Goal: Transaction & Acquisition: Subscribe to service/newsletter

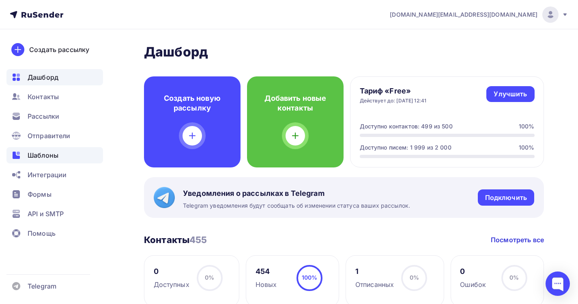
click at [60, 158] on div "Шаблоны" at bounding box center [54, 155] width 97 height 16
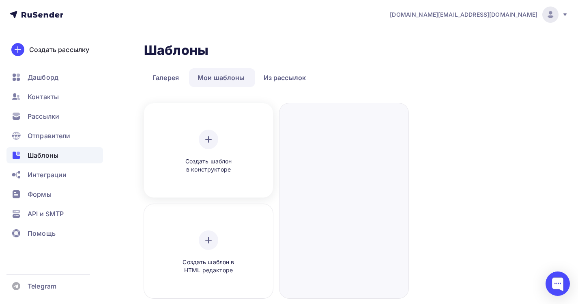
click at [231, 144] on div "Создать шаблон в конструкторе" at bounding box center [208, 151] width 77 height 44
click at [210, 129] on div "Создать шаблон в конструкторе" at bounding box center [208, 151] width 123 height 91
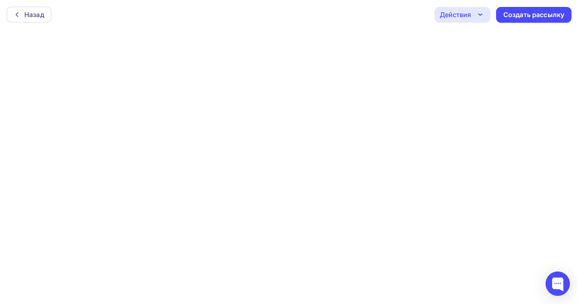
click at [448, 16] on div "Действия" at bounding box center [455, 15] width 31 height 10
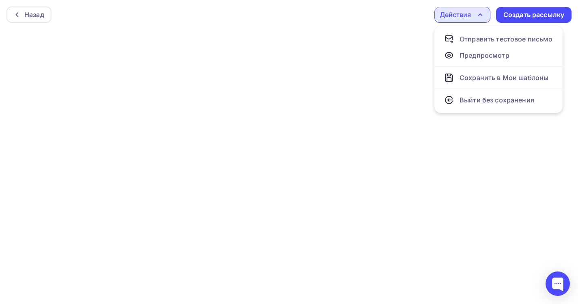
click at [448, 16] on div "Действия" at bounding box center [455, 15] width 31 height 10
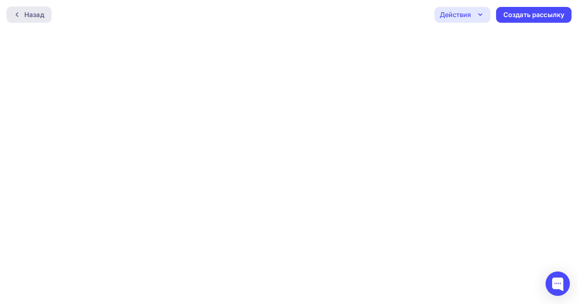
click at [26, 13] on div "Назад" at bounding box center [34, 15] width 20 height 10
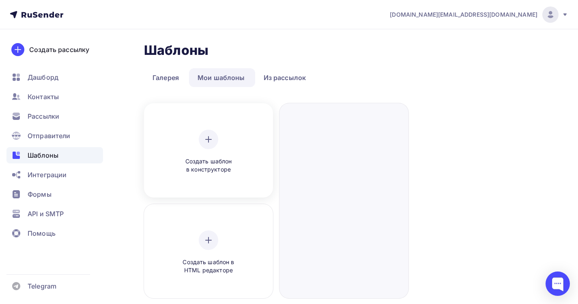
click at [208, 136] on icon at bounding box center [209, 139] width 10 height 10
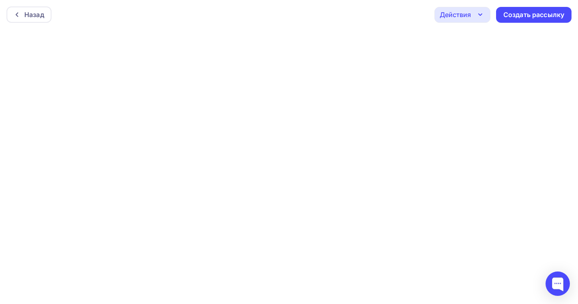
click at [238, 11] on div "Назад Действия Отправить тестовое письмо Предпросмотр Сохранить в Мои шаблоны В…" at bounding box center [289, 14] width 578 height 29
click at [458, 20] on div "Действия" at bounding box center [463, 15] width 56 height 16
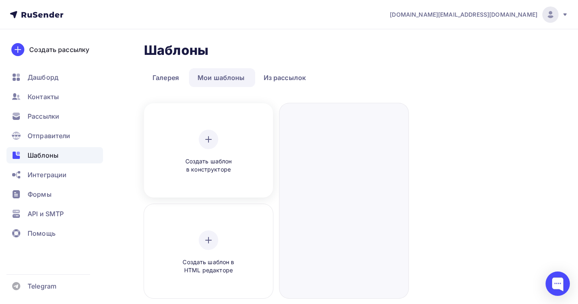
click at [204, 140] on icon at bounding box center [209, 139] width 10 height 10
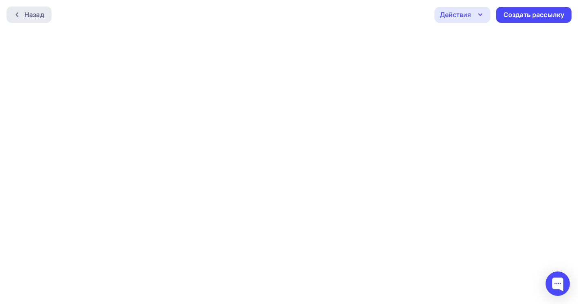
click at [39, 18] on div "Назад" at bounding box center [34, 15] width 20 height 10
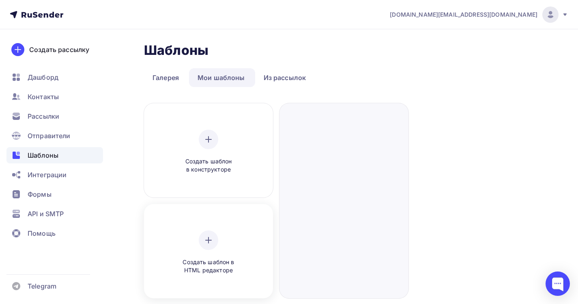
click at [175, 231] on div "Создать шаблон в HTML редакторе" at bounding box center [208, 252] width 77 height 44
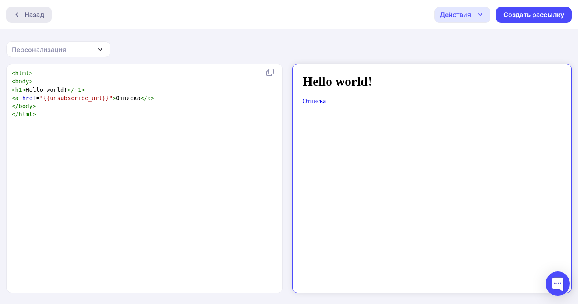
click at [10, 11] on div "Назад" at bounding box center [28, 14] width 45 height 16
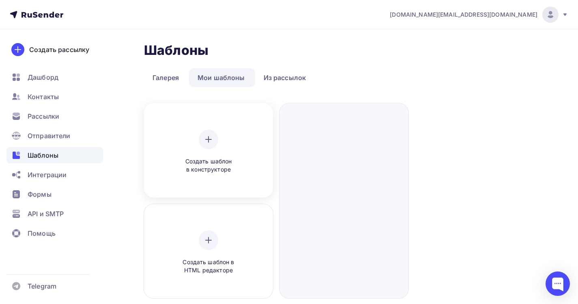
click at [196, 129] on div "Создать шаблон в конструкторе" at bounding box center [208, 151] width 123 height 91
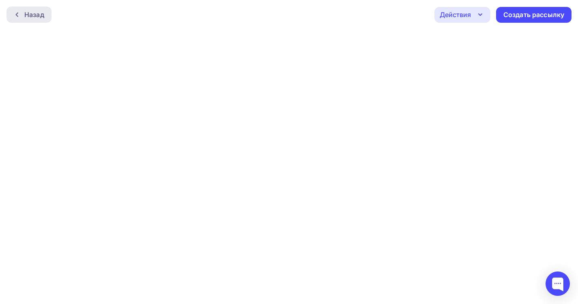
click at [13, 19] on div "Назад" at bounding box center [28, 14] width 45 height 16
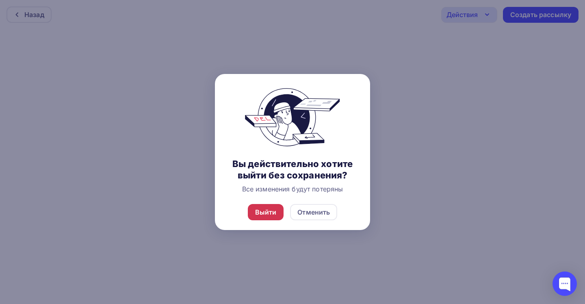
click at [276, 217] on div "Выйти" at bounding box center [266, 212] width 22 height 10
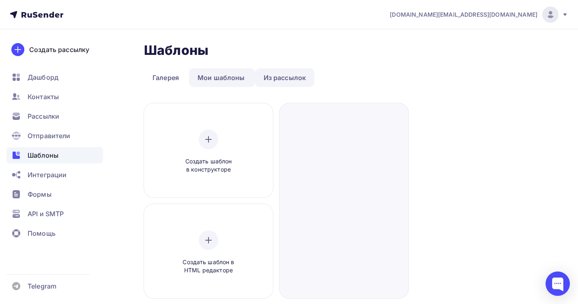
click at [283, 78] on link "Из рассылок" at bounding box center [285, 77] width 60 height 19
click at [219, 75] on link "Мои шаблоны" at bounding box center [221, 77] width 65 height 19
click at [205, 151] on div "Создать шаблон в конструкторе" at bounding box center [208, 151] width 77 height 44
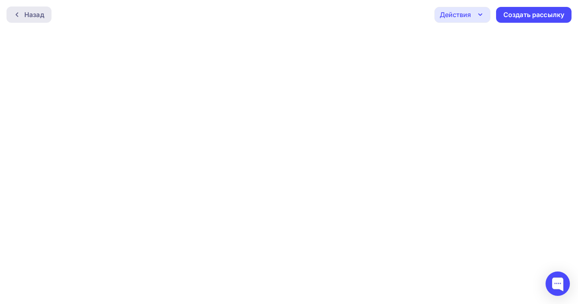
click at [42, 19] on div "Назад" at bounding box center [34, 15] width 20 height 10
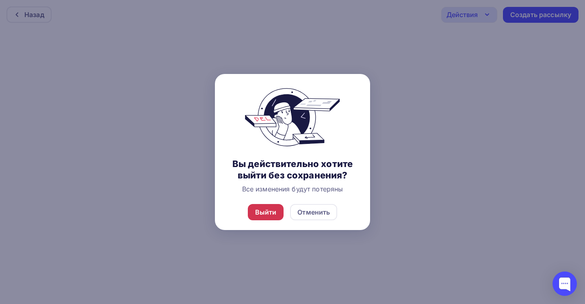
click at [269, 217] on div "Выйти" at bounding box center [266, 212] width 22 height 10
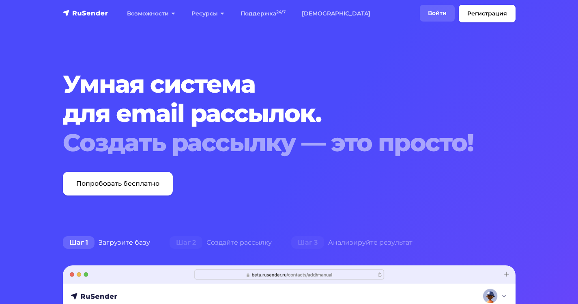
click at [451, 17] on link "Войти" at bounding box center [437, 13] width 35 height 17
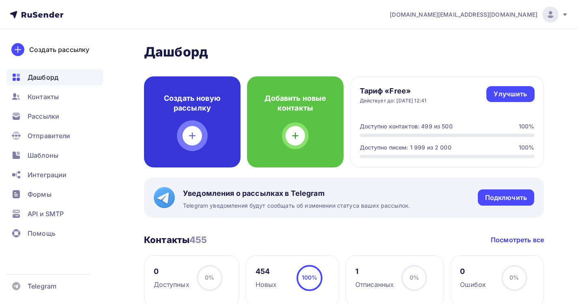
click at [191, 138] on icon at bounding box center [193, 136] width 10 height 10
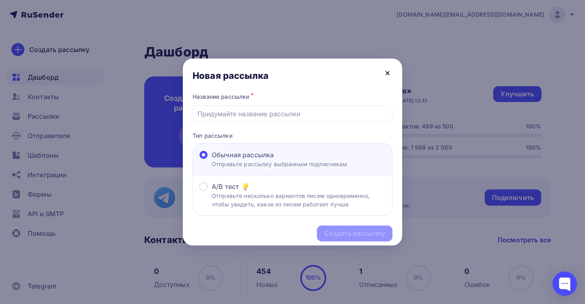
click at [386, 76] on icon at bounding box center [387, 73] width 10 height 10
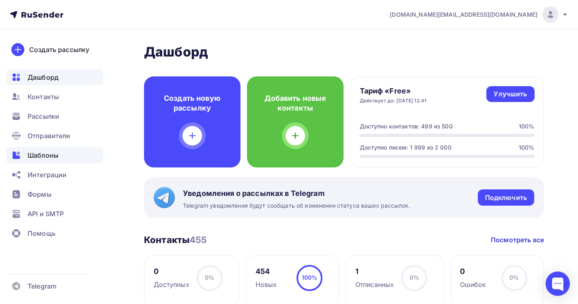
click at [56, 159] on span "Шаблоны" at bounding box center [43, 155] width 31 height 10
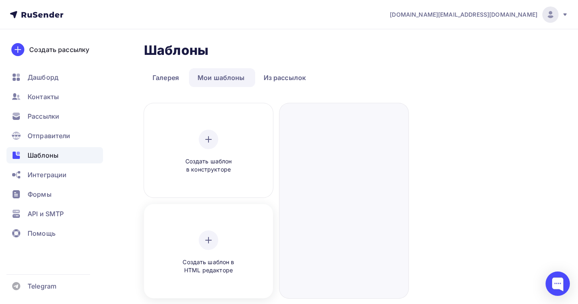
click at [212, 256] on div "Создать шаблон в HTML редакторе" at bounding box center [208, 252] width 77 height 44
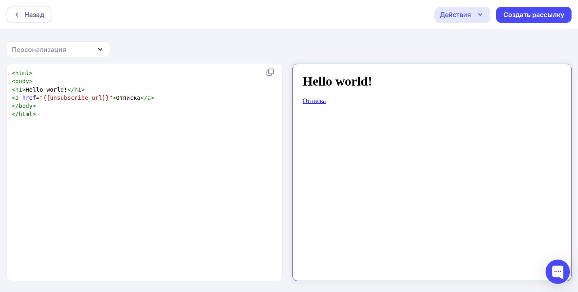
scroll to position [1, 0]
type textarea "<html> <body> <h1>Hello world!</h1> <a href="{{unsubscribe_url}}">Отписка</a> <…"
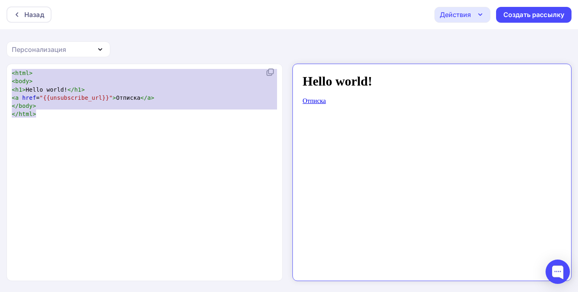
drag, startPoint x: 13, startPoint y: 74, endPoint x: 50, endPoint y: 147, distance: 81.9
click at [50, 147] on div "x < html > < body > < h1 > Hello world! </ h1 > < a href = "{{unsubscribe_url}}…" at bounding box center [153, 182] width 286 height 231
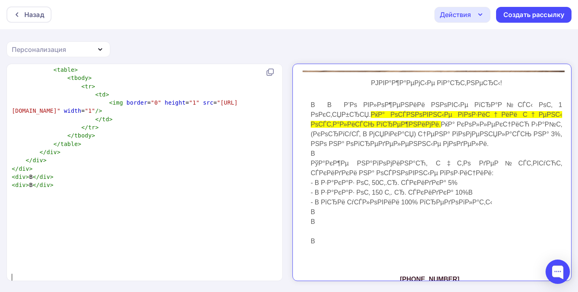
scroll to position [0, 0]
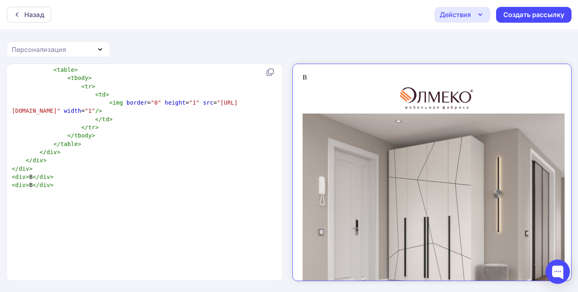
click at [306, 68] on div "В" at bounding box center [425, 70] width 259 height 7
click at [302, 69] on div "В" at bounding box center [425, 70] width 259 height 7
click at [441, 11] on div "Действия" at bounding box center [455, 15] width 31 height 10
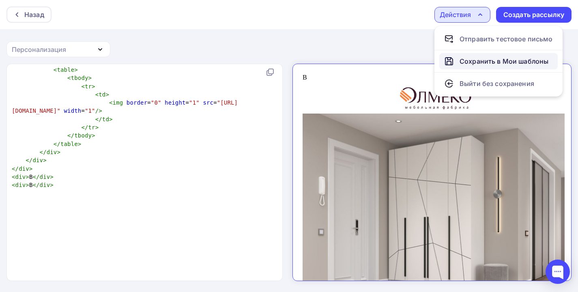
click at [462, 59] on div "Сохранить в Мои шаблоны" at bounding box center [504, 61] width 89 height 10
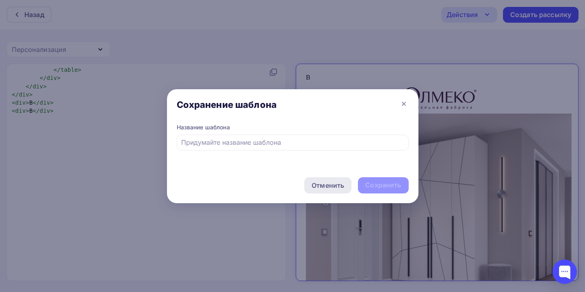
click at [317, 188] on div "Отменить" at bounding box center [327, 186] width 32 height 10
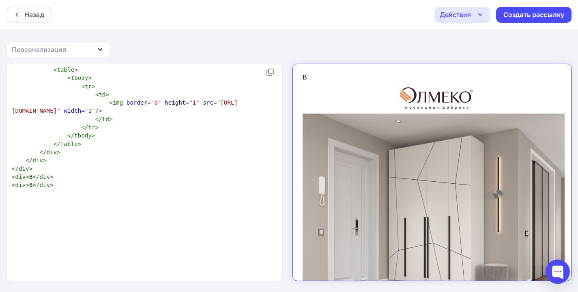
click at [45, 47] on div "Персонализация" at bounding box center [39, 50] width 54 height 10
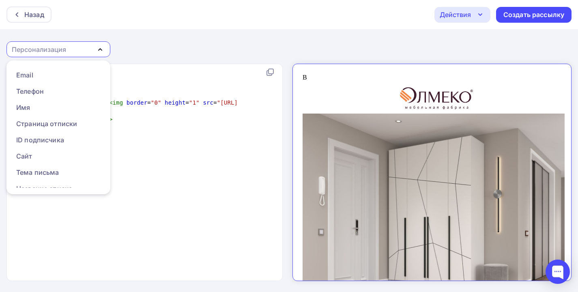
click at [45, 47] on div "Персонализация" at bounding box center [39, 50] width 54 height 10
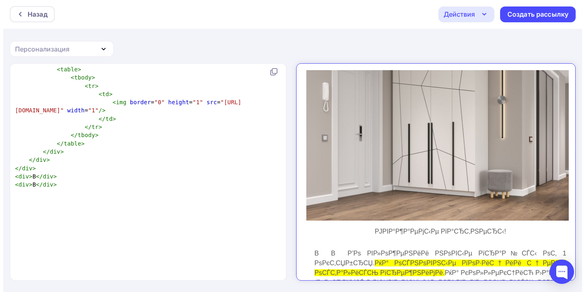
scroll to position [161, 0]
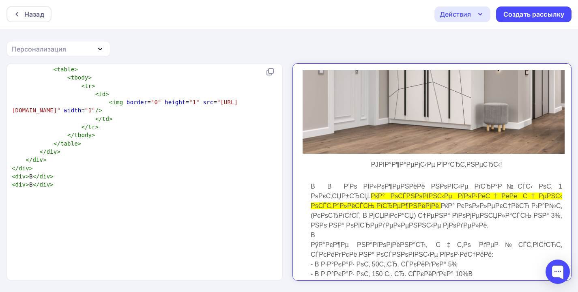
click at [383, 194] on div "В В Р’Рѕ РІР»РѕР¶РµРЅРёРё РЅРѕРІС‹Рµ РїСЂР°Р№СЃС‹ РѕС‚ 1 РѕРєС‚СЏР±СЂСЏ. РќР° Р…" at bounding box center [430, 199] width 252 height 49
click at [466, 17] on div "Действия" at bounding box center [455, 14] width 31 height 10
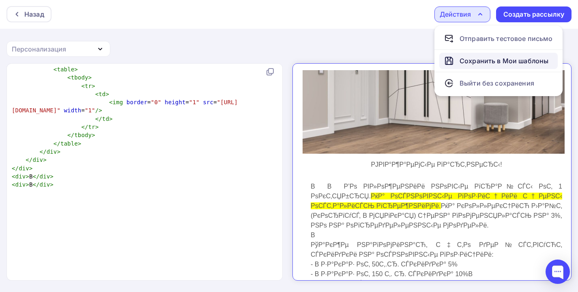
click at [468, 63] on div "Сохранить в Мои шаблоны" at bounding box center [504, 61] width 89 height 10
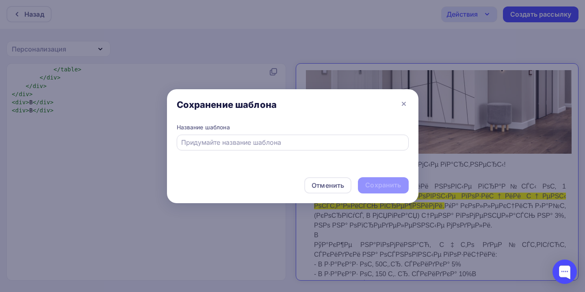
click at [326, 150] on div at bounding box center [293, 143] width 232 height 16
click at [326, 149] on div at bounding box center [293, 143] width 232 height 16
click at [326, 145] on input "text" at bounding box center [292, 143] width 222 height 10
type input "g"
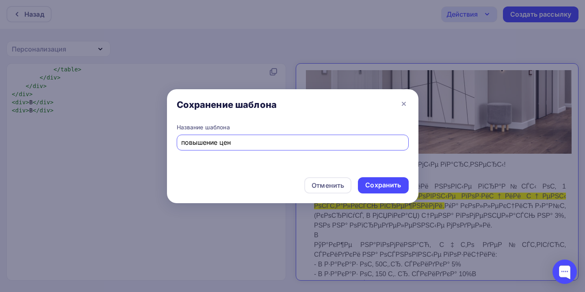
type input "повышение цен"
click at [379, 191] on div "Сохранить" at bounding box center [383, 185] width 50 height 16
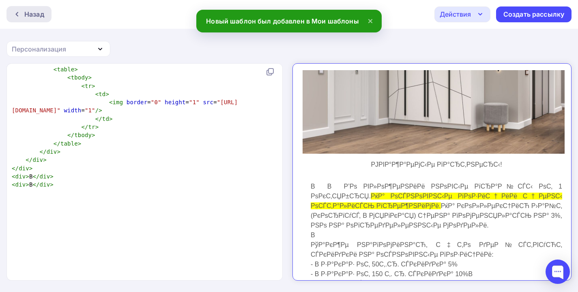
click at [41, 21] on div "Назад" at bounding box center [28, 14] width 45 height 16
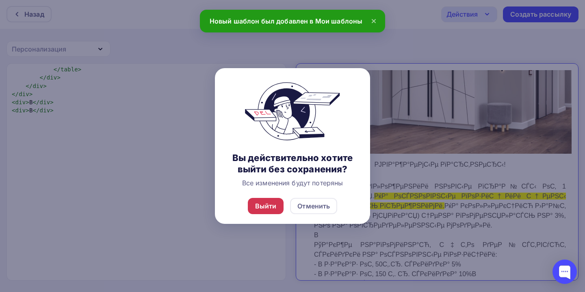
click at [270, 211] on div "Выйти" at bounding box center [266, 206] width 22 height 10
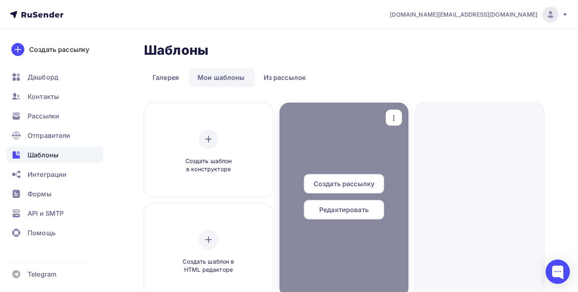
click at [335, 146] on div at bounding box center [344, 200] width 129 height 195
click at [324, 208] on span "Редактировать" at bounding box center [344, 210] width 50 height 10
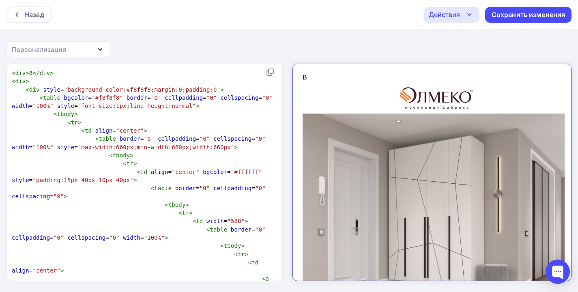
click at [435, 15] on div "Действия" at bounding box center [444, 15] width 31 height 10
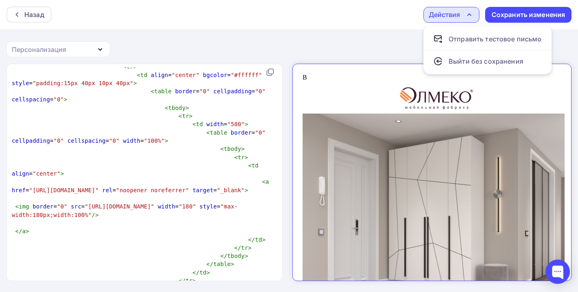
click at [342, 53] on div "Назад Действия Отправить тестовое письмо Выйти без сохранения Сохранить изменен…" at bounding box center [289, 146] width 578 height 293
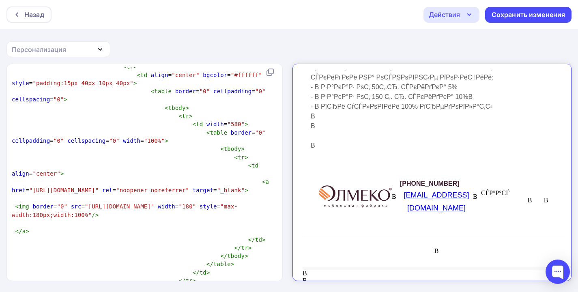
scroll to position [1, 0]
click at [441, 121] on div "В" at bounding box center [430, 119] width 252 height 10
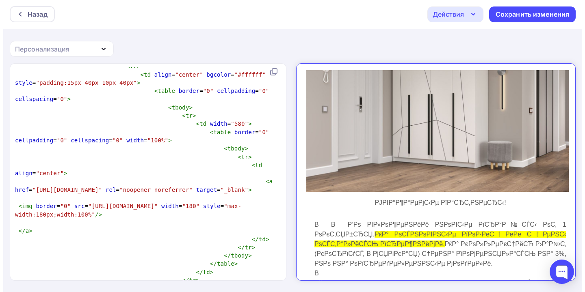
scroll to position [0, 0]
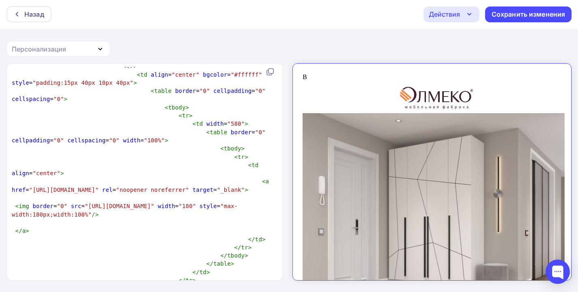
click at [464, 17] on div "Действия" at bounding box center [452, 14] width 56 height 16
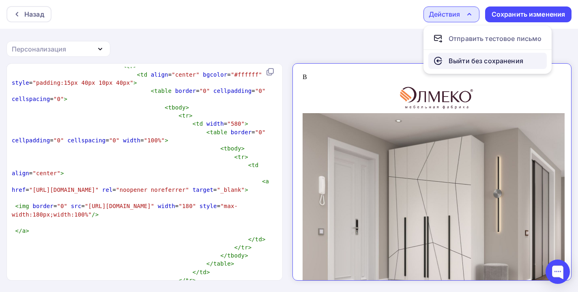
click at [451, 60] on div "Выйти без сохранения" at bounding box center [486, 61] width 75 height 10
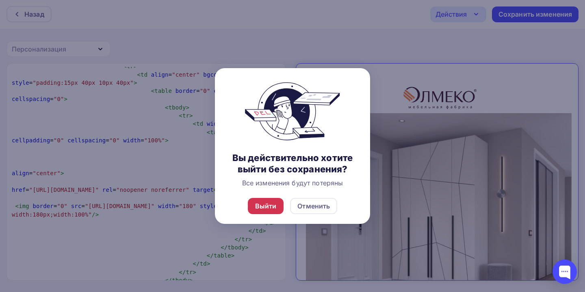
click at [272, 211] on div "Выйти" at bounding box center [266, 206] width 22 height 10
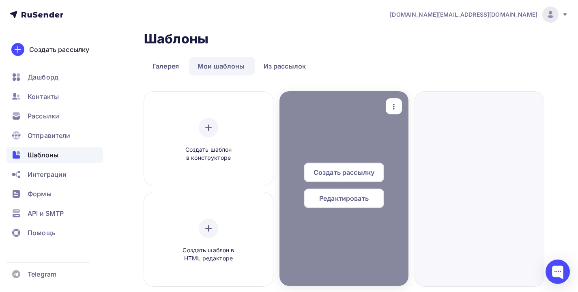
scroll to position [48, 0]
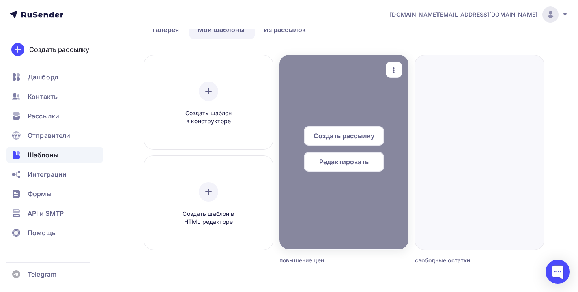
click at [395, 64] on div "button" at bounding box center [394, 70] width 16 height 16
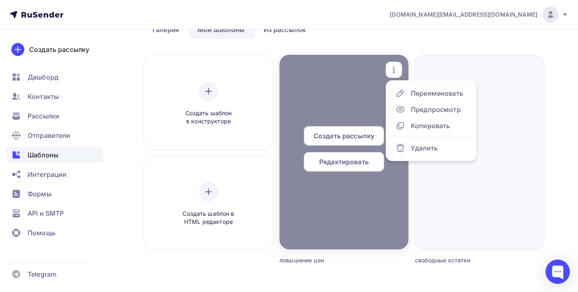
click at [347, 155] on div "Редактировать" at bounding box center [344, 161] width 80 height 19
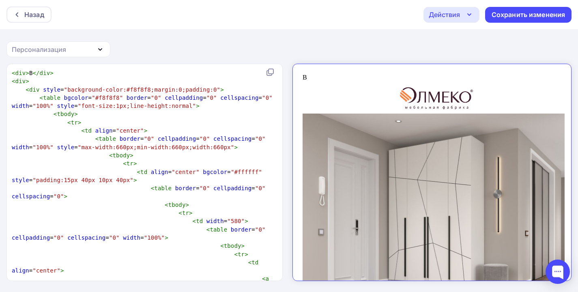
click at [48, 51] on div "Персонализация" at bounding box center [39, 50] width 54 height 10
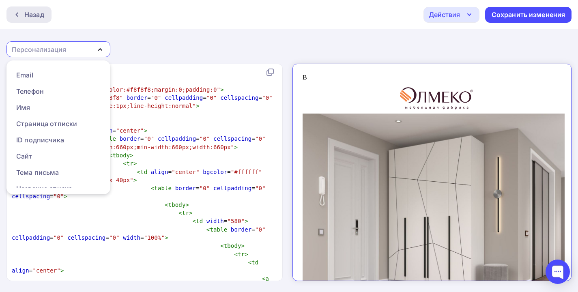
click at [30, 13] on div "Назад" at bounding box center [34, 15] width 20 height 10
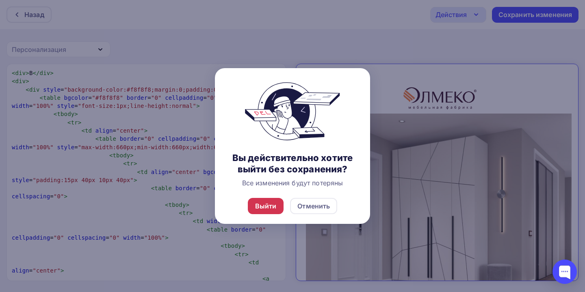
click at [268, 211] on div "Выйти" at bounding box center [266, 206] width 22 height 10
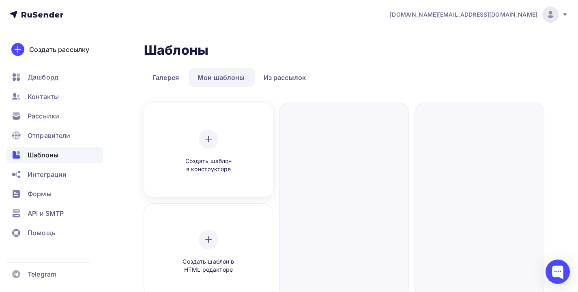
click at [225, 160] on span "Создать шаблон в конструкторе" at bounding box center [208, 165] width 77 height 17
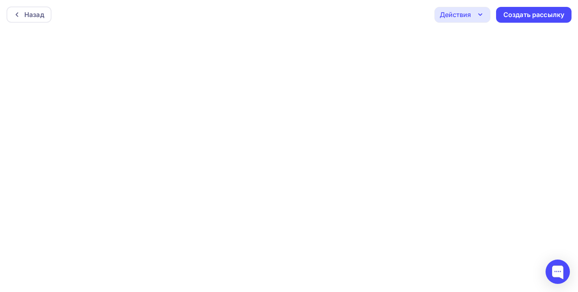
click at [466, 13] on div "Действия" at bounding box center [455, 15] width 31 height 10
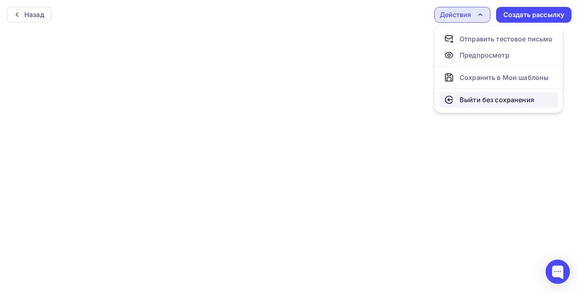
click at [487, 102] on div "Выйти без сохранения" at bounding box center [497, 100] width 75 height 10
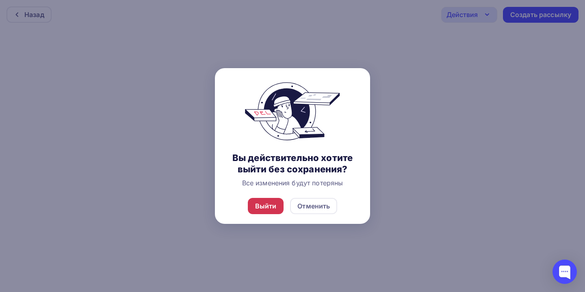
click at [257, 211] on div "Выйти" at bounding box center [266, 206] width 22 height 10
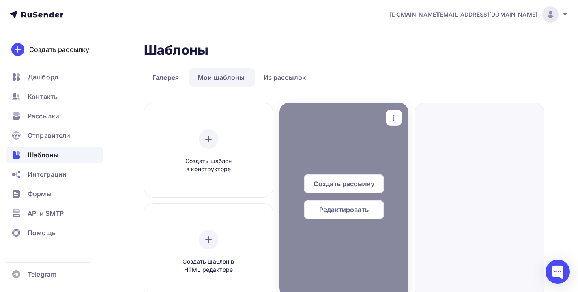
click at [355, 128] on div at bounding box center [344, 200] width 129 height 195
click at [343, 212] on span "Редактировать" at bounding box center [344, 210] width 50 height 10
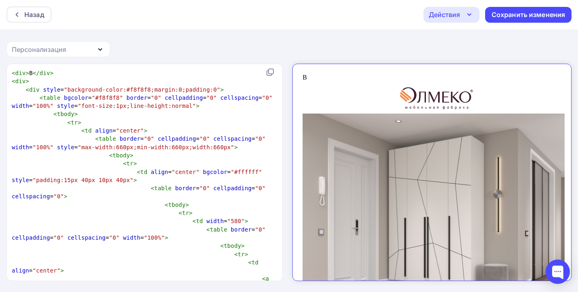
click at [302, 67] on div "В" at bounding box center [425, 70] width 259 height 7
click at [300, 69] on div "В" at bounding box center [425, 70] width 259 height 7
click at [297, 70] on div "В" at bounding box center [425, 70] width 259 height 7
click at [33, 73] on span "< div > В </ div >" at bounding box center [33, 73] width 42 height 6
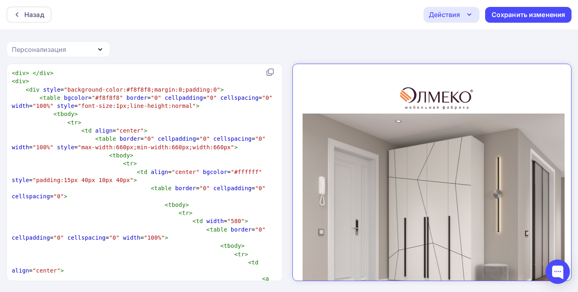
click at [260, 119] on pre "< tr >" at bounding box center [143, 123] width 266 height 8
click at [336, 114] on img at bounding box center [430, 207] width 268 height 201
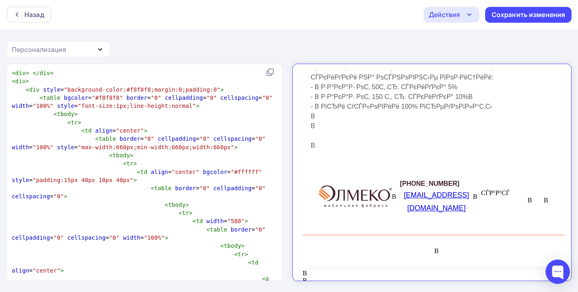
scroll to position [1, 0]
click at [324, 188] on img at bounding box center [348, 189] width 73 height 22
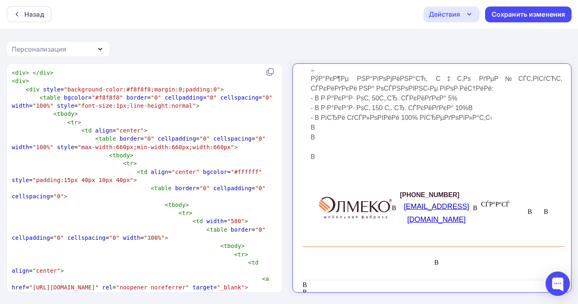
click at [429, 245] on td "В" at bounding box center [430, 255] width 268 height 32
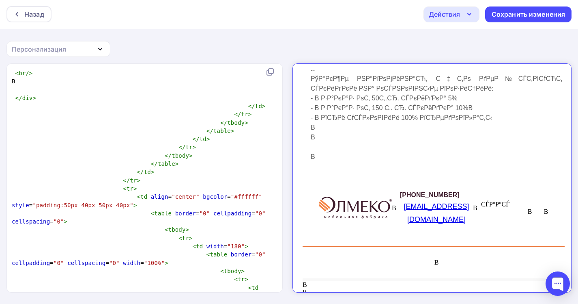
scroll to position [0, 0]
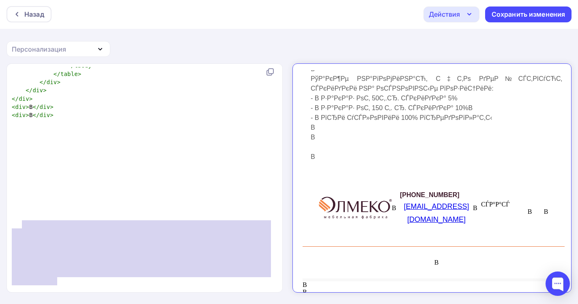
type textarea "</td> </tr> </tbody> </table> </div> </div> </div> <div>В </div> <div>В </div>"
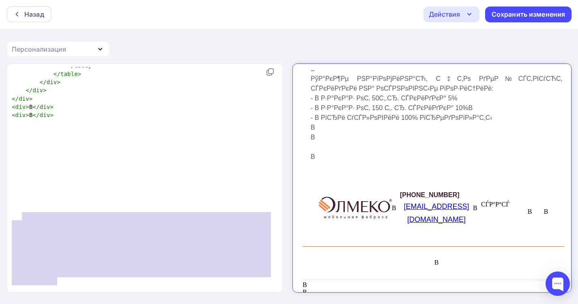
drag, startPoint x: 67, startPoint y: 276, endPoint x: 23, endPoint y: 212, distance: 77.8
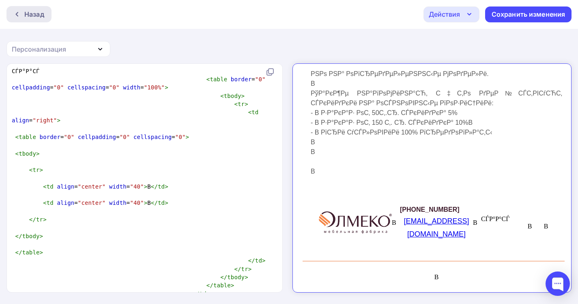
click at [34, 21] on div "Назад" at bounding box center [28, 14] width 45 height 16
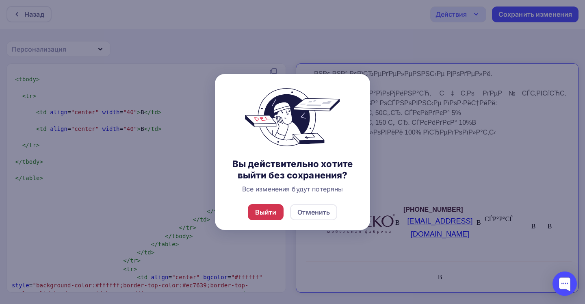
click at [270, 220] on div "Выйти" at bounding box center [266, 212] width 36 height 16
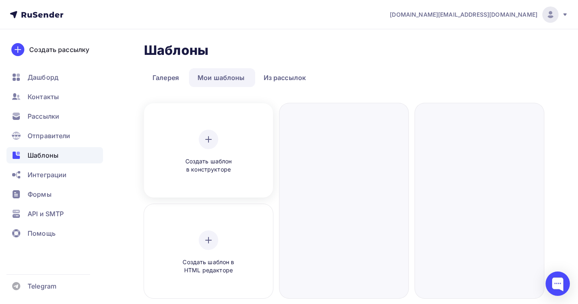
click at [198, 148] on div "Создать шаблон в конструкторе" at bounding box center [208, 151] width 77 height 44
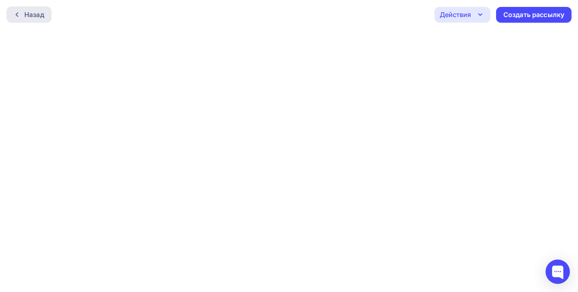
click at [30, 18] on div "Назад" at bounding box center [34, 15] width 20 height 10
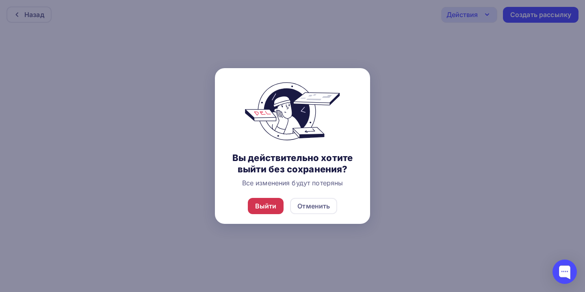
click at [252, 214] on div "Выйти" at bounding box center [266, 206] width 36 height 16
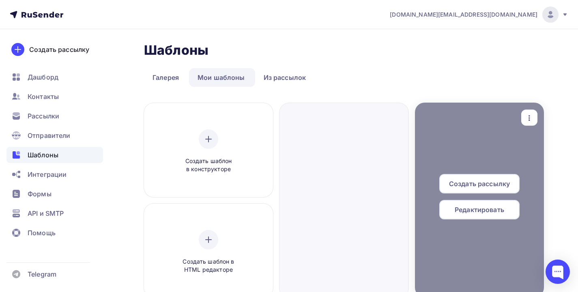
click at [442, 163] on div at bounding box center [479, 200] width 129 height 195
click at [459, 205] on div "Редактировать" at bounding box center [480, 209] width 80 height 19
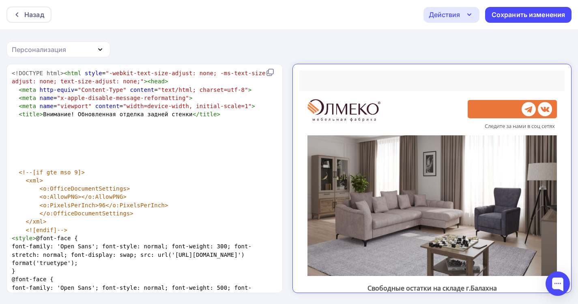
scroll to position [260, 0]
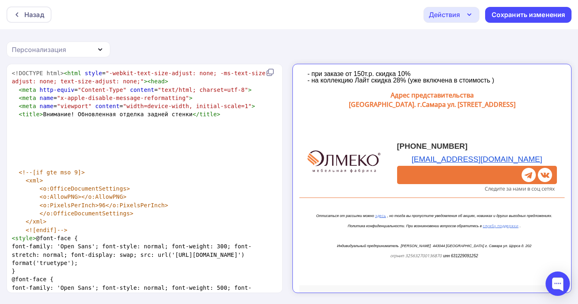
click at [44, 20] on div "Назад" at bounding box center [28, 14] width 45 height 16
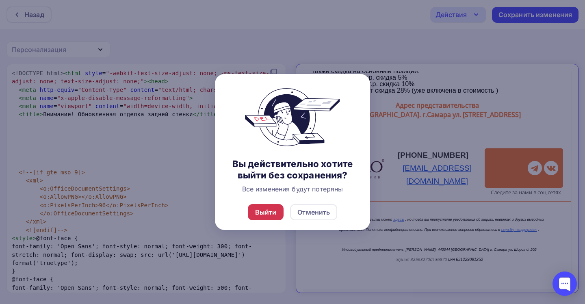
click at [278, 220] on div "Выйти" at bounding box center [266, 212] width 36 height 16
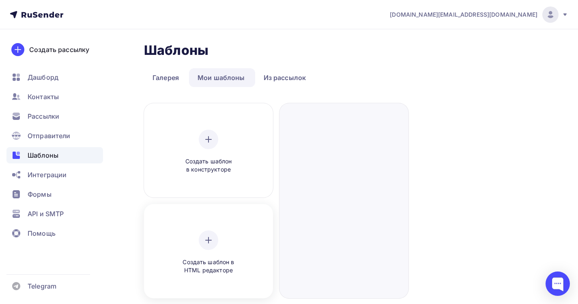
click at [209, 245] on div at bounding box center [208, 239] width 19 height 19
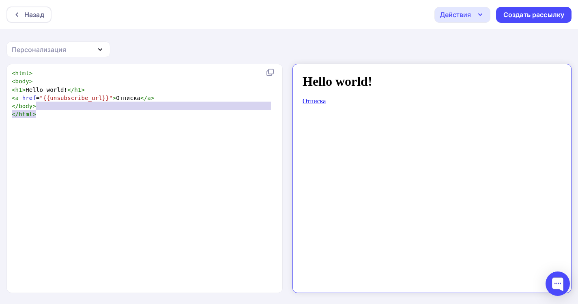
scroll to position [1, 0]
type textarea "<html> <body> <h1>Hello world!</h1> <a href="{{unsubscribe_url}}">Отписка</a> <…"
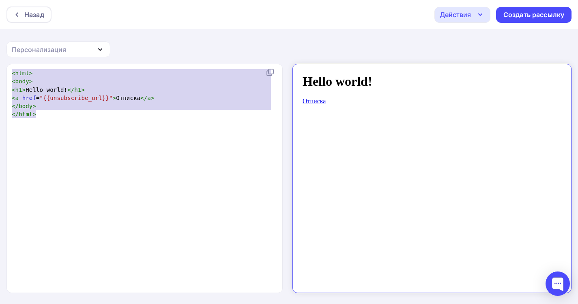
drag, startPoint x: 110, startPoint y: 121, endPoint x: 1, endPoint y: 56, distance: 126.3
click at [0, 56] on div "Назад Действия Отправить тестовое письмо Сохранить в Мои шаблоны Выйти без сохр…" at bounding box center [289, 152] width 578 height 304
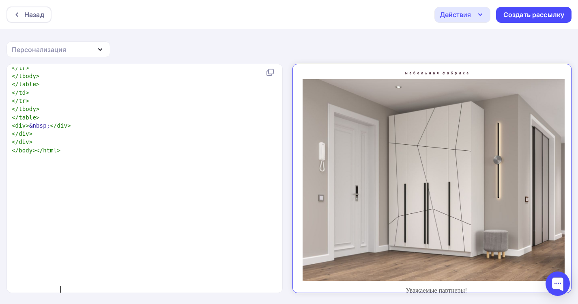
scroll to position [0, 0]
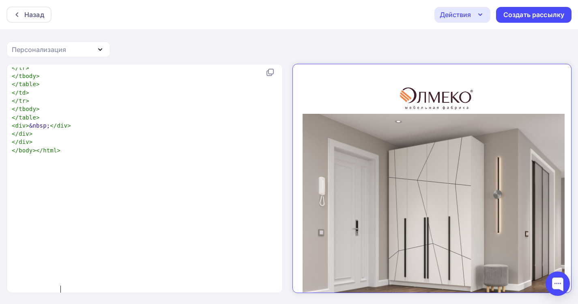
click at [445, 13] on div "Действия" at bounding box center [455, 15] width 31 height 10
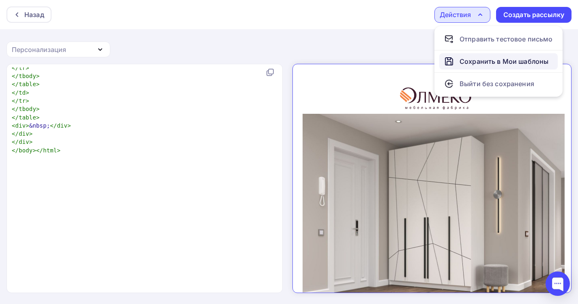
click at [454, 63] on div "Сохранить в Мои шаблоны" at bounding box center [497, 61] width 104 height 10
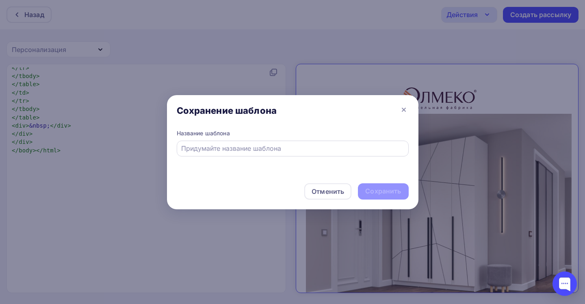
click at [267, 151] on input "text" at bounding box center [292, 148] width 222 height 10
type input "g"
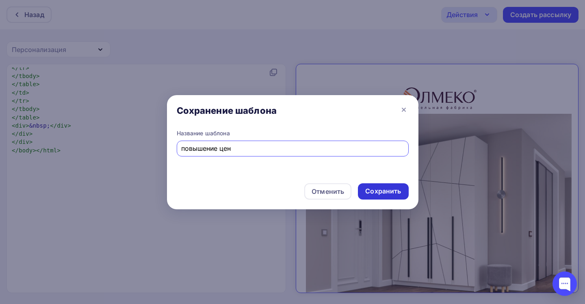
type input "повышение цен"
click at [381, 196] on div "Сохранить" at bounding box center [383, 191] width 50 height 16
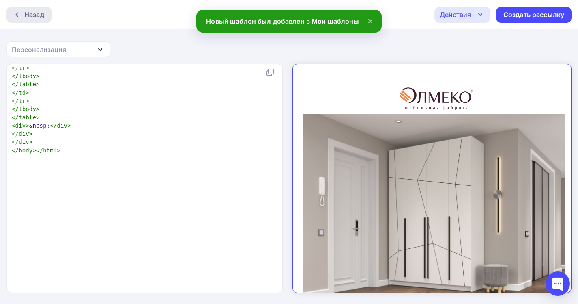
click at [34, 11] on div "Назад" at bounding box center [34, 15] width 20 height 10
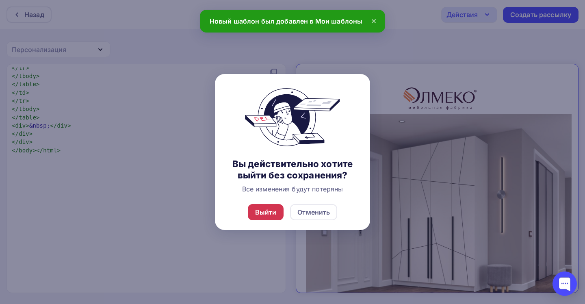
click at [263, 217] on div "Выйти" at bounding box center [266, 212] width 22 height 10
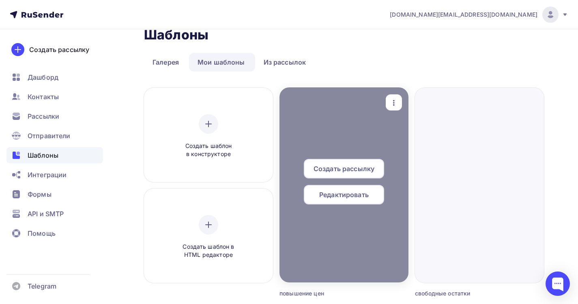
scroll to position [100, 0]
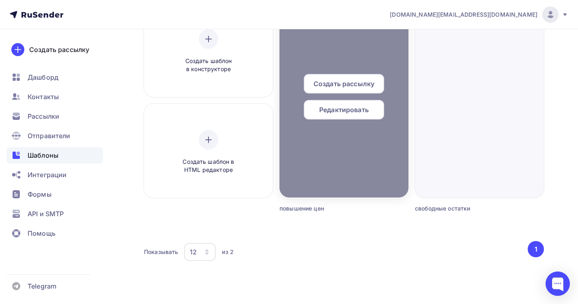
click at [298, 157] on div at bounding box center [344, 99] width 129 height 195
click at [337, 168] on div at bounding box center [344, 99] width 129 height 195
click at [336, 154] on div at bounding box center [344, 99] width 129 height 195
click at [326, 113] on span "Редактировать" at bounding box center [344, 110] width 50 height 10
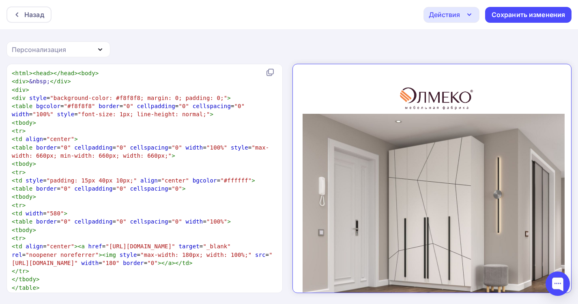
click at [447, 7] on div "Действия" at bounding box center [452, 15] width 56 height 16
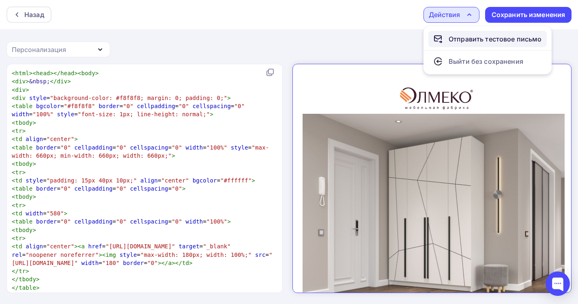
click at [457, 41] on div "Отправить тестовое письмо" at bounding box center [495, 39] width 93 height 10
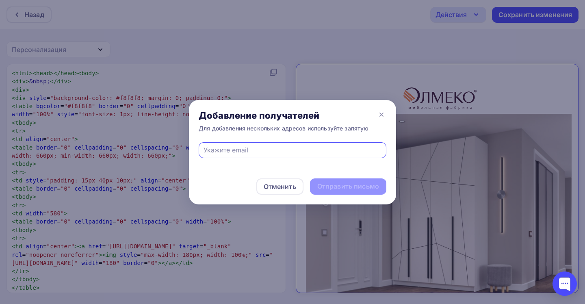
click at [304, 146] on input "text" at bounding box center [292, 150] width 178 height 10
type input "щ"
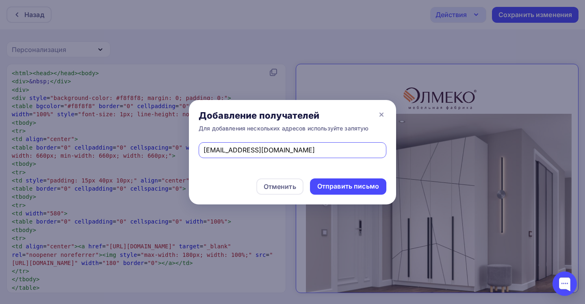
type input "[EMAIL_ADDRESS][DOMAIN_NAME]"
click at [336, 180] on div "Отправить письмо" at bounding box center [348, 186] width 76 height 16
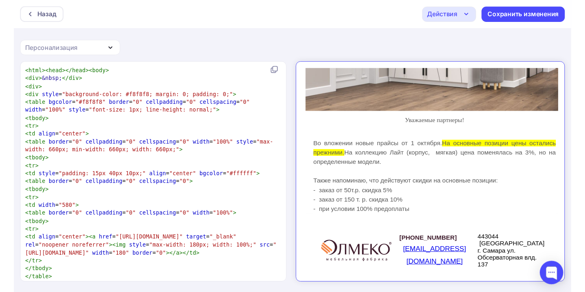
scroll to position [216, 0]
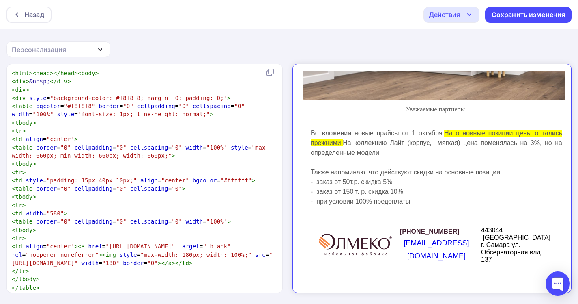
click at [496, 228] on span "443044 [GEOGRAPHIC_DATA] г. [GEOGRAPHIC_DATA] влд. 137" at bounding box center [508, 238] width 69 height 36
click at [496, 229] on span "443044 [GEOGRAPHIC_DATA] г. [GEOGRAPHIC_DATA] влд. 137" at bounding box center [508, 238] width 69 height 36
click at [467, 13] on icon "button" at bounding box center [470, 15] width 10 height 10
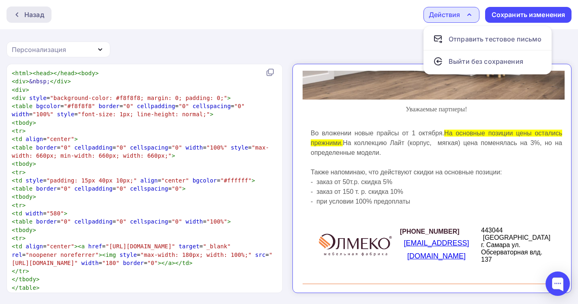
click at [13, 13] on div "Назад" at bounding box center [28, 14] width 45 height 16
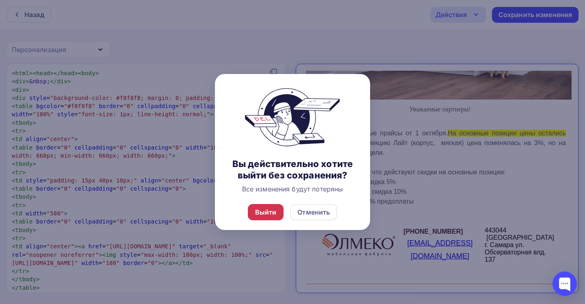
click at [273, 217] on div "Выйти" at bounding box center [266, 212] width 22 height 10
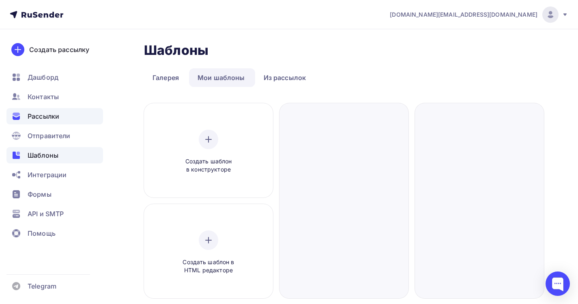
click at [52, 115] on span "Рассылки" at bounding box center [44, 116] width 32 height 10
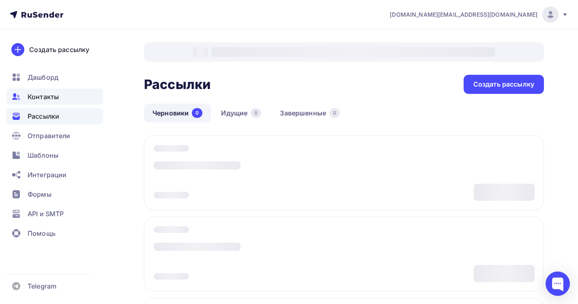
click at [51, 99] on span "Контакты" at bounding box center [43, 97] width 31 height 10
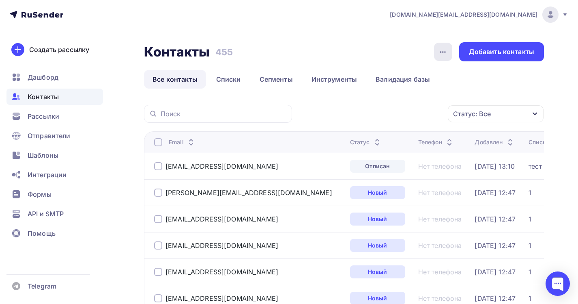
click at [445, 54] on icon "button" at bounding box center [443, 52] width 10 height 10
click at [402, 49] on div "Контакты Контакты 455 455 История импорта Добавить контакты" at bounding box center [344, 51] width 400 height 19
click at [233, 76] on link "Списки" at bounding box center [229, 79] width 42 height 19
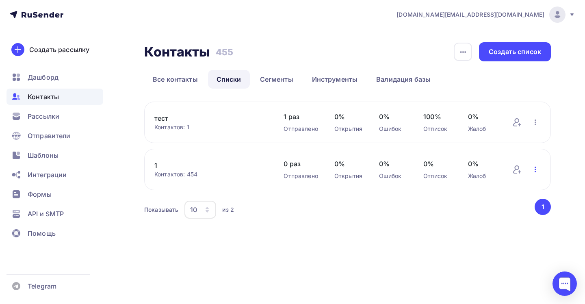
click at [537, 171] on icon "button" at bounding box center [535, 169] width 10 height 10
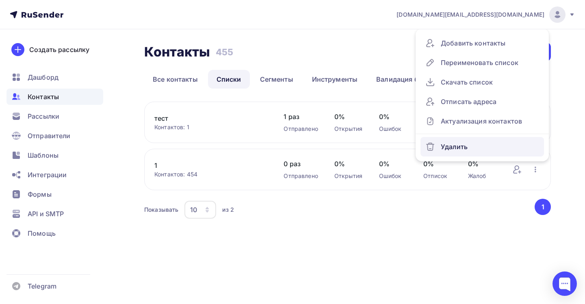
click at [466, 148] on div "Удалить" at bounding box center [482, 146] width 114 height 13
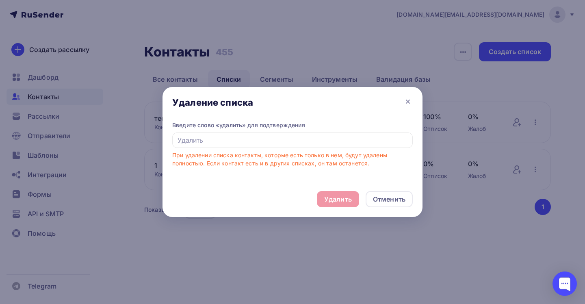
click at [351, 199] on div "Удалить Отменить" at bounding box center [292, 199] width 260 height 36
click at [338, 201] on div "Удалить Отменить" at bounding box center [292, 199] width 260 height 36
click at [192, 142] on input "text" at bounding box center [292, 139] width 240 height 15
type input "e"
type input "удалить"
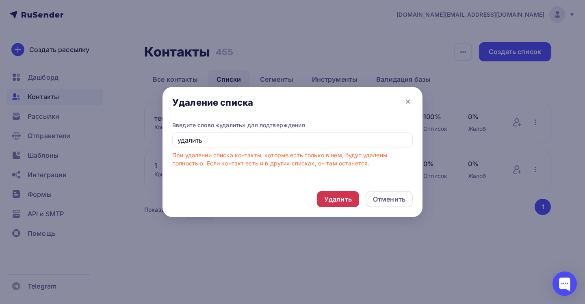
click at [334, 197] on div "Удалить" at bounding box center [338, 199] width 28 height 10
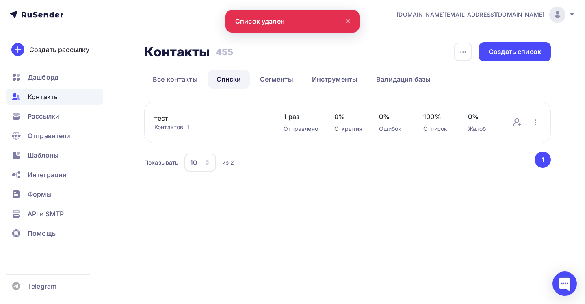
click at [542, 125] on div "тест Контактов: 1 Добавить контакты Переименовать список Скачать список Отписат…" at bounding box center [347, 121] width 406 height 41
click at [538, 125] on icon "button" at bounding box center [535, 122] width 10 height 10
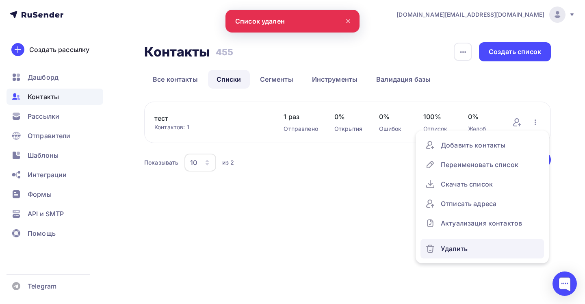
click at [468, 248] on div "Удалить" at bounding box center [482, 248] width 114 height 13
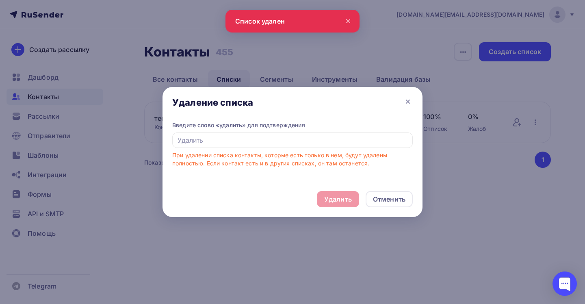
click at [310, 149] on div "Введите слово «удалить» для подтверждения При удалении списка контакты, которые…" at bounding box center [292, 144] width 240 height 46
click at [310, 144] on input "text" at bounding box center [292, 139] width 240 height 15
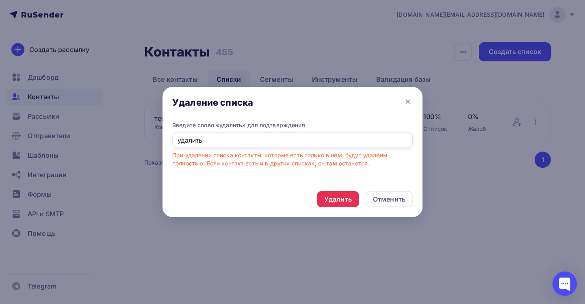
type input "удалить"
click at [330, 208] on div "Удалить Отменить" at bounding box center [292, 199] width 260 height 36
click at [331, 203] on div "Удалить" at bounding box center [338, 199] width 28 height 10
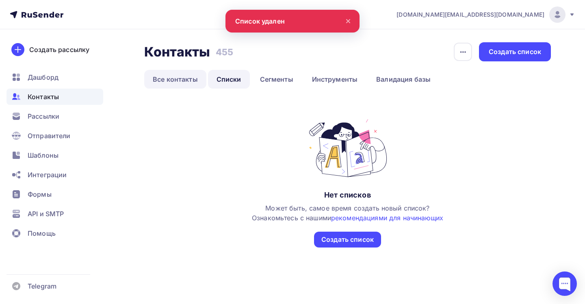
click at [177, 81] on link "Все контакты" at bounding box center [175, 79] width 62 height 19
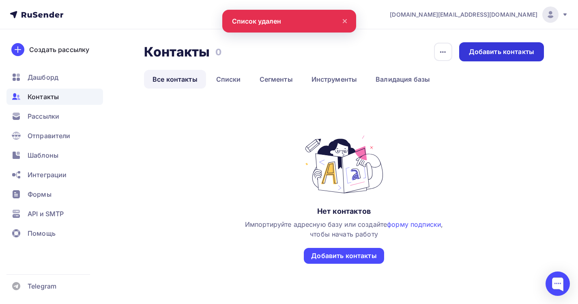
click at [523, 53] on div "Добавить контакты" at bounding box center [501, 51] width 65 height 9
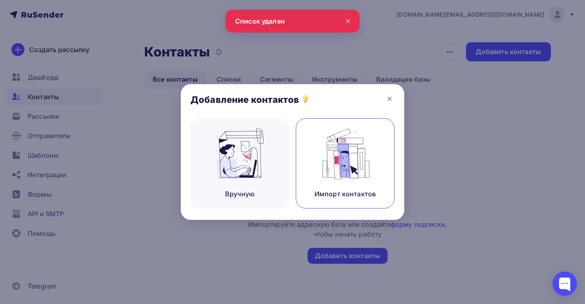
click at [316, 176] on div "Импорт контактов" at bounding box center [345, 163] width 99 height 90
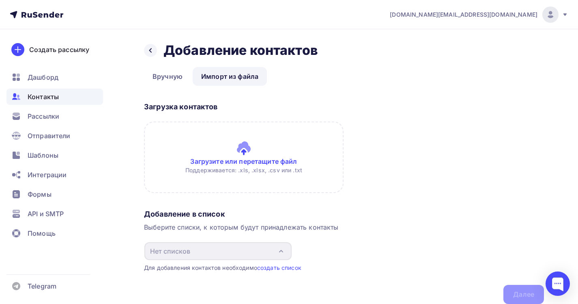
click at [253, 170] on input "file" at bounding box center [244, 156] width 200 height 71
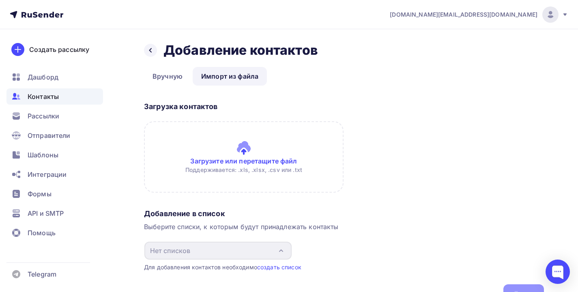
click at [207, 157] on input "file" at bounding box center [244, 156] width 200 height 71
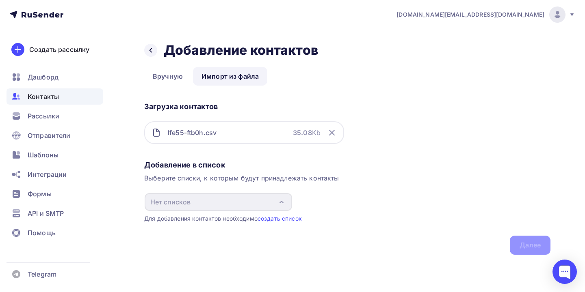
click at [525, 242] on div "Добавление в список Выберите списки, к которым будут принадлежать контакты Нет …" at bounding box center [347, 206] width 406 height 98
click at [289, 219] on link "создать список" at bounding box center [279, 218] width 44 height 7
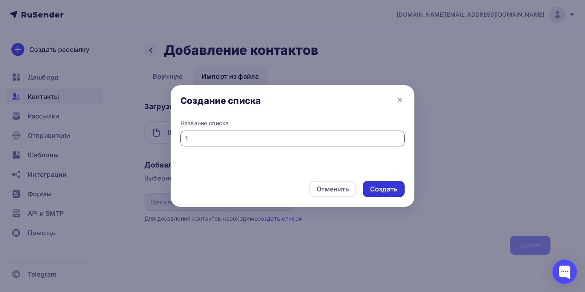
type input "1"
click at [376, 187] on div "Создать" at bounding box center [383, 189] width 27 height 9
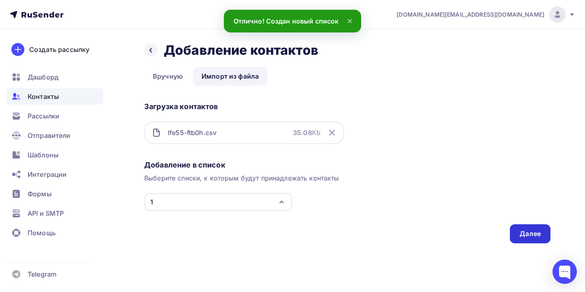
click at [527, 229] on div "Далее" at bounding box center [529, 233] width 41 height 19
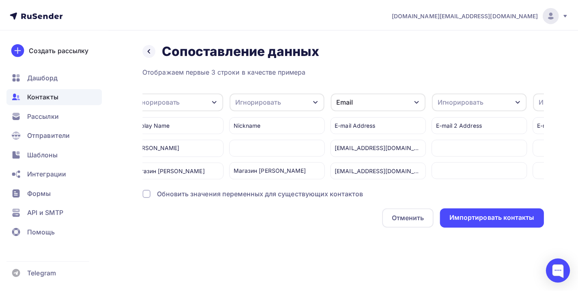
scroll to position [0, 151]
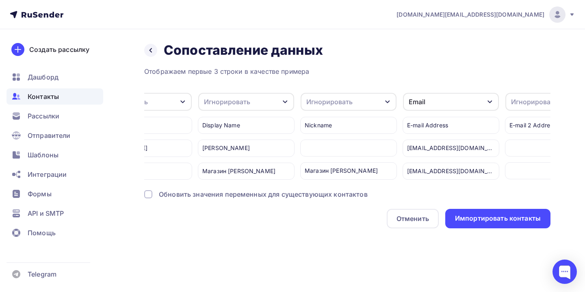
click at [233, 112] on div "Display Name Владимир Лихачев Магазин Олмеко Самара Дом" at bounding box center [246, 145] width 97 height 69
click at [236, 105] on div "Игнорировать" at bounding box center [227, 102] width 46 height 10
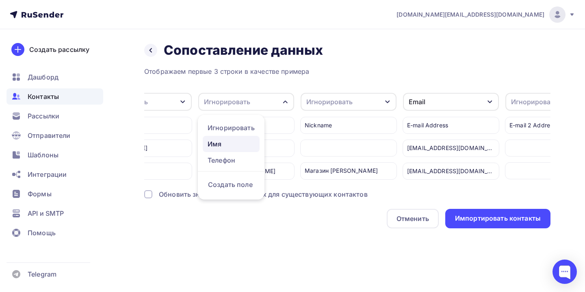
click at [232, 145] on div "Имя" at bounding box center [230, 144] width 47 height 10
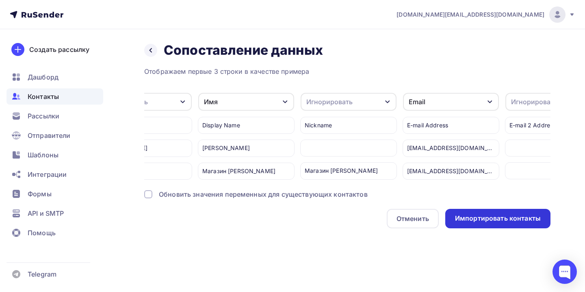
click at [467, 218] on div "Импортировать контакты" at bounding box center [497, 218] width 105 height 19
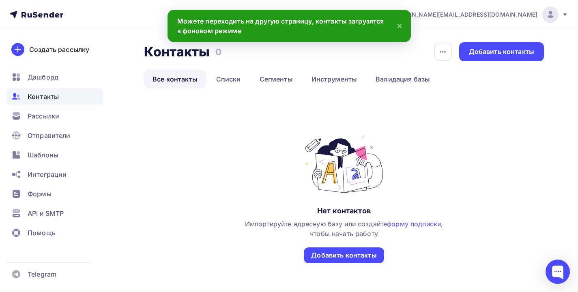
click at [168, 78] on link "Все контакты" at bounding box center [175, 79] width 62 height 19
click at [226, 82] on link "Списки" at bounding box center [229, 79] width 42 height 19
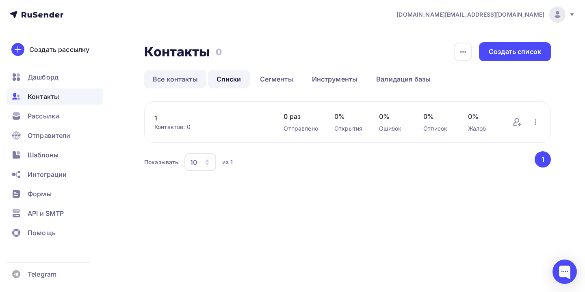
click at [186, 81] on link "Все контакты" at bounding box center [175, 79] width 62 height 19
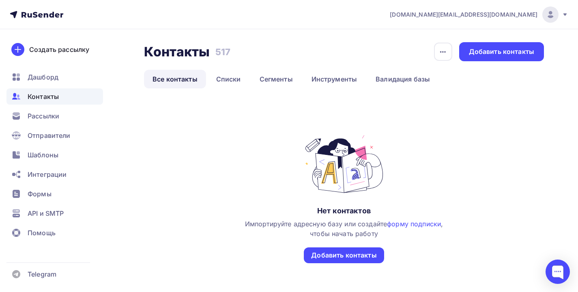
click at [187, 82] on link "Все контакты" at bounding box center [175, 79] width 62 height 19
click at [217, 80] on link "Списки" at bounding box center [229, 79] width 42 height 19
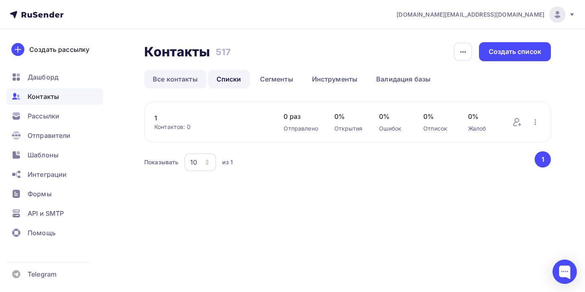
click at [192, 82] on link "Все контакты" at bounding box center [175, 79] width 62 height 19
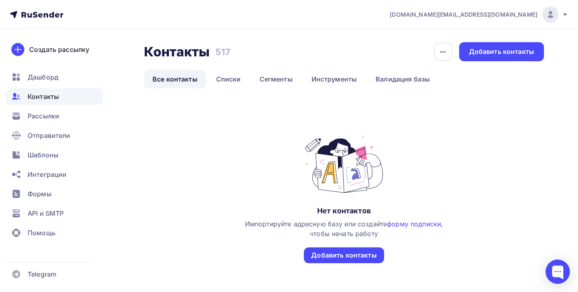
click at [49, 102] on div "Контакты" at bounding box center [54, 96] width 97 height 16
click at [46, 116] on span "Рассылки" at bounding box center [44, 116] width 32 height 10
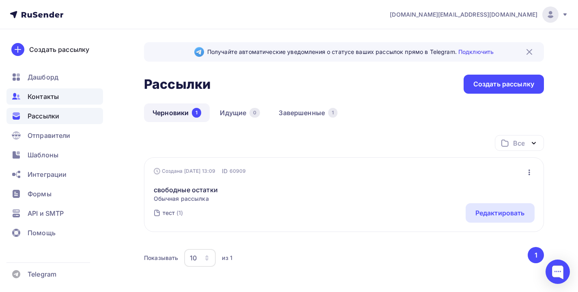
click at [46, 100] on span "Контакты" at bounding box center [43, 97] width 31 height 10
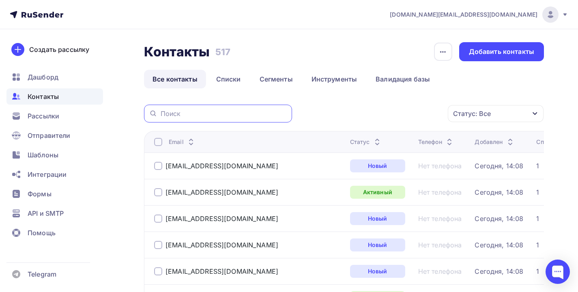
click at [193, 117] on input "text" at bounding box center [224, 113] width 127 height 9
type input "olmeko"
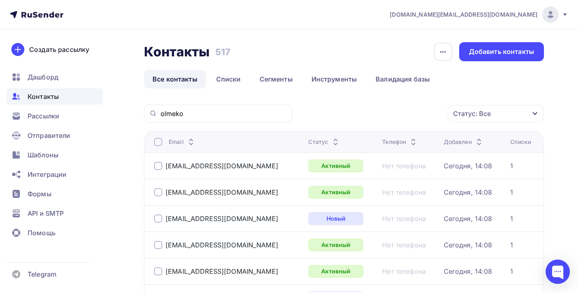
click at [158, 139] on div at bounding box center [158, 142] width 8 height 8
click at [410, 118] on div "Действие" at bounding box center [387, 114] width 107 height 16
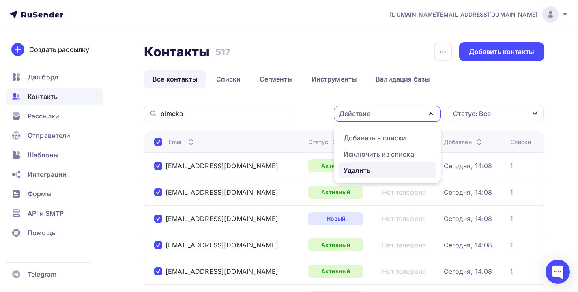
click at [358, 177] on link "Удалить" at bounding box center [387, 170] width 97 height 16
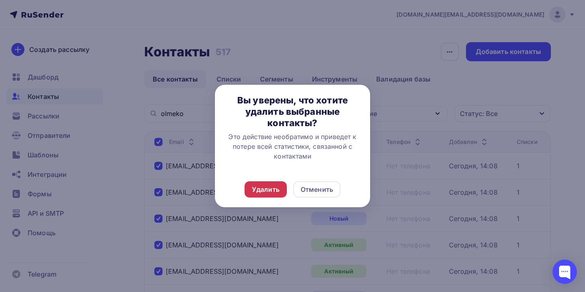
click at [260, 192] on div "Удалить" at bounding box center [266, 190] width 28 height 10
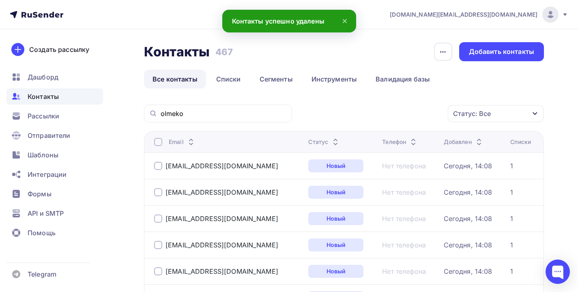
click at [156, 144] on div at bounding box center [158, 142] width 8 height 8
click at [158, 142] on div at bounding box center [158, 142] width 8 height 8
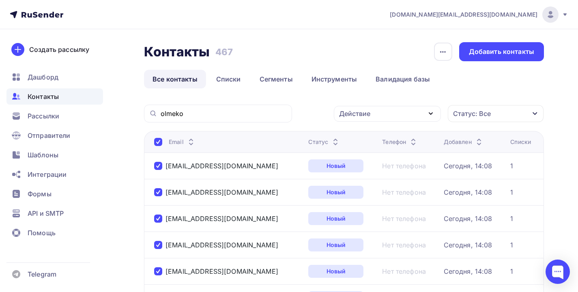
click at [420, 115] on div "Действие" at bounding box center [387, 114] width 107 height 16
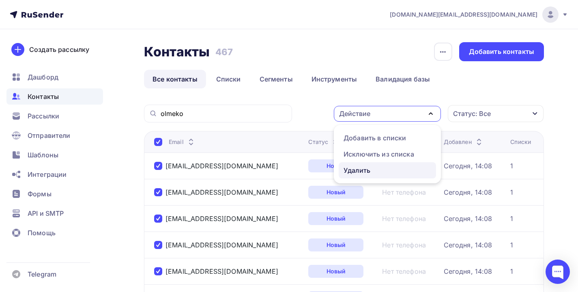
click at [356, 171] on div "Удалить" at bounding box center [357, 171] width 27 height 10
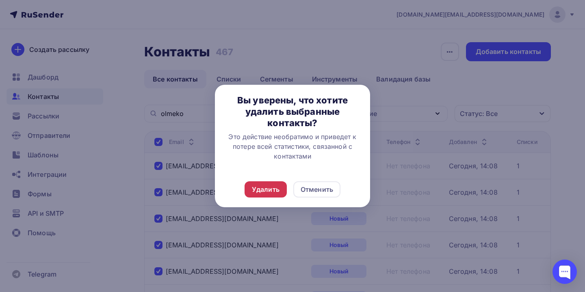
click at [259, 189] on div "Удалить" at bounding box center [266, 190] width 28 height 10
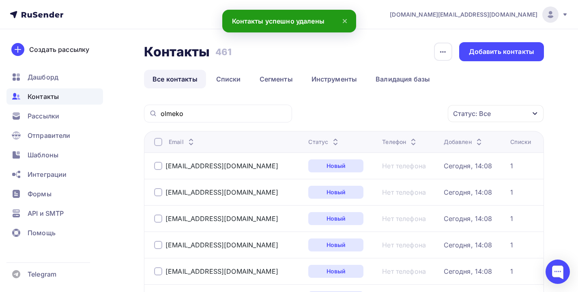
click at [159, 140] on div at bounding box center [158, 142] width 8 height 8
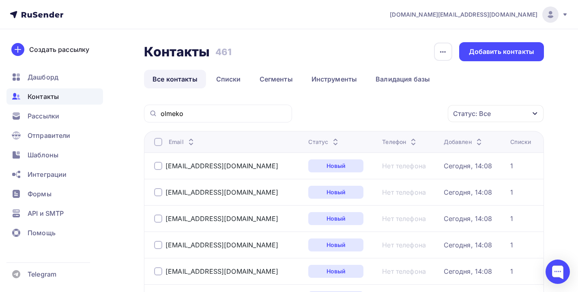
click at [158, 145] on div at bounding box center [158, 142] width 8 height 8
click at [409, 112] on div "Действие" at bounding box center [387, 114] width 107 height 16
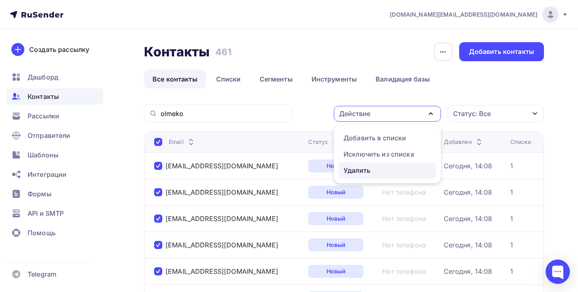
click at [353, 171] on div "Удалить" at bounding box center [357, 171] width 27 height 10
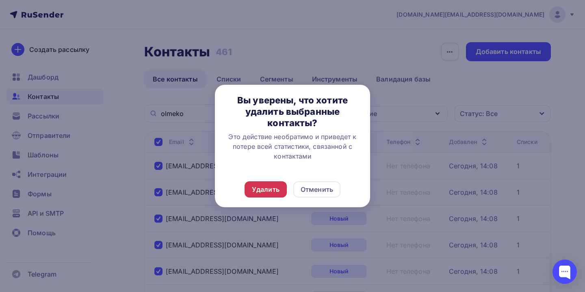
click at [276, 187] on div "Удалить" at bounding box center [266, 190] width 28 height 10
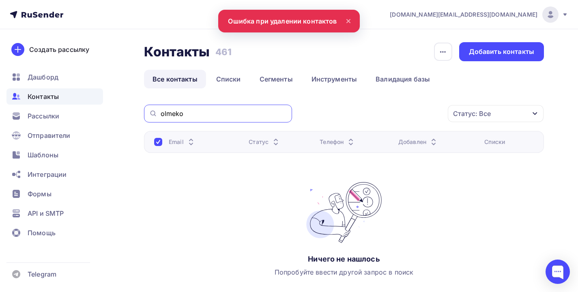
drag, startPoint x: 209, startPoint y: 111, endPoint x: 131, endPoint y: 114, distance: 78.4
click at [131, 114] on div "Контакты Контакты 461 461 История импорта Добавить контакты Все контакты Списки…" at bounding box center [289, 187] width 578 height 317
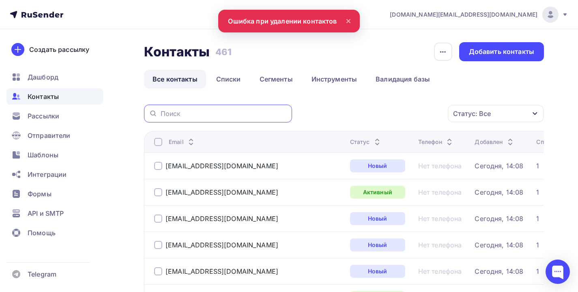
click at [222, 114] on input "text" at bounding box center [224, 113] width 127 height 9
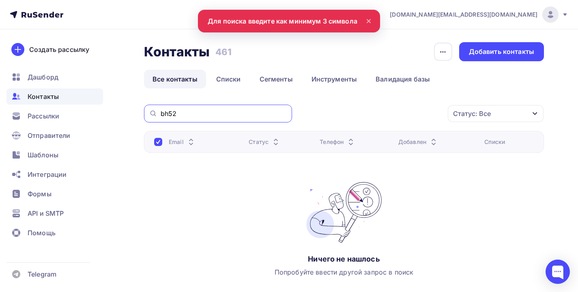
drag, startPoint x: 186, startPoint y: 113, endPoint x: 138, endPoint y: 110, distance: 47.2
click at [138, 110] on div "Контакты Контакты 461 461 История импорта Добавить контакты Все контакты Списки…" at bounding box center [289, 187] width 578 height 317
type input "5"
click at [179, 173] on div "Email Статус Телефон Добавлен Списки Ничего не нашлось Попробуйте ввести другой…" at bounding box center [344, 212] width 400 height 162
click at [193, 199] on div "Email Статус Телефон Добавлен Списки Ничего не нашлось Попробуйте ввести другой…" at bounding box center [344, 212] width 400 height 162
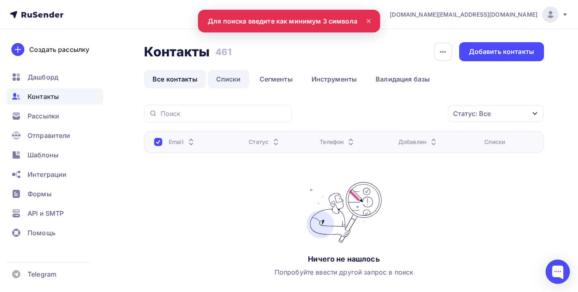
click at [230, 73] on link "Списки" at bounding box center [229, 79] width 42 height 19
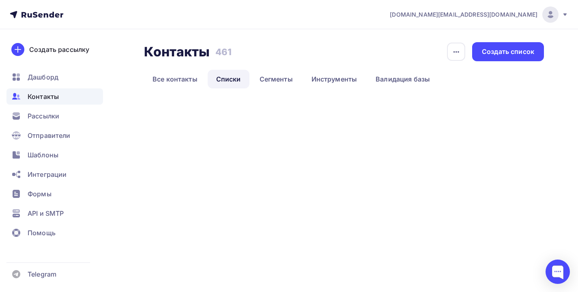
click at [229, 76] on link "Списки" at bounding box center [229, 79] width 42 height 19
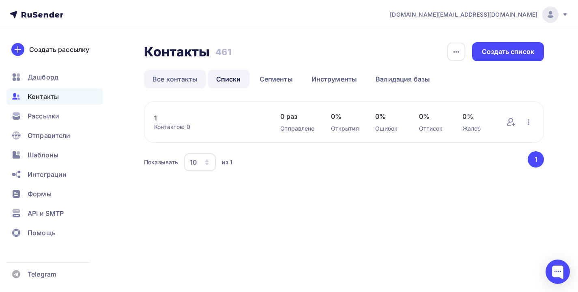
click at [190, 76] on link "Все контакты" at bounding box center [175, 79] width 62 height 19
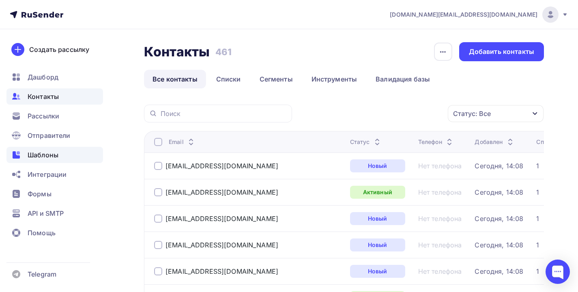
click at [62, 156] on div "Шаблоны" at bounding box center [54, 155] width 97 height 16
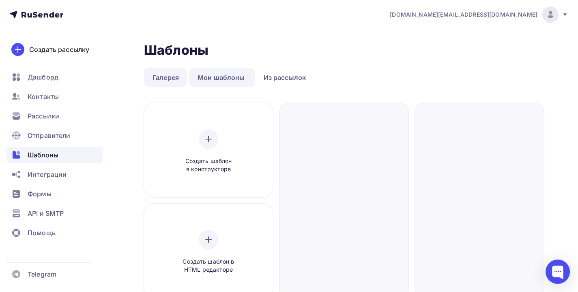
click at [153, 80] on link "Галерея" at bounding box center [165, 77] width 43 height 19
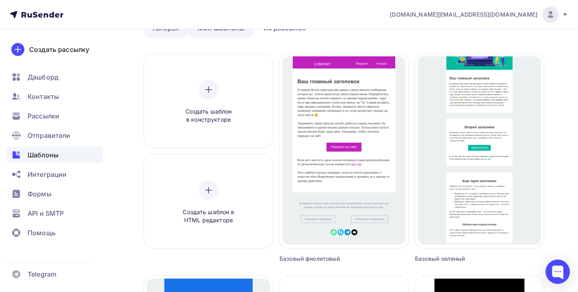
scroll to position [34, 0]
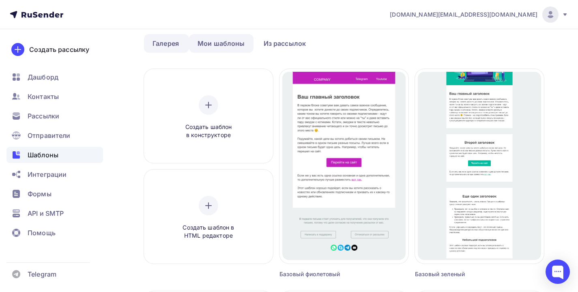
click at [220, 44] on link "Мои шаблоны" at bounding box center [221, 43] width 65 height 19
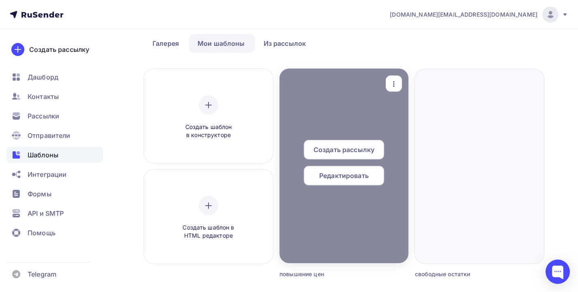
click at [345, 153] on span "Создать рассылку" at bounding box center [344, 150] width 61 height 10
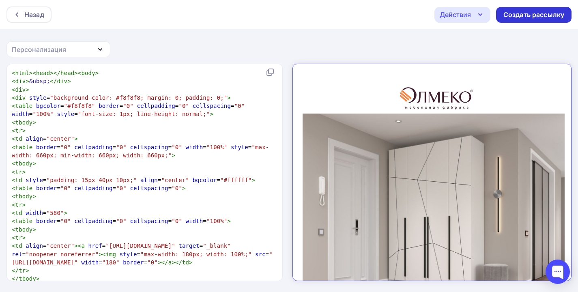
click at [526, 13] on div "Создать рассылку" at bounding box center [534, 14] width 61 height 9
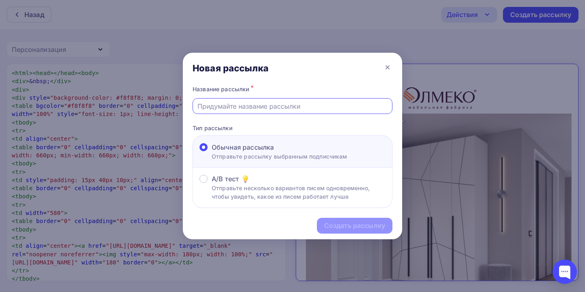
click at [289, 106] on input "text" at bounding box center [292, 106] width 190 height 10
type input "G"
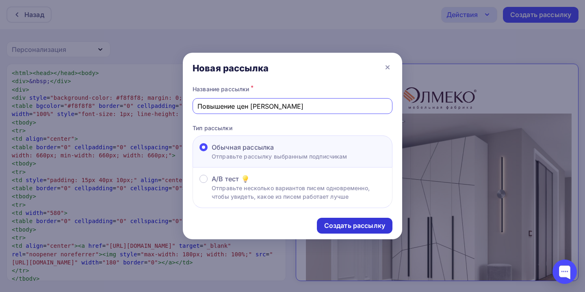
type input "Повышение цен Олмеко"
click at [331, 223] on div "Создать рассылку" at bounding box center [354, 225] width 61 height 9
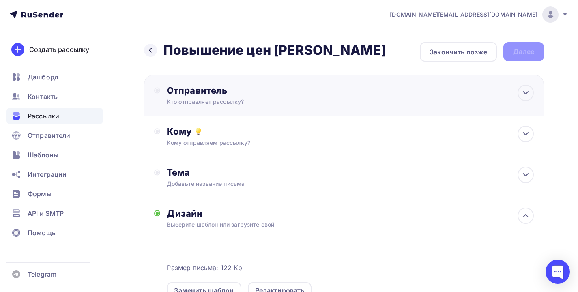
click at [246, 96] on div "Отправитель" at bounding box center [255, 90] width 176 height 11
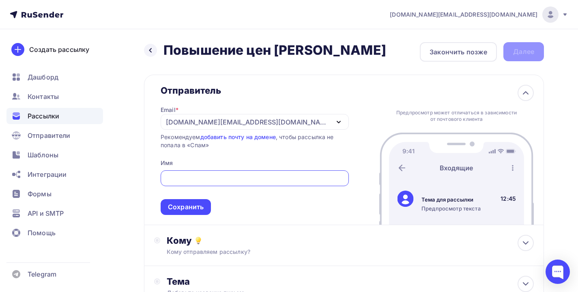
click at [205, 178] on input "text" at bounding box center [255, 179] width 179 height 10
drag, startPoint x: 209, startPoint y: 178, endPoint x: 168, endPoint y: 179, distance: 40.6
click at [169, 178] on div "Матвей" at bounding box center [255, 179] width 188 height 16
type input "Олмеко Самара"
click at [193, 206] on div "Сохранить" at bounding box center [186, 207] width 36 height 9
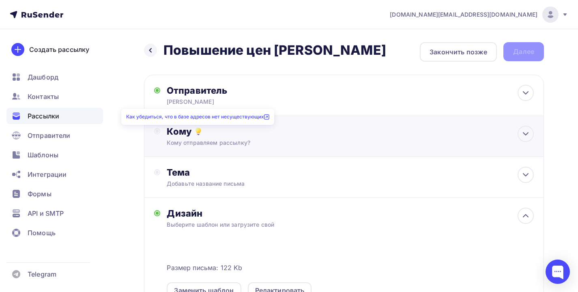
click at [200, 134] on icon at bounding box center [198, 132] width 4 height 1
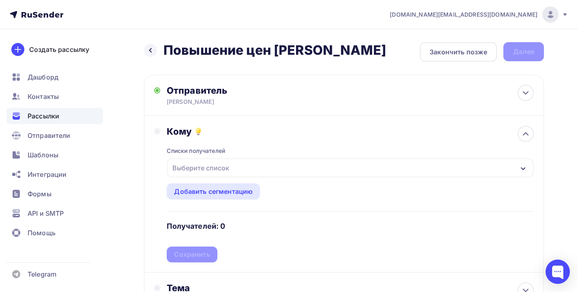
click at [208, 166] on div "Выберите список" at bounding box center [200, 168] width 63 height 15
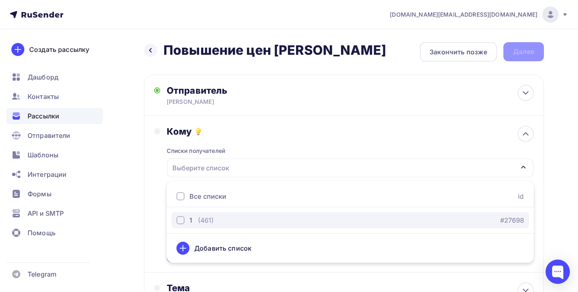
click at [180, 228] on button "1 (461) #27698" at bounding box center [351, 220] width 358 height 16
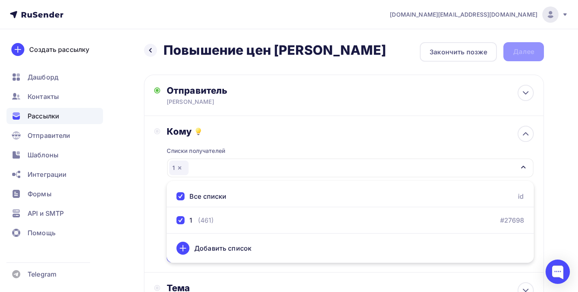
click at [151, 231] on div "Кому Списки получателей 1 Все списки id 1 (461) #27698 Добавить список Добавить…" at bounding box center [344, 194] width 400 height 157
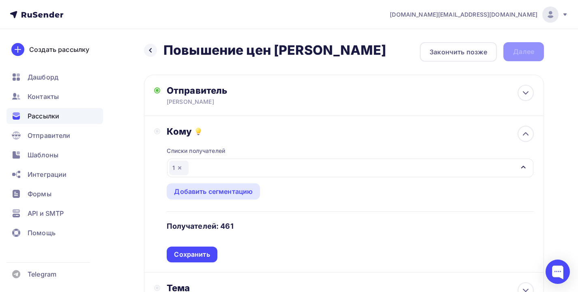
scroll to position [13, 0]
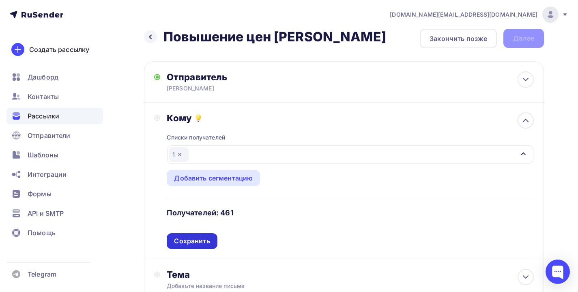
click at [173, 247] on div "Сохранить" at bounding box center [192, 241] width 50 height 16
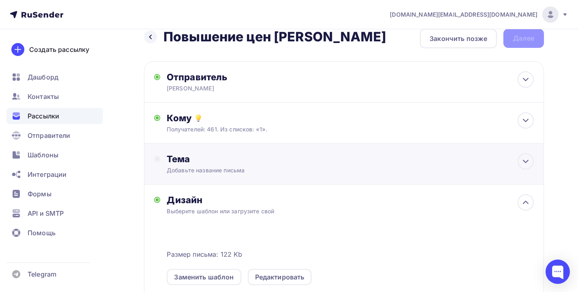
click at [192, 163] on div "Тема" at bounding box center [247, 158] width 160 height 11
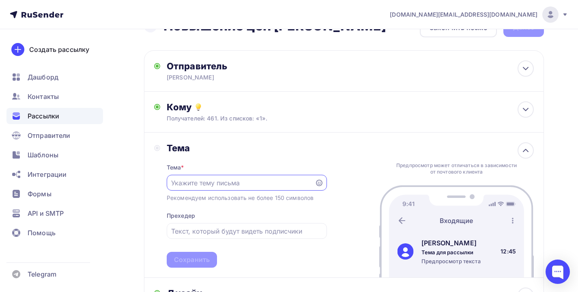
scroll to position [45, 0]
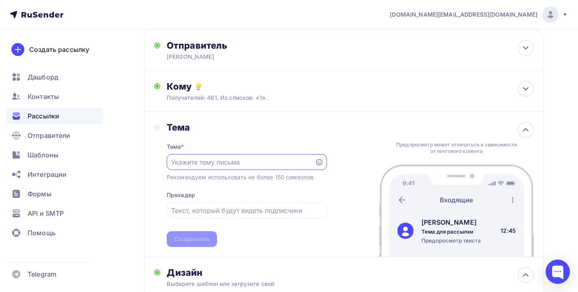
click at [207, 155] on div at bounding box center [247, 162] width 160 height 16
click at [207, 162] on input "text" at bounding box center [240, 163] width 139 height 10
click at [218, 166] on input "text" at bounding box center [240, 163] width 139 height 10
paste input "Повышение цен Олмеко Самара 3%Лайт"
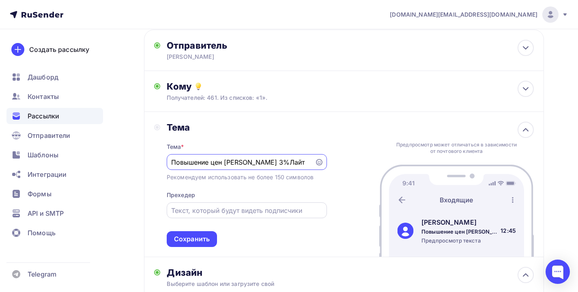
type input "Повышение цен Олмеко Самара 3%Лайт"
click at [209, 215] on input "text" at bounding box center [246, 211] width 151 height 10
click at [342, 244] on div "Тема Тема * Повышение цен Олмеко Самара 3%Лайт Рекомендуем использовать не боле…" at bounding box center [344, 184] width 400 height 145
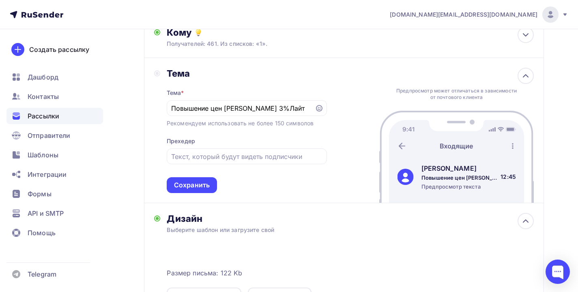
scroll to position [101, 0]
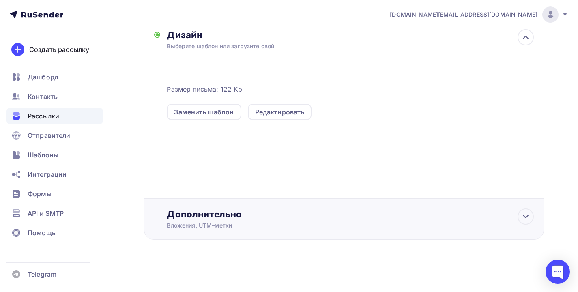
click at [235, 207] on div "Дополнительно Вложения, UTM–метки Вложения Добавить файл Максимальный суммарный…" at bounding box center [344, 219] width 400 height 41
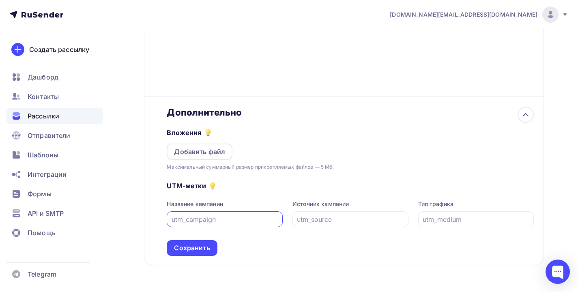
scroll to position [399, 0]
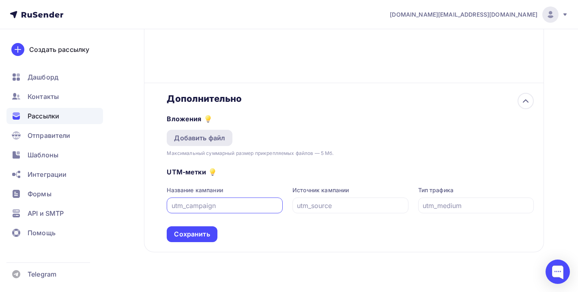
click at [218, 143] on div "Добавить файл" at bounding box center [199, 138] width 51 height 10
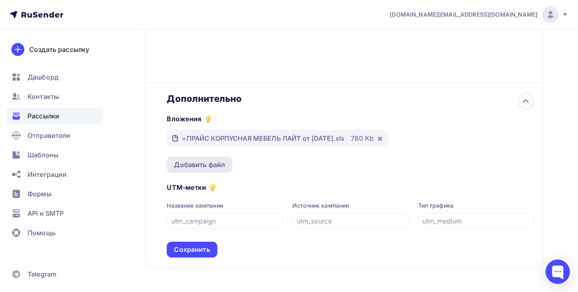
click at [204, 162] on div "Добавить файл" at bounding box center [199, 165] width 51 height 10
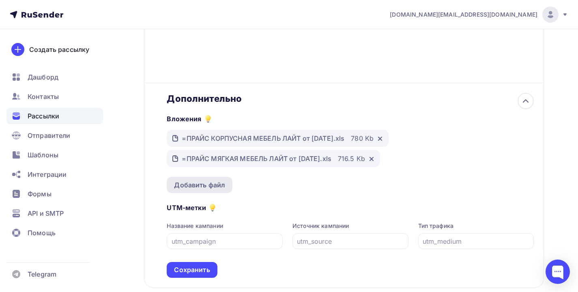
click at [212, 180] on div "Добавить файл" at bounding box center [200, 185] width 66 height 16
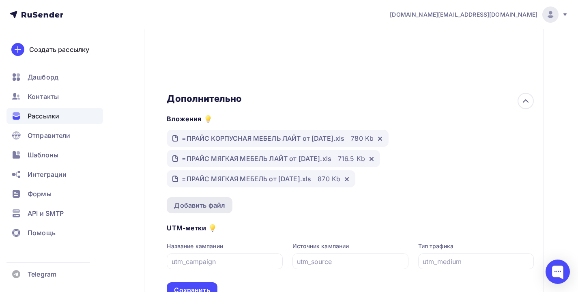
click at [211, 202] on div "Добавить файл" at bounding box center [200, 205] width 66 height 16
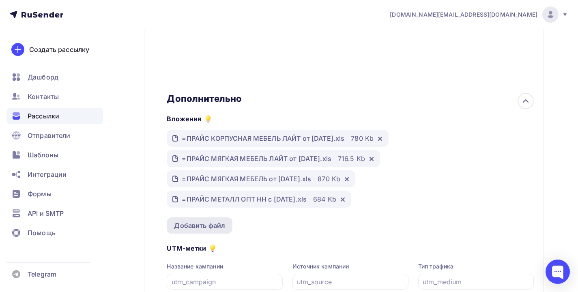
click at [210, 231] on div "Добавить файл" at bounding box center [199, 226] width 51 height 10
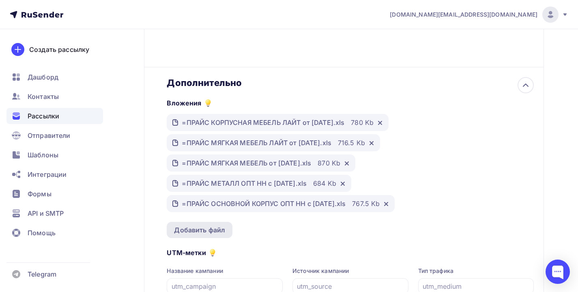
scroll to position [451, 0]
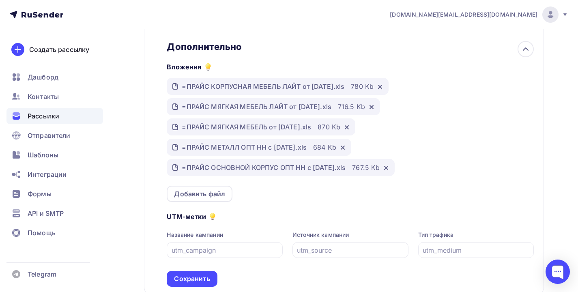
click at [201, 206] on div "UTM-метки Название кампании Источник кампании Тип трафика Сохранить" at bounding box center [350, 244] width 367 height 85
click at [203, 199] on div "Добавить файл" at bounding box center [199, 194] width 51 height 10
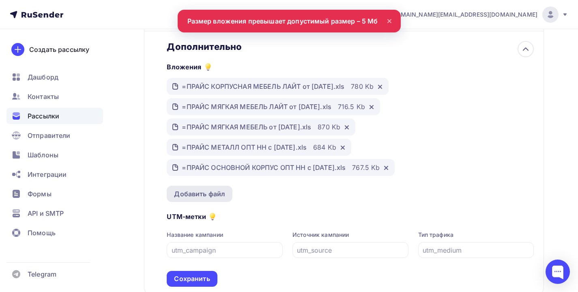
click at [207, 199] on div "Добавить файл" at bounding box center [199, 194] width 51 height 10
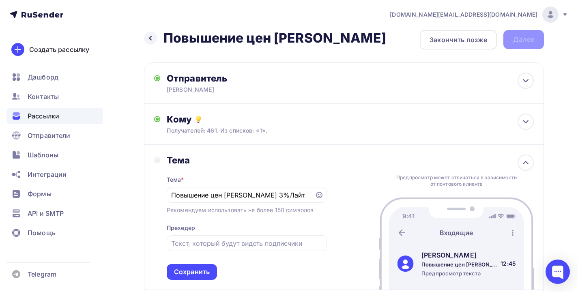
scroll to position [0, 0]
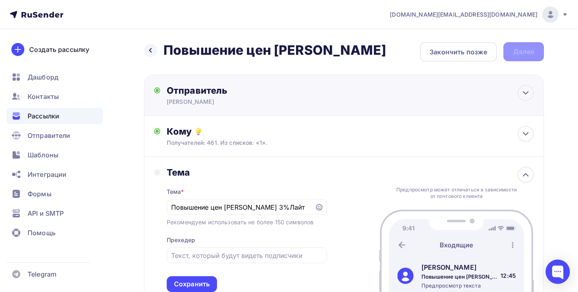
click at [263, 104] on div "Олмеко Самара" at bounding box center [246, 102] width 158 height 8
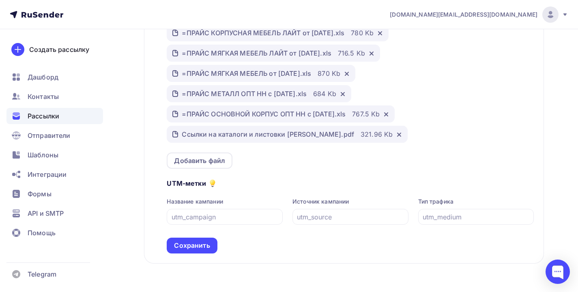
scroll to position [643, 0]
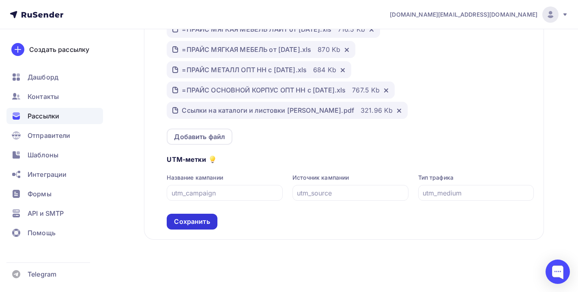
click at [197, 224] on div "Сохранить" at bounding box center [192, 221] width 36 height 9
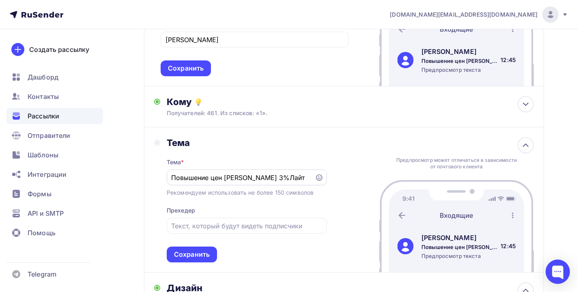
scroll to position [0, 0]
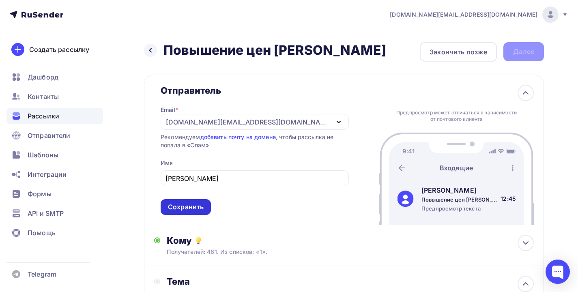
click at [194, 205] on div "Сохранить" at bounding box center [186, 207] width 36 height 9
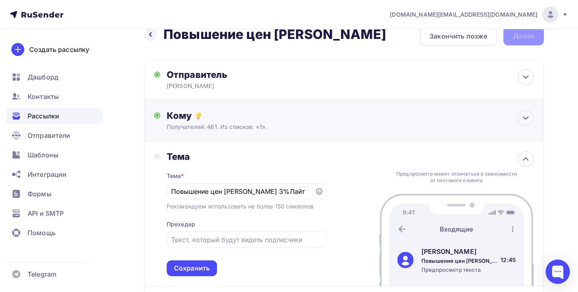
scroll to position [52, 0]
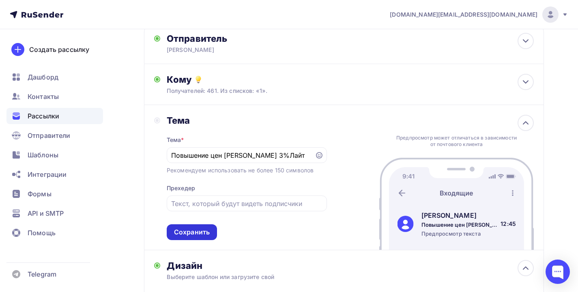
click at [193, 231] on div "Сохранить" at bounding box center [192, 232] width 36 height 9
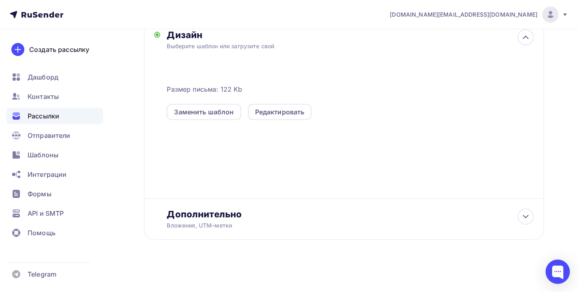
scroll to position [0, 0]
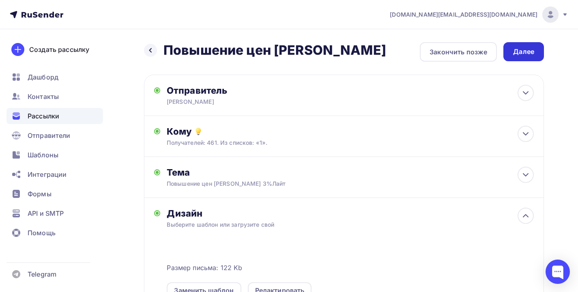
click at [509, 47] on div "Далее" at bounding box center [524, 51] width 41 height 19
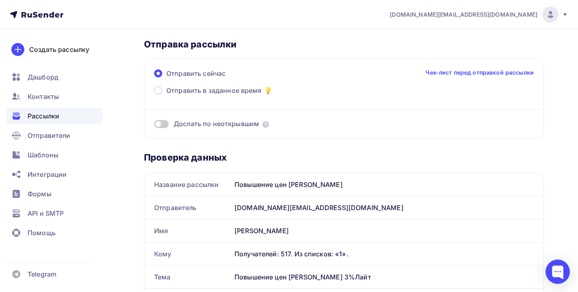
scroll to position [3, 0]
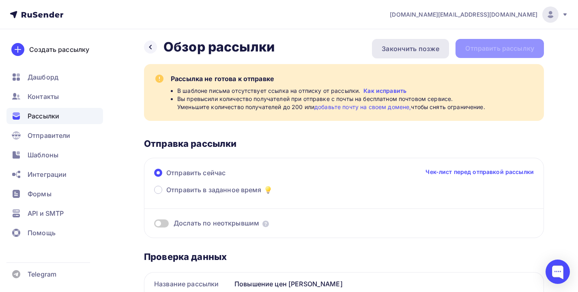
click at [415, 46] on div "Закончить позже" at bounding box center [411, 49] width 58 height 10
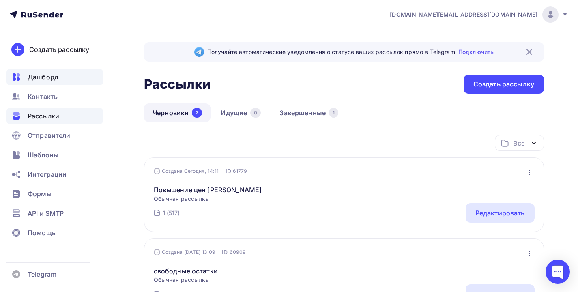
click at [44, 74] on span "Дашборд" at bounding box center [43, 77] width 31 height 10
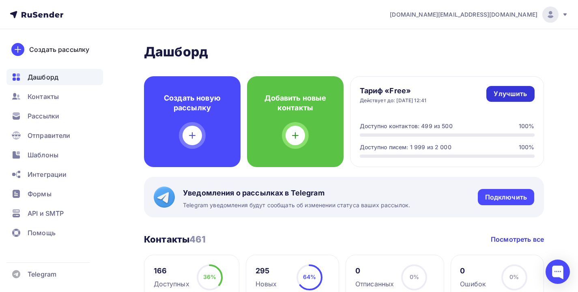
click at [495, 94] on div "Улучшить" at bounding box center [510, 93] width 33 height 9
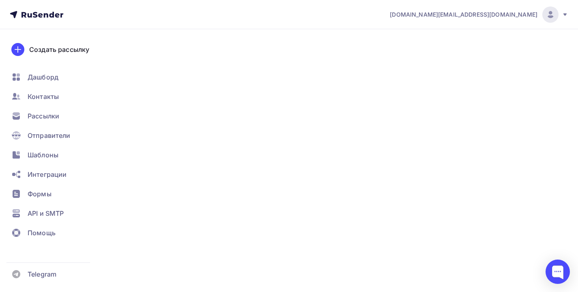
type input "500"
type input "100"
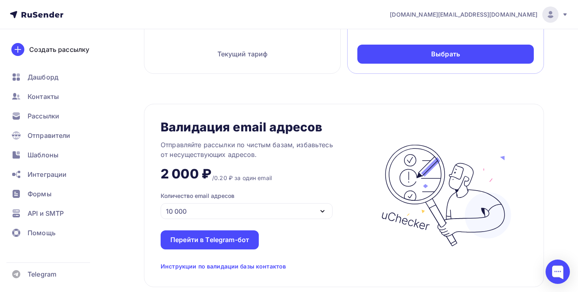
scroll to position [557, 0]
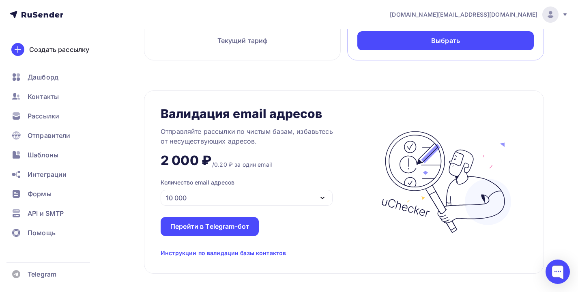
click at [225, 256] on div "Инструкции по валидации базы контактов" at bounding box center [223, 253] width 125 height 8
click at [193, 199] on div "10 000" at bounding box center [247, 198] width 172 height 16
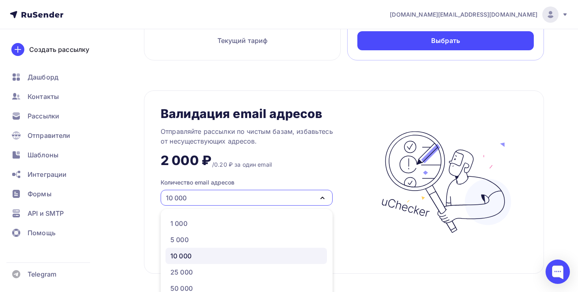
scroll to position [610, 0]
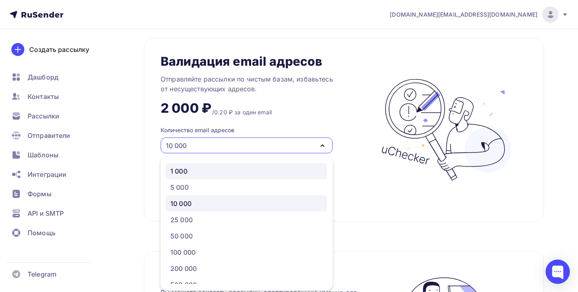
click at [197, 167] on link "1 000" at bounding box center [247, 171] width 162 height 16
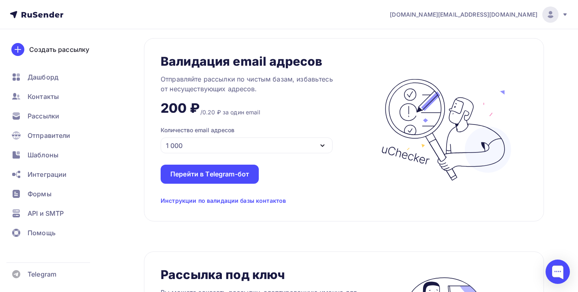
click at [201, 153] on div "1 000" at bounding box center [247, 146] width 172 height 16
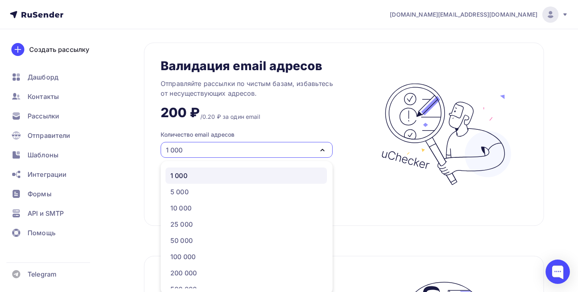
scroll to position [41, 0]
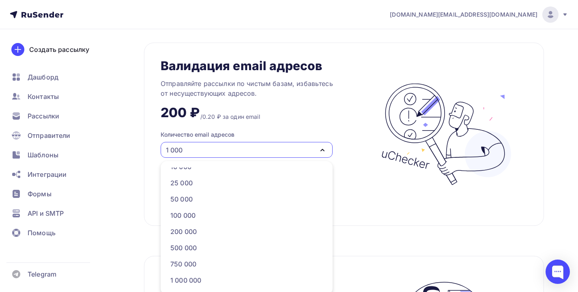
click at [257, 113] on div "200 ₽ /0.20 ₽ за один email" at bounding box center [210, 109] width 99 height 23
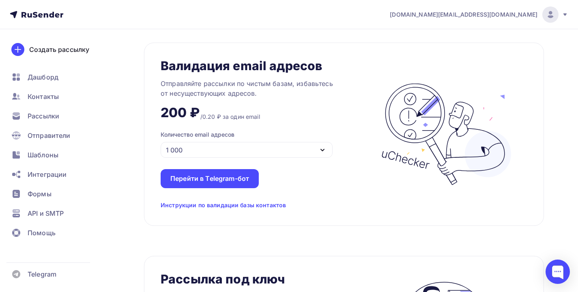
click at [233, 148] on div "1 000" at bounding box center [247, 150] width 172 height 16
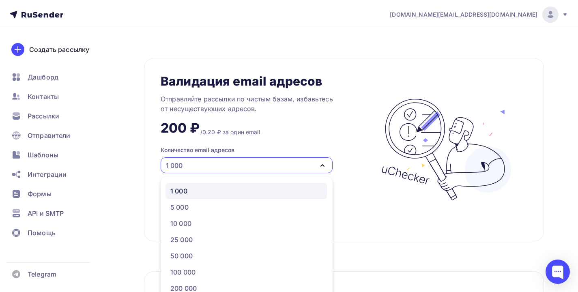
scroll to position [588, 0]
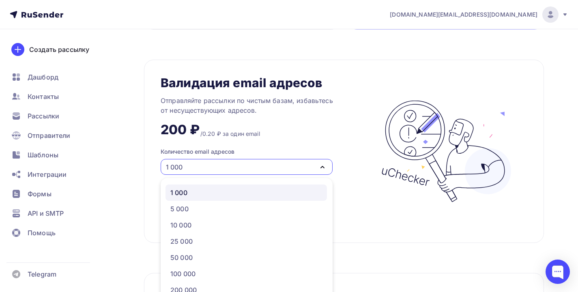
click at [210, 192] on div "1 000" at bounding box center [247, 193] width 152 height 10
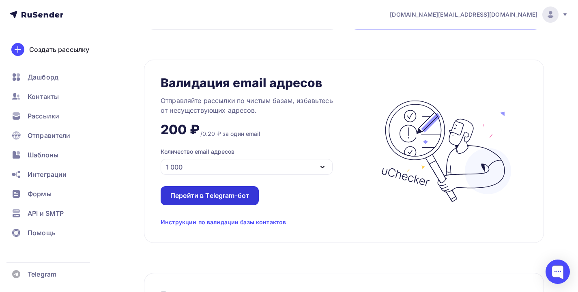
click at [207, 197] on div "Перейти в Telegram-бот" at bounding box center [210, 195] width 79 height 9
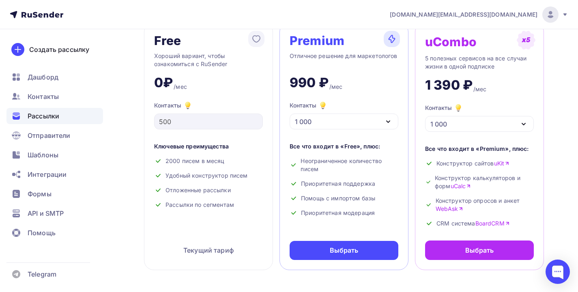
scroll to position [5, 0]
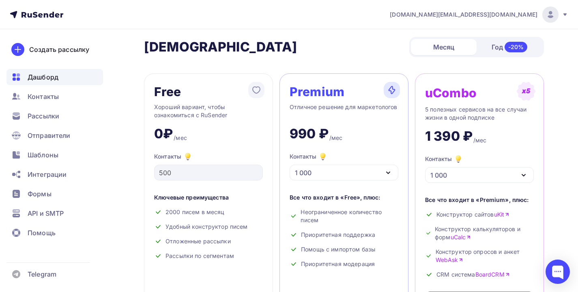
click at [43, 73] on span "Дашборд" at bounding box center [43, 77] width 31 height 10
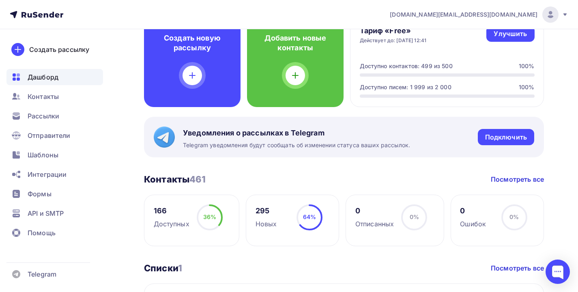
scroll to position [69, 0]
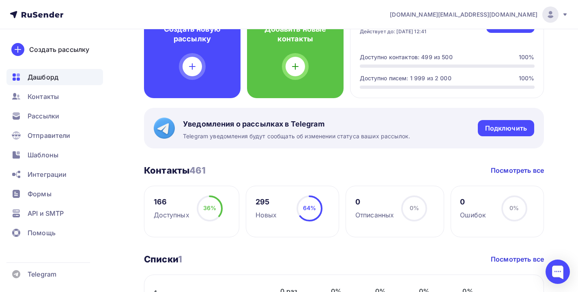
click at [159, 207] on div "166 Доступных" at bounding box center [172, 208] width 36 height 24
click at [207, 209] on span "36%" at bounding box center [209, 208] width 13 height 7
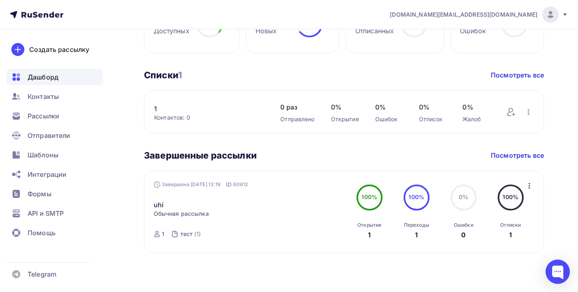
scroll to position [0, 0]
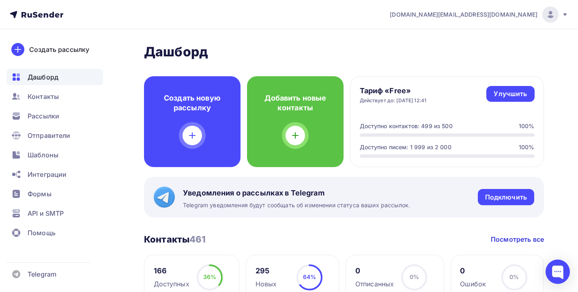
click at [400, 107] on div "Тариф «Free» Действует до: 30.10.2025, 12:41 Улучшить Улучшить Доступно контакт…" at bounding box center [447, 121] width 194 height 91
click at [528, 8] on div "[DOMAIN_NAME][EMAIL_ADDRESS][DOMAIN_NAME]" at bounding box center [479, 14] width 179 height 16
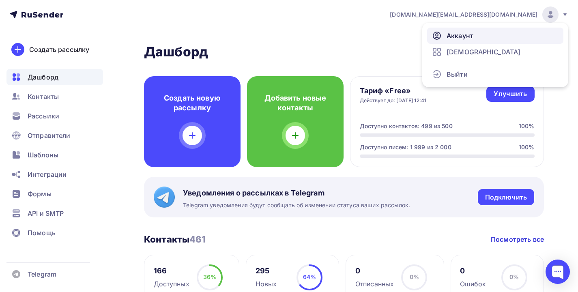
click at [465, 35] on span "Аккаунт" at bounding box center [460, 36] width 27 height 10
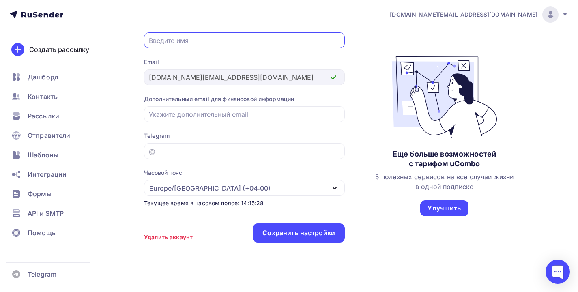
scroll to position [101, 0]
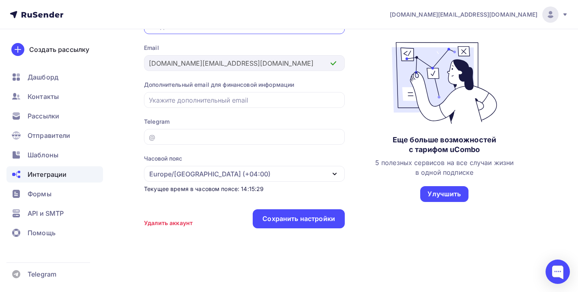
click at [38, 172] on span "Интеграции" at bounding box center [47, 175] width 39 height 10
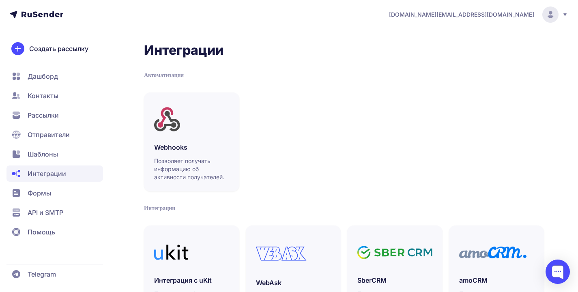
click at [45, 209] on span "API и SMTP" at bounding box center [46, 213] width 36 height 10
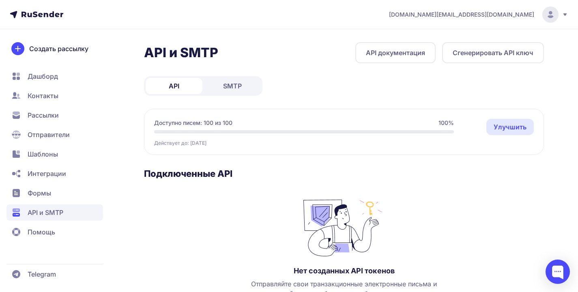
click at [54, 135] on span "Отправители" at bounding box center [49, 135] width 42 height 10
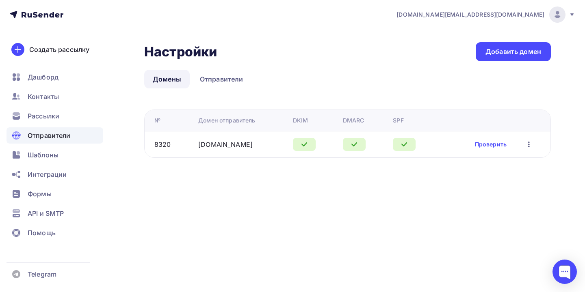
click at [481, 149] on div "Проверить Редактировать Удалить" at bounding box center [504, 144] width 59 height 11
click at [486, 145] on link "Проверить" at bounding box center [491, 144] width 32 height 8
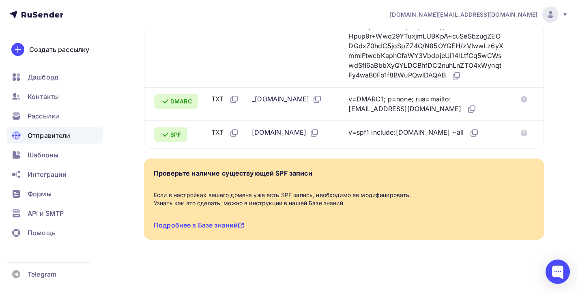
scroll to position [313, 0]
click at [44, 73] on span "Дашборд" at bounding box center [43, 77] width 31 height 10
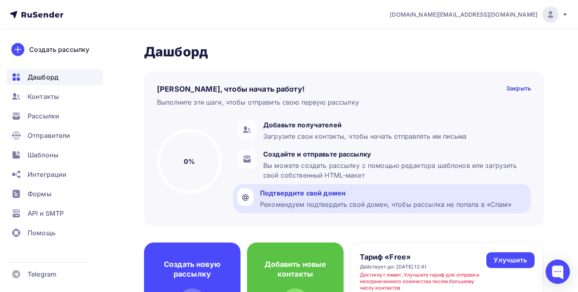
click at [296, 194] on div "Подтвердите свой домен" at bounding box center [386, 193] width 252 height 10
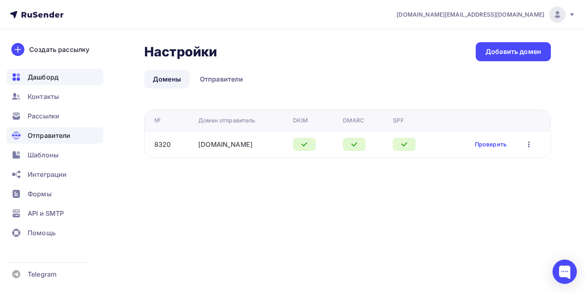
click at [53, 78] on span "Дашборд" at bounding box center [43, 77] width 31 height 10
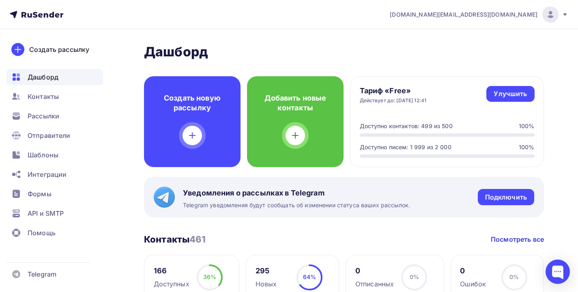
click at [525, 14] on span "[DOMAIN_NAME][EMAIL_ADDRESS][DOMAIN_NAME]" at bounding box center [464, 15] width 148 height 8
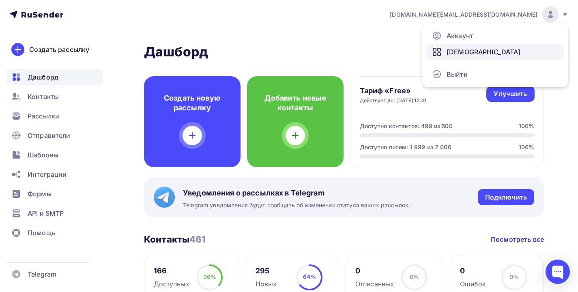
click at [479, 48] on link "[DEMOGRAPHIC_DATA]" at bounding box center [495, 52] width 136 height 16
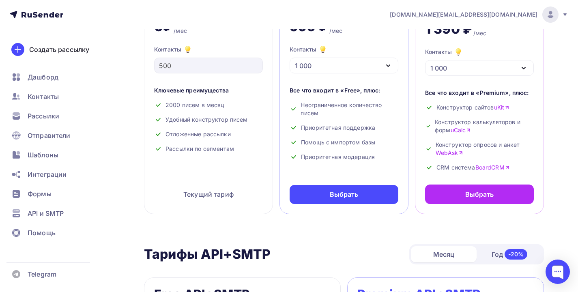
scroll to position [43, 0]
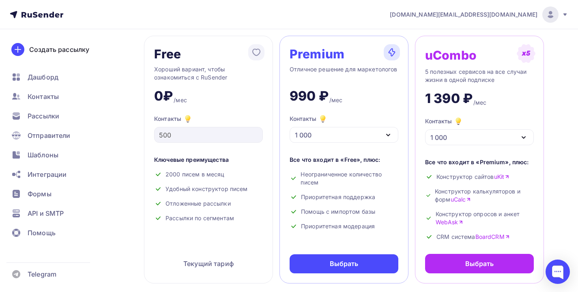
click at [345, 138] on div "1 000" at bounding box center [344, 135] width 109 height 16
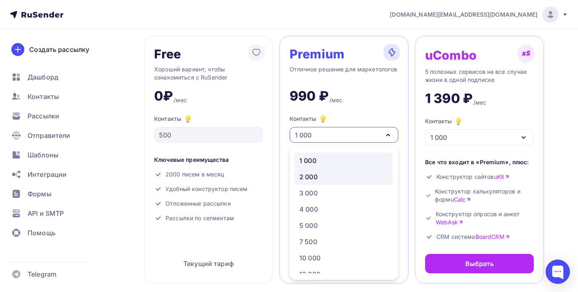
scroll to position [38, 0]
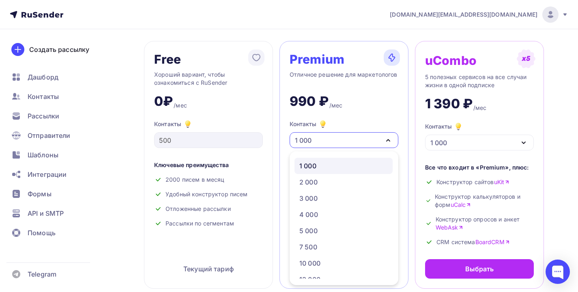
click at [343, 166] on div "1 000" at bounding box center [344, 166] width 88 height 10
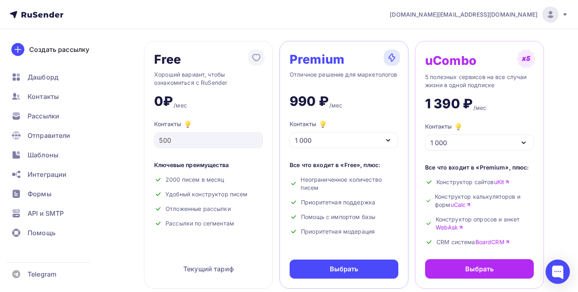
drag, startPoint x: 324, startPoint y: 233, endPoint x: 358, endPoint y: 233, distance: 34.1
click at [358, 233] on div "Приоритетная модерация" at bounding box center [344, 232] width 109 height 8
click at [339, 199] on div "Все что входит в «Free», плюс: Неограниченное количество писем Приоритетная под…" at bounding box center [344, 198] width 109 height 75
click at [321, 183] on div "Неограниченное количество писем" at bounding box center [344, 184] width 109 height 16
click at [54, 151] on span "Шаблоны" at bounding box center [43, 155] width 31 height 10
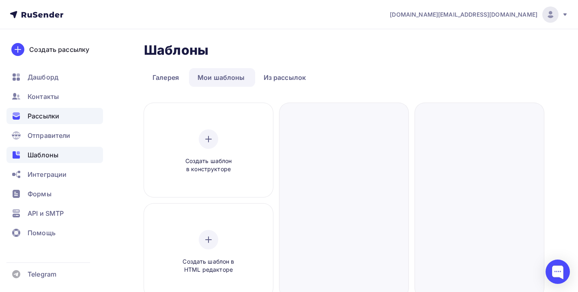
click at [62, 117] on div "Рассылки" at bounding box center [54, 116] width 97 height 16
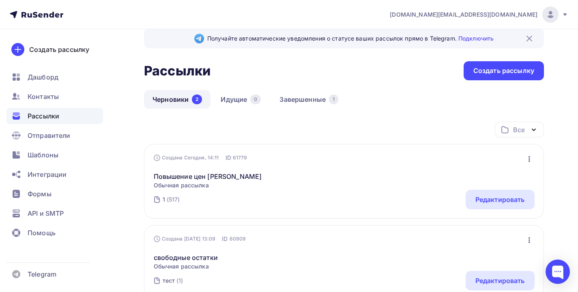
scroll to position [39, 0]
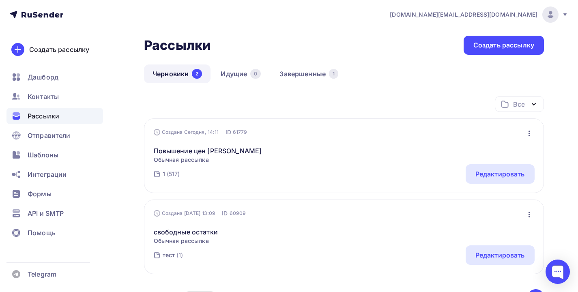
click at [530, 132] on icon "button" at bounding box center [530, 134] width 10 height 10
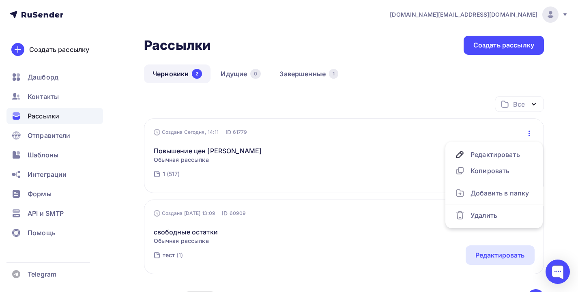
click at [347, 167] on div "1 (517) Редактировать" at bounding box center [344, 173] width 381 height 19
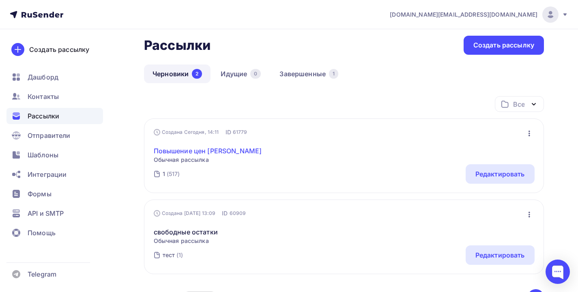
click at [156, 149] on link "Повышение цен Олмеко" at bounding box center [208, 151] width 108 height 10
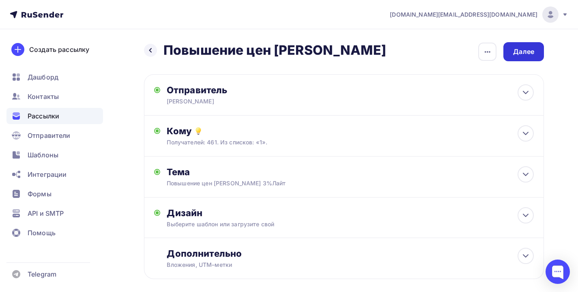
click at [520, 49] on div "Далее" at bounding box center [524, 51] width 21 height 9
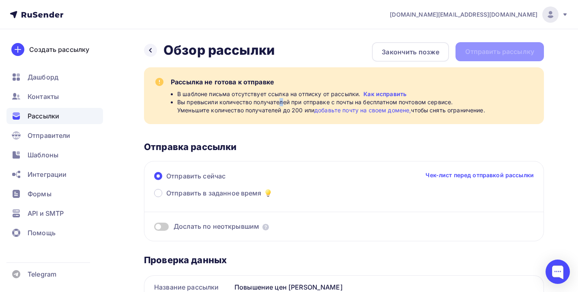
drag, startPoint x: 282, startPoint y: 102, endPoint x: 291, endPoint y: 102, distance: 9.3
click at [289, 102] on span "Вы превысили количество получателей при отправке с почты на бесплатном почтовом…" at bounding box center [331, 106] width 308 height 16
click at [302, 102] on span "Вы превысили количество получателей при отправке с почты на бесплатном почтовом…" at bounding box center [331, 106] width 308 height 16
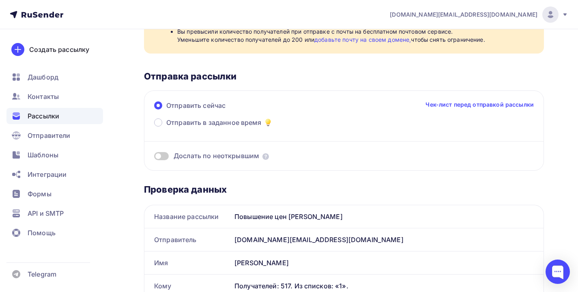
scroll to position [172, 0]
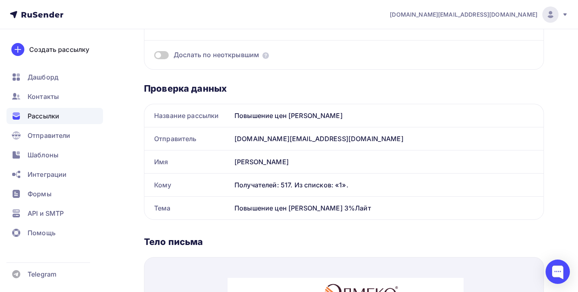
click at [279, 137] on div "[DOMAIN_NAME][EMAIL_ADDRESS][DOMAIN_NAME]" at bounding box center [387, 138] width 313 height 23
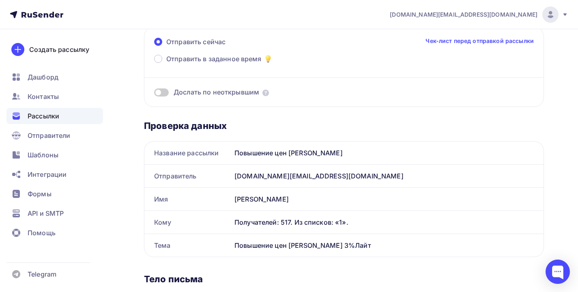
scroll to position [0, 0]
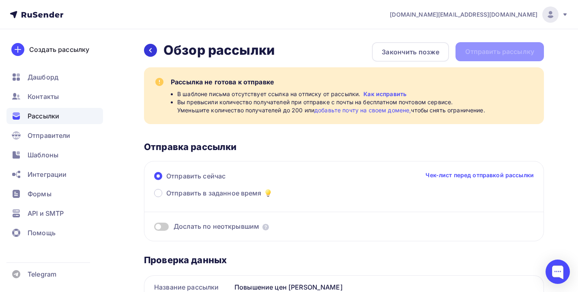
click at [149, 47] on icon at bounding box center [150, 50] width 6 height 6
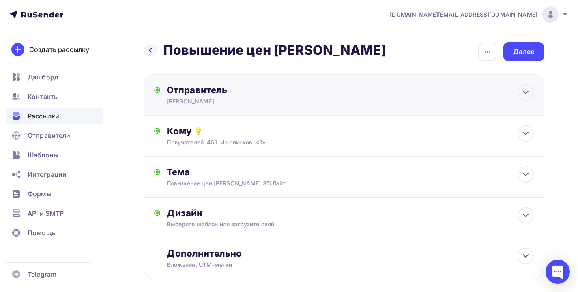
click at [230, 101] on div "Олмеко Самара" at bounding box center [246, 101] width 158 height 8
type input "Олмеко Самара"
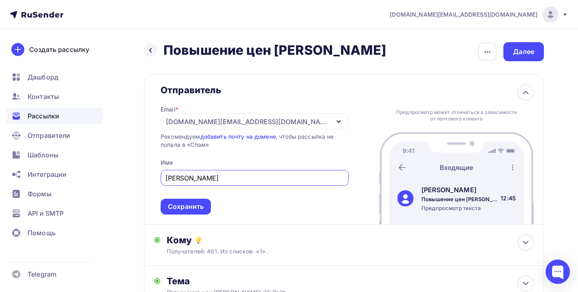
click at [315, 121] on div "lsn.ru@yandex.ru" at bounding box center [255, 122] width 188 height 16
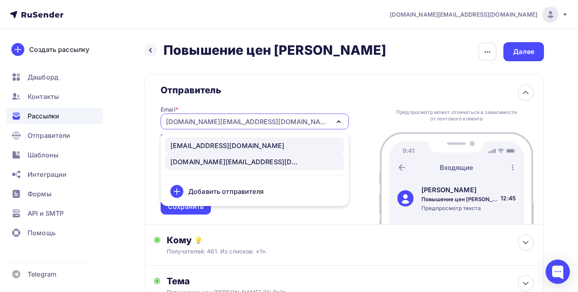
click at [253, 145] on div "olmeko.smr@yandex.ru" at bounding box center [255, 146] width 169 height 10
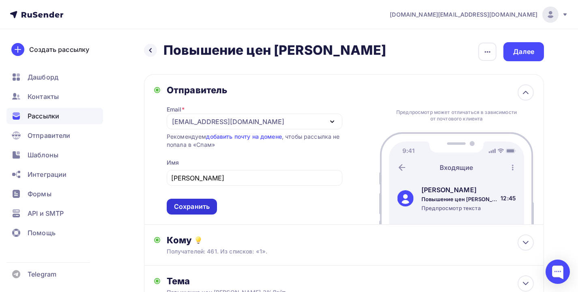
click at [199, 212] on div "Сохранить" at bounding box center [192, 206] width 36 height 9
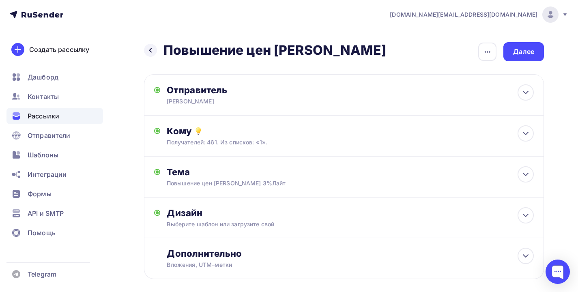
click at [520, 61] on div "Назад Повышение цен Олмеко Повышение цен Олмеко Закончить позже Переименовать р…" at bounding box center [344, 170] width 400 height 257
click at [521, 59] on div "Далее" at bounding box center [524, 51] width 41 height 19
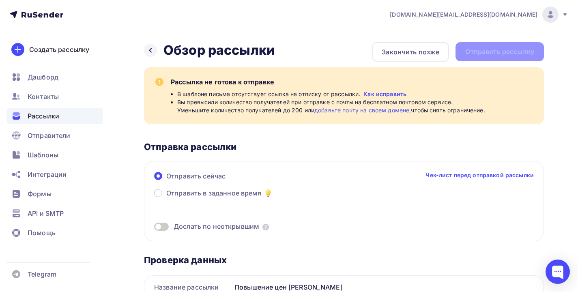
click at [377, 92] on link "Как исправить" at bounding box center [385, 94] width 43 height 8
click at [41, 154] on span "Шаблоны" at bounding box center [43, 155] width 31 height 10
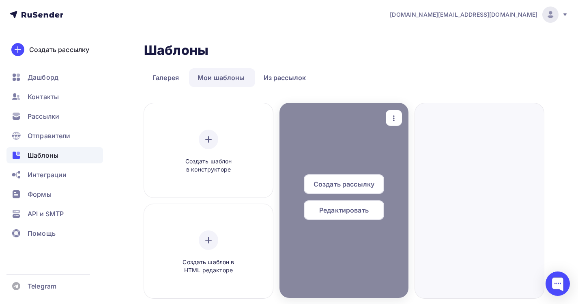
click at [335, 209] on span "Редактировать" at bounding box center [344, 210] width 50 height 10
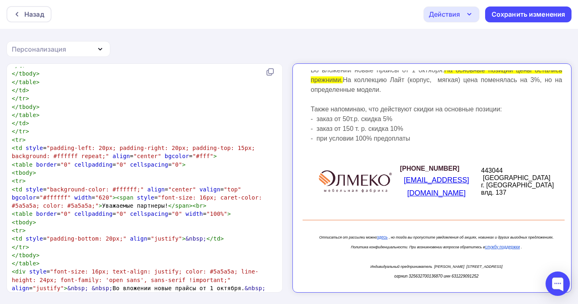
scroll to position [290, 0]
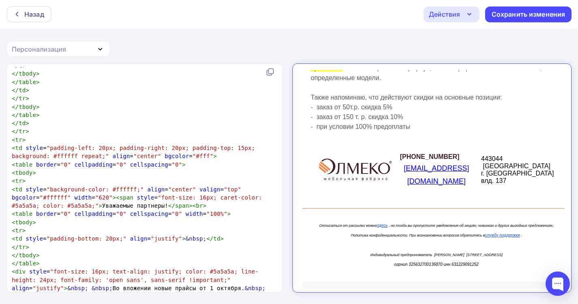
click at [353, 216] on em "Отписаться от рассылки можно" at bounding box center [341, 218] width 58 height 4
click at [380, 216] on span "Отписаться от рассылки можно здесь , но тогда вы пропустите уведомления об акци…" at bounding box center [429, 223] width 235 height 14
click at [376, 216] on link "здесь" at bounding box center [375, 218] width 11 height 4
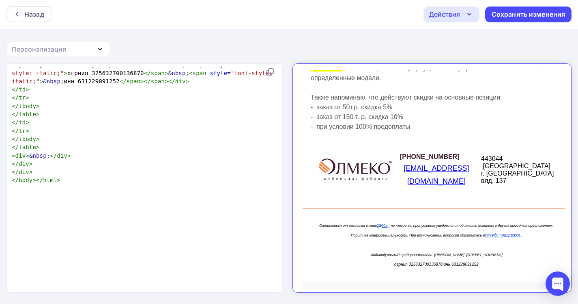
scroll to position [0, 0]
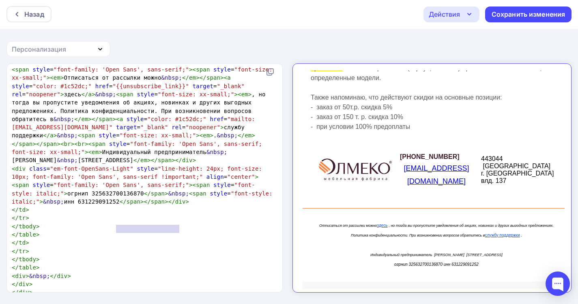
type textarea "{{unsubscribe_link}}"
drag, startPoint x: 117, startPoint y: 228, endPoint x: 186, endPoint y: 227, distance: 69.4
click at [186, 89] on span ""{{unsubscribe_link}}"" at bounding box center [151, 86] width 77 height 6
click at [519, 17] on div "Сохранить изменения" at bounding box center [529, 14] width 74 height 9
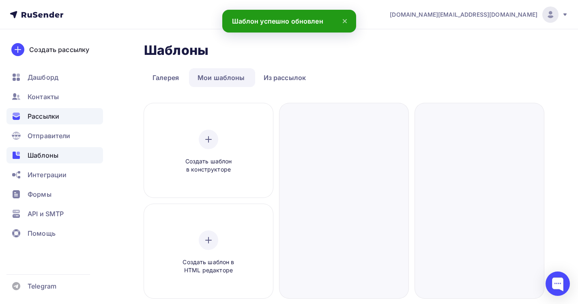
click at [63, 110] on div "Рассылки" at bounding box center [54, 116] width 97 height 16
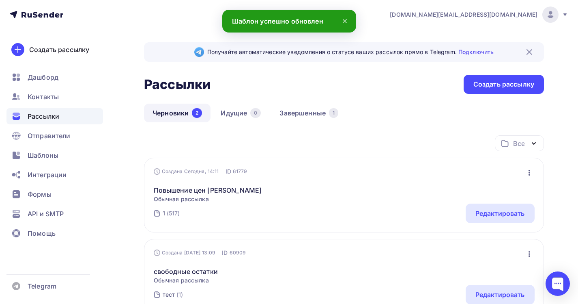
click at [239, 207] on div "1 (517) Редактировать" at bounding box center [344, 212] width 381 height 19
click at [492, 216] on div "Редактировать" at bounding box center [501, 213] width 50 height 10
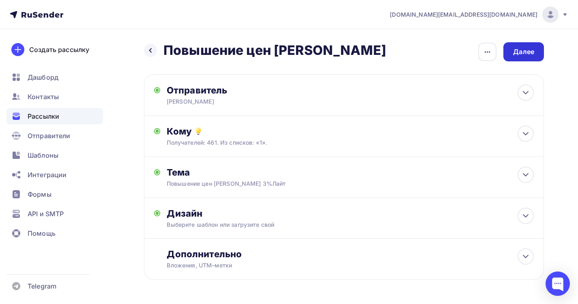
click at [529, 54] on div "Далее" at bounding box center [524, 51] width 21 height 9
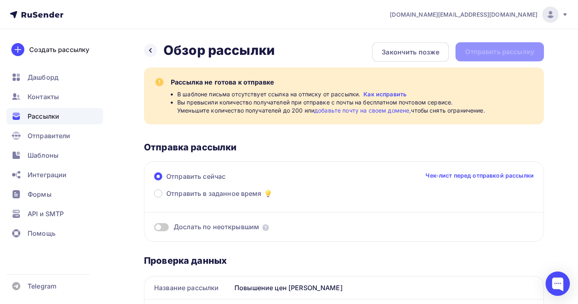
click at [443, 170] on div "Отправить сейчас Чек-лист перед отправкой рассылки Отправить в заданное время Д…" at bounding box center [344, 201] width 400 height 80
click at [443, 177] on link "Чек-лист перед отправкой рассылки" at bounding box center [480, 175] width 108 height 8
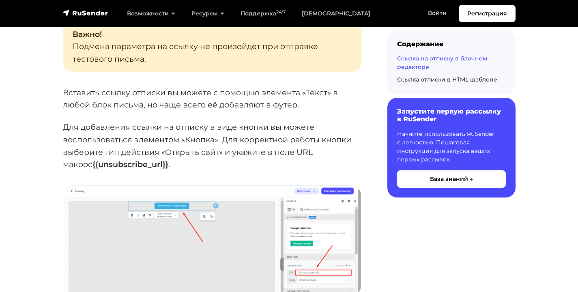
scroll to position [936, 0]
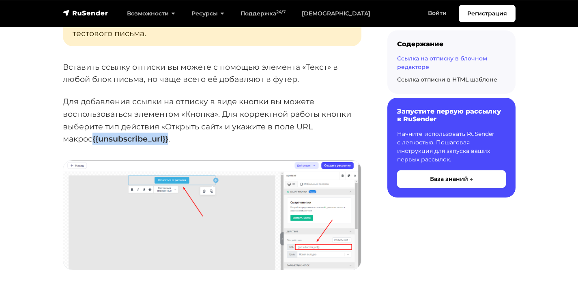
drag, startPoint x: 54, startPoint y: 134, endPoint x: 138, endPoint y: 136, distance: 84.9
click at [138, 136] on section "База знаний Email рассылки [PERSON_NAME] и конструктор писем Ссылка на отписку …" at bounding box center [289, 259] width 578 height 2116
copy p "{{unsubscribe_url}}"
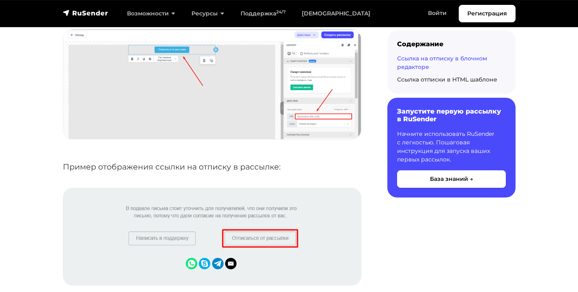
scroll to position [1134, 0]
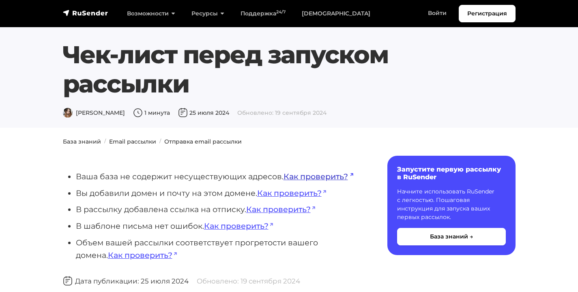
click at [307, 176] on link "Как проверить?" at bounding box center [319, 177] width 70 height 10
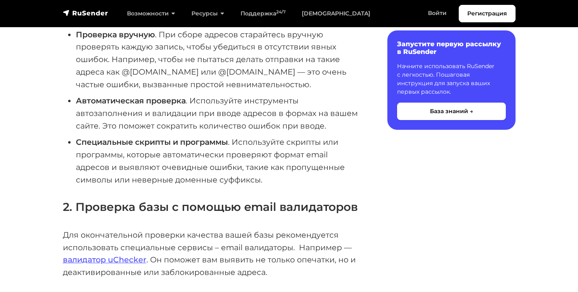
scroll to position [285, 0]
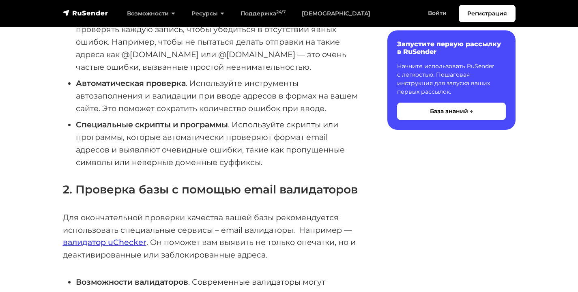
click at [129, 237] on link "валидатор uChecker" at bounding box center [105, 242] width 84 height 10
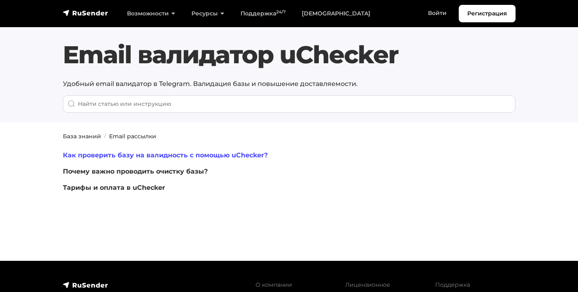
click at [141, 155] on link "Как проверить базу на валидность с помощью uChecker?" at bounding box center [165, 155] width 205 height 8
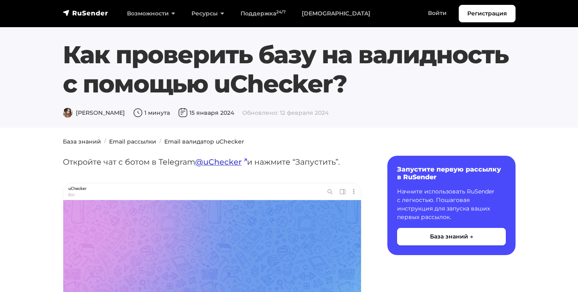
click at [214, 161] on link "@uChecker" at bounding box center [221, 162] width 52 height 10
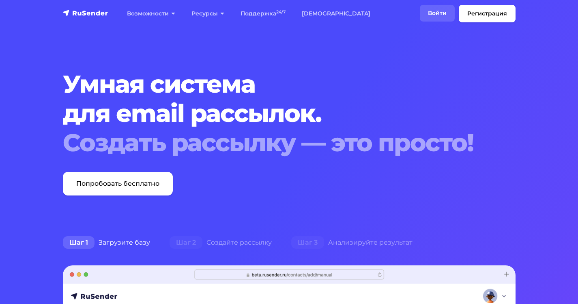
click at [429, 11] on link "Войти" at bounding box center [437, 13] width 35 height 17
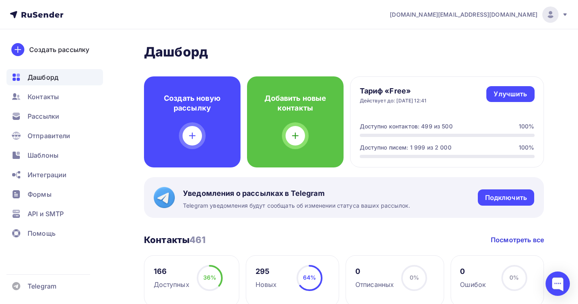
click at [54, 105] on ul "Дашборд Контакты Рассылки Отправители Шаблоны Интеграции Формы API и SMTP Помощь" at bounding box center [54, 157] width 97 height 177
click at [54, 102] on div "Контакты" at bounding box center [54, 96] width 97 height 16
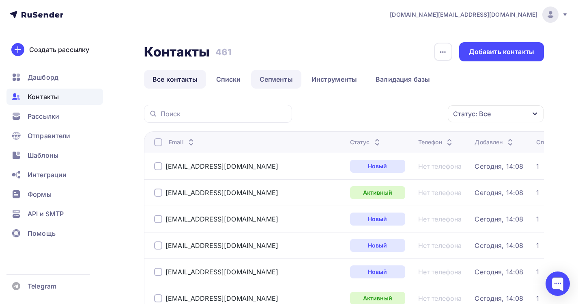
click at [268, 80] on link "Сегменты" at bounding box center [276, 79] width 50 height 19
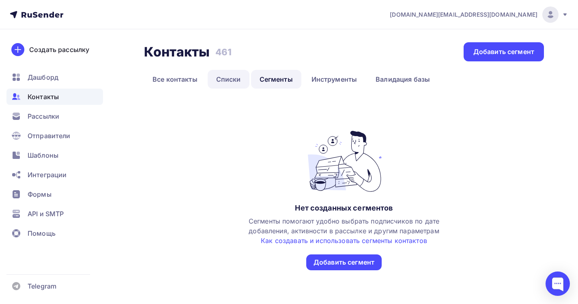
click at [235, 82] on link "Списки" at bounding box center [229, 79] width 42 height 19
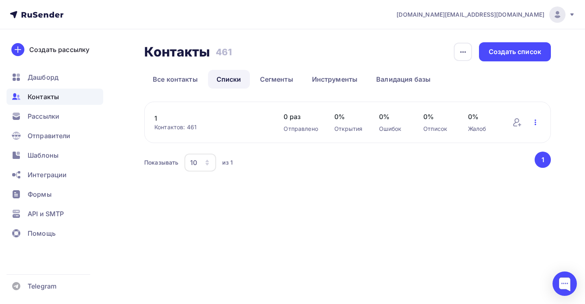
click at [533, 122] on icon "button" at bounding box center [535, 122] width 10 height 10
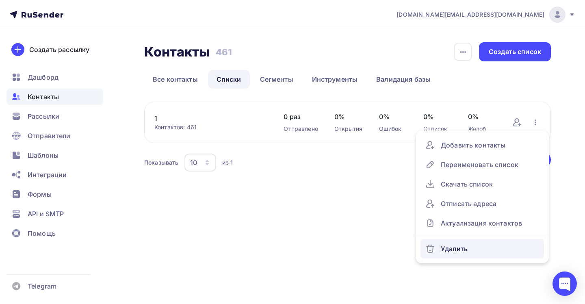
click at [455, 248] on div "Удалить" at bounding box center [482, 248] width 114 height 13
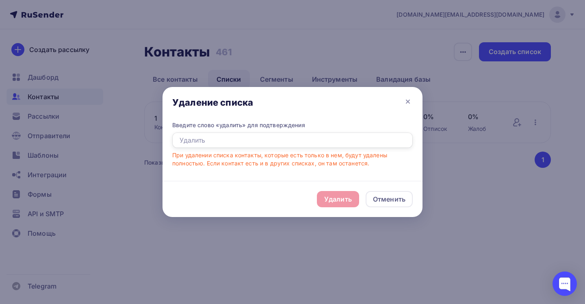
click at [291, 138] on input "text" at bounding box center [292, 139] width 240 height 15
type input "e"
type input "удалить"
click at [342, 194] on div "Удалить" at bounding box center [338, 199] width 28 height 10
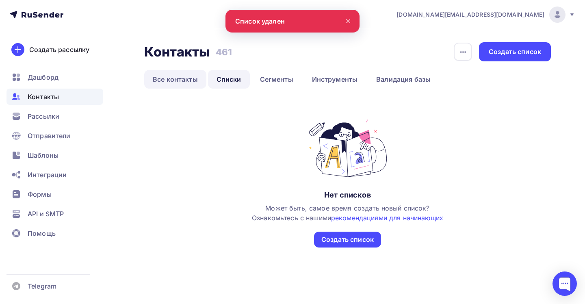
click at [164, 75] on link "Все контакты" at bounding box center [175, 79] width 62 height 19
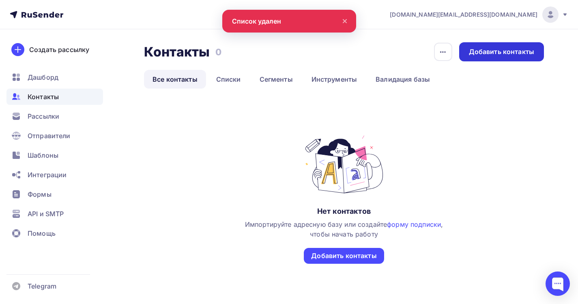
click at [506, 57] on div "Добавить контакты" at bounding box center [502, 51] width 85 height 19
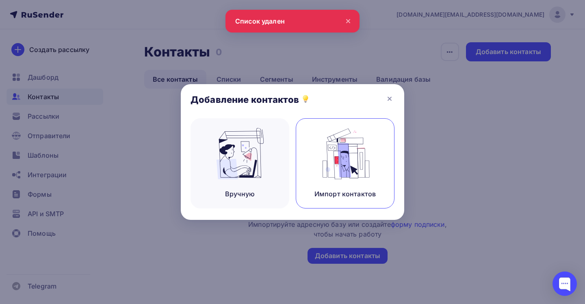
click at [352, 163] on img at bounding box center [345, 153] width 54 height 51
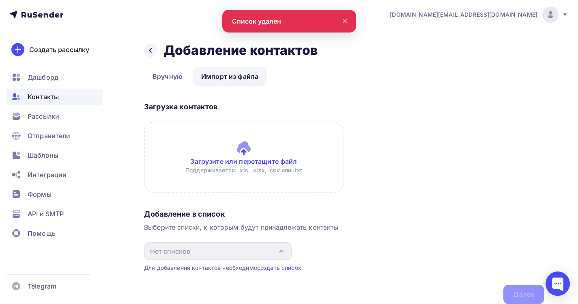
click at [249, 147] on input "file" at bounding box center [244, 156] width 200 height 71
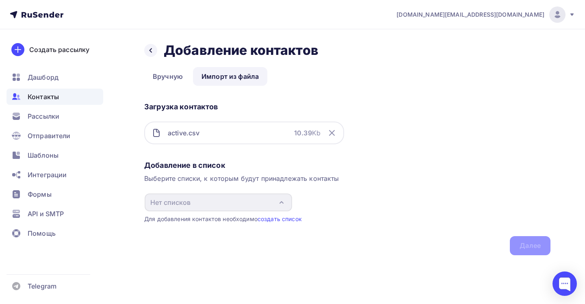
click at [274, 224] on div "Добавление в список Выберите списки, к которым будут принадлежать контакты Нет …" at bounding box center [347, 206] width 406 height 98
click at [274, 221] on link "создать список" at bounding box center [279, 218] width 44 height 7
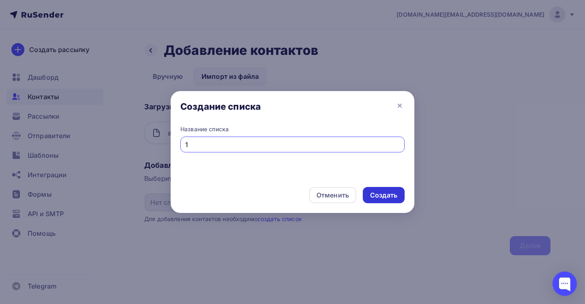
type input "1"
click at [378, 194] on div "Создать" at bounding box center [383, 194] width 27 height 9
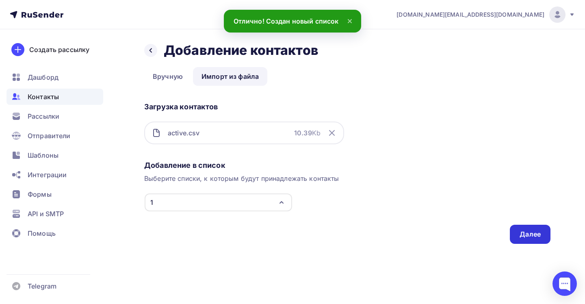
click at [513, 227] on div "Далее" at bounding box center [529, 233] width 41 height 19
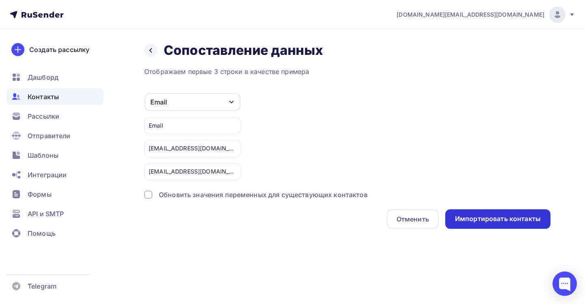
click at [460, 215] on div "Импортировать контакты" at bounding box center [498, 218] width 86 height 9
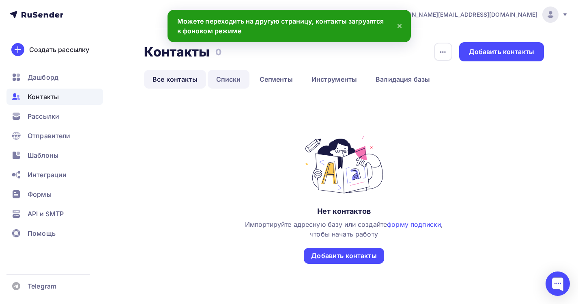
click at [228, 79] on link "Списки" at bounding box center [229, 79] width 42 height 19
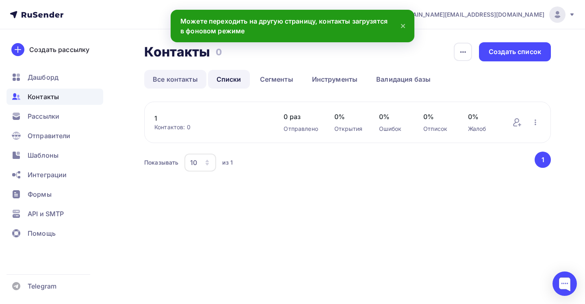
click at [182, 83] on link "Все контакты" at bounding box center [175, 79] width 62 height 19
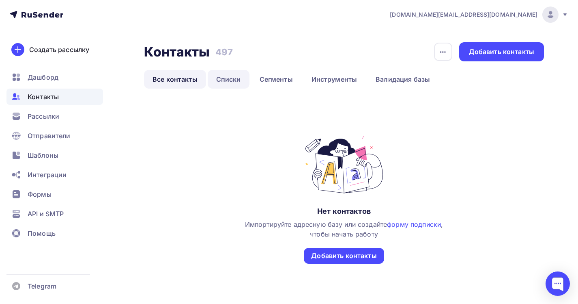
click at [221, 81] on link "Списки" at bounding box center [229, 79] width 42 height 19
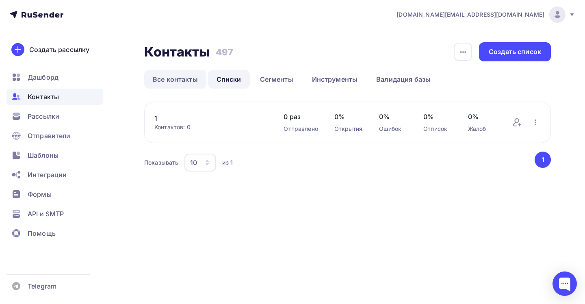
click at [175, 77] on link "Все контакты" at bounding box center [175, 79] width 62 height 19
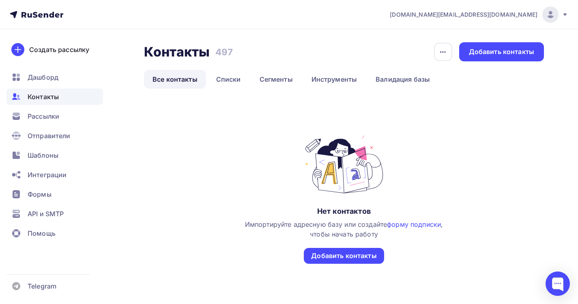
click at [61, 95] on div "Контакты" at bounding box center [54, 96] width 97 height 16
click at [42, 118] on span "Рассылки" at bounding box center [44, 116] width 32 height 10
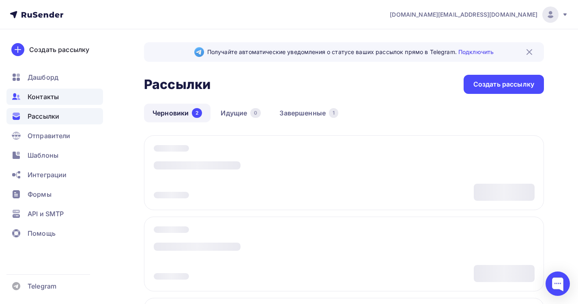
click at [41, 101] on span "Контакты" at bounding box center [43, 97] width 31 height 10
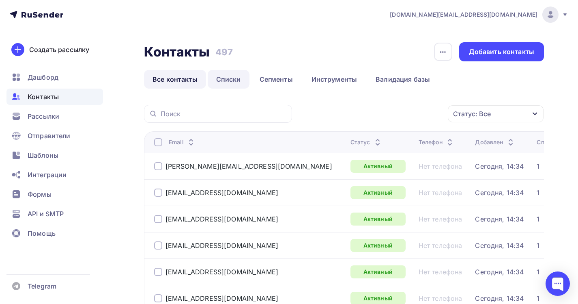
click at [235, 83] on link "Списки" at bounding box center [229, 79] width 42 height 19
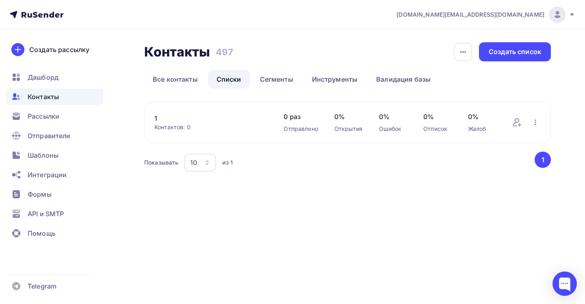
click at [232, 127] on div "Контактов: 0" at bounding box center [210, 127] width 113 height 8
click at [166, 80] on link "Все контакты" at bounding box center [175, 79] width 62 height 19
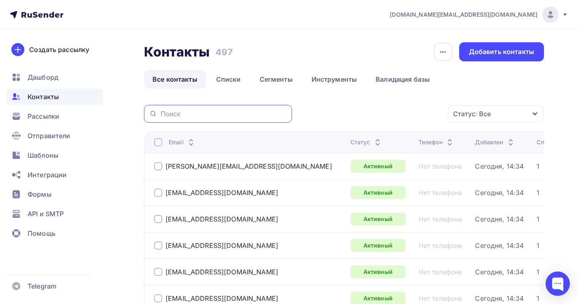
click at [178, 115] on input "text" at bounding box center [224, 113] width 127 height 9
type input "щ"
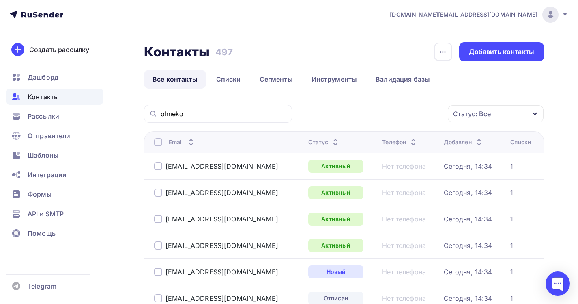
click at [160, 143] on div at bounding box center [158, 142] width 8 height 8
click at [424, 122] on div "Действие" at bounding box center [387, 114] width 107 height 16
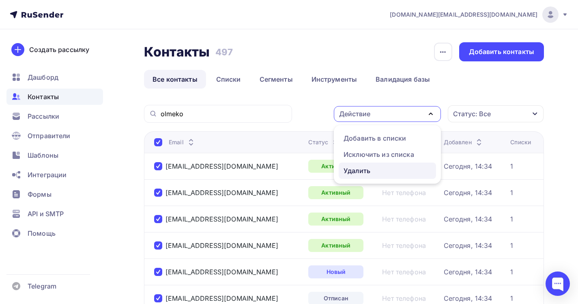
click at [371, 170] on div "Удалить" at bounding box center [388, 171] width 88 height 10
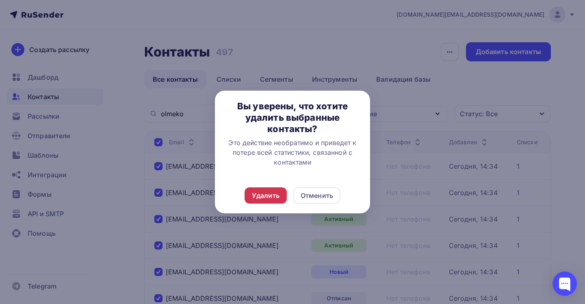
click at [272, 194] on div "Удалить" at bounding box center [266, 195] width 28 height 10
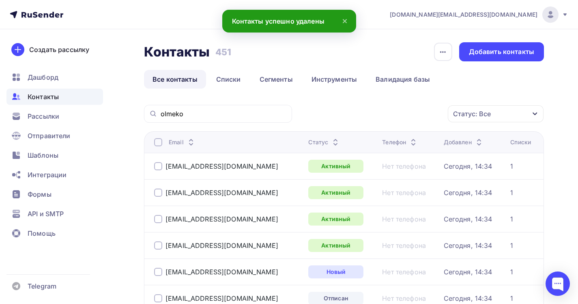
click at [156, 140] on div at bounding box center [158, 142] width 8 height 8
click at [155, 142] on div at bounding box center [158, 142] width 8 height 8
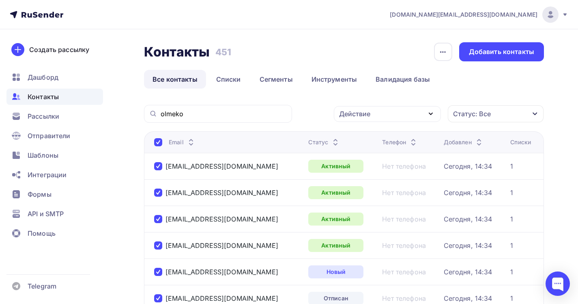
click at [421, 113] on div "Действие" at bounding box center [387, 114] width 107 height 16
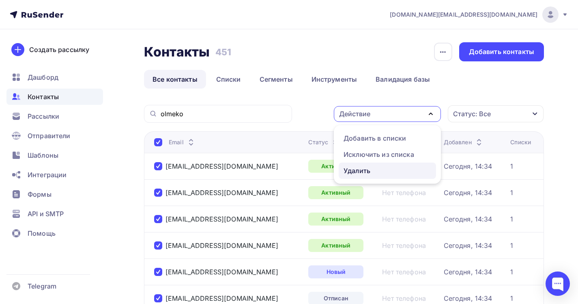
click at [363, 170] on div "Удалить" at bounding box center [357, 171] width 27 height 10
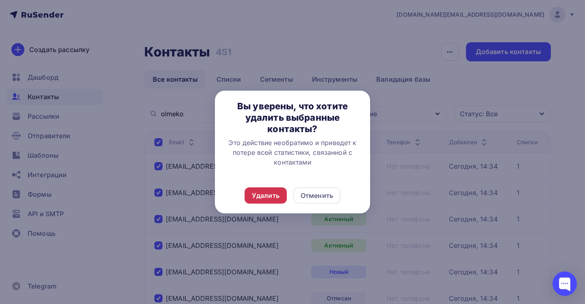
click at [267, 194] on div "Удалить" at bounding box center [266, 195] width 28 height 10
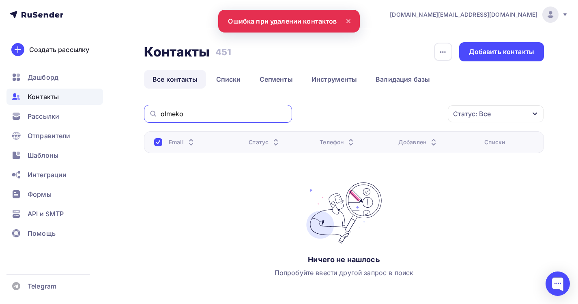
drag, startPoint x: 207, startPoint y: 116, endPoint x: 139, endPoint y: 118, distance: 67.4
click at [139, 118] on div "Контакты Контакты 451 451 История импорта Добавить контакты Все контакты Списки…" at bounding box center [289, 187] width 578 height 317
type input "o"
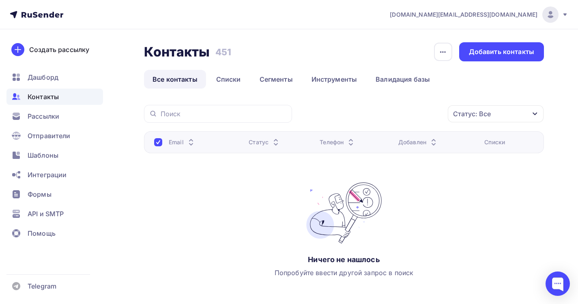
click at [182, 174] on div "Email Статус Телефон Добавлен Списки Ничего не нашлось Попробуйте ввести другой…" at bounding box center [344, 212] width 400 height 162
click at [159, 141] on div at bounding box center [158, 142] width 8 height 8
click at [49, 119] on span "Рассылки" at bounding box center [44, 116] width 32 height 10
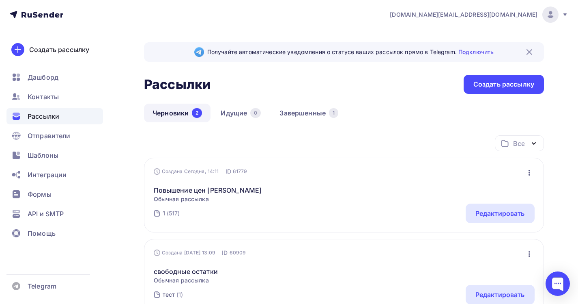
click at [235, 209] on div "1 (517) Редактировать" at bounding box center [344, 212] width 381 height 19
click at [209, 192] on link "Повышение цен Олмеко" at bounding box center [208, 190] width 108 height 10
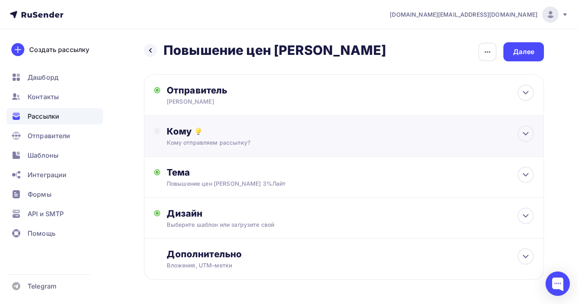
click at [267, 151] on div "Кому Кому отправляем рассылку? Списки получателей Выберите список Все списки id…" at bounding box center [344, 136] width 400 height 41
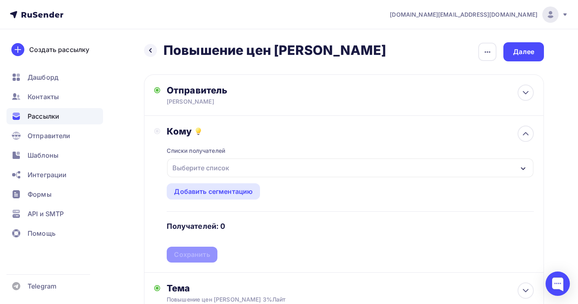
click at [224, 168] on div "Выберите список" at bounding box center [200, 167] width 63 height 15
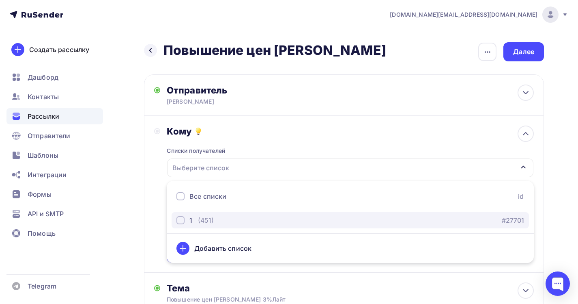
click at [195, 223] on div "1 (451)" at bounding box center [195, 220] width 37 height 10
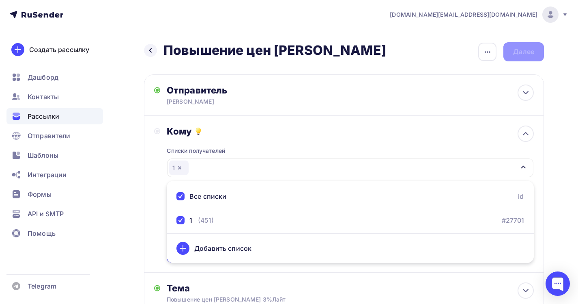
click at [153, 232] on div "Кому Списки получателей 1 Все списки id 1 (451) #27701 Добавить список Добавить…" at bounding box center [344, 194] width 400 height 157
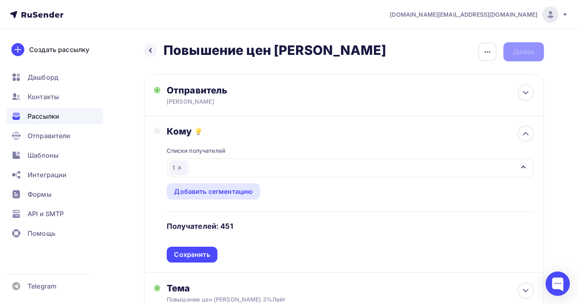
scroll to position [7, 0]
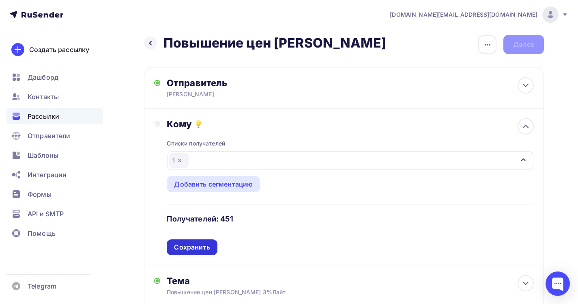
click at [192, 244] on div "Сохранить" at bounding box center [192, 246] width 36 height 9
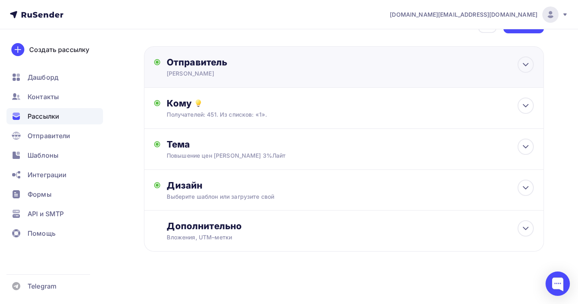
scroll to position [0, 0]
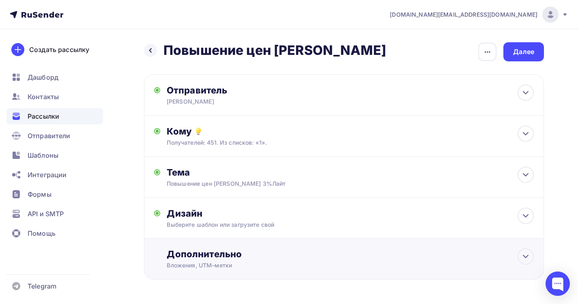
click at [217, 263] on div "Вложения, UTM–метки" at bounding box center [332, 265] width 330 height 8
click at [512, 50] on div "Далее" at bounding box center [524, 51] width 41 height 19
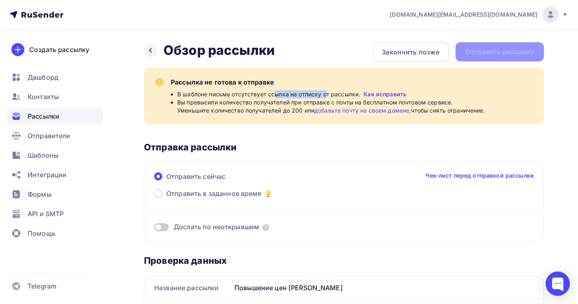
drag, startPoint x: 280, startPoint y: 95, endPoint x: 327, endPoint y: 94, distance: 47.1
click at [327, 94] on span "В шаблоне письма отсутствует ссылка на отписку от рассылки." at bounding box center [268, 94] width 183 height 8
drag, startPoint x: 276, startPoint y: 108, endPoint x: 295, endPoint y: 105, distance: 18.8
click at [295, 105] on span "Вы превысили количество получателей при отправке с почты на бесплатном почтовом…" at bounding box center [331, 106] width 308 height 16
click at [272, 105] on span "Вы превысили количество получателей при отправке с почты на бесплатном почтовом…" at bounding box center [331, 106] width 308 height 16
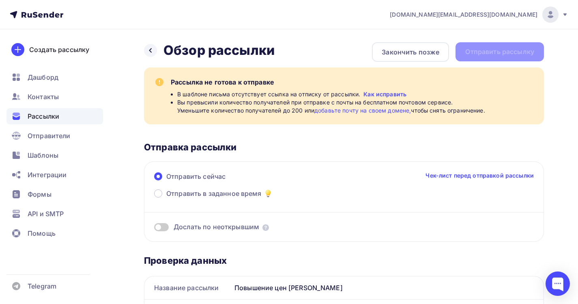
drag, startPoint x: 273, startPoint y: 112, endPoint x: 299, endPoint y: 115, distance: 26.5
click at [299, 115] on div "Рассылка не готова к отправке В шаблоне письма отсутствует ссылка на отписку от…" at bounding box center [344, 95] width 400 height 57
click at [302, 114] on span "Вы превысили количество получателей при отправке с почты на бесплатном почтовом…" at bounding box center [331, 106] width 308 height 16
click at [334, 110] on link "добавьте почту на своем домене," at bounding box center [363, 110] width 97 height 7
click at [43, 161] on div "Шаблоны" at bounding box center [54, 155] width 97 height 16
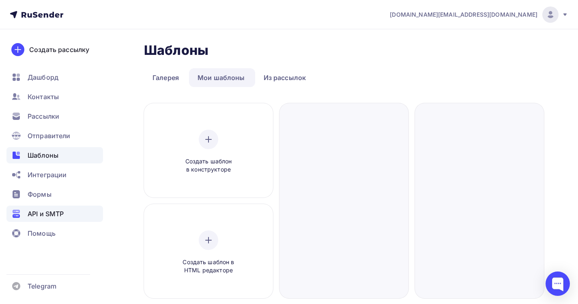
click at [36, 214] on span "API и SMTP" at bounding box center [46, 214] width 36 height 10
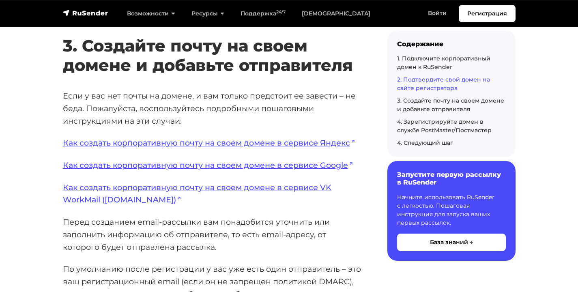
scroll to position [1558, 0]
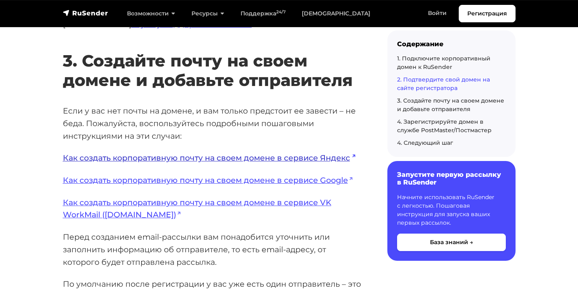
click at [269, 153] on link "Как создать корпоративную почту на своем домене в сервисе Яндекс" at bounding box center [209, 158] width 293 height 10
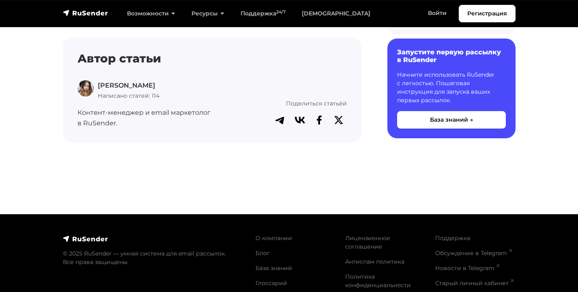
scroll to position [2070, 0]
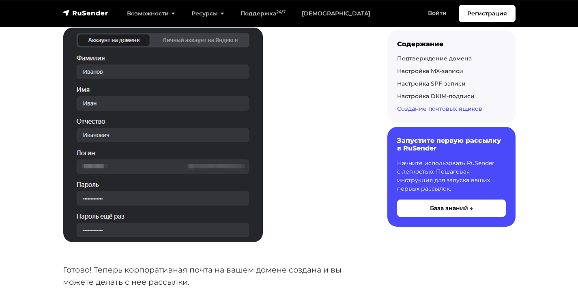
scroll to position [3384, 0]
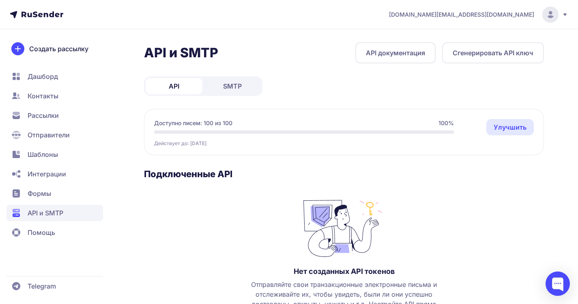
click at [46, 91] on span "Контакты" at bounding box center [43, 96] width 31 height 10
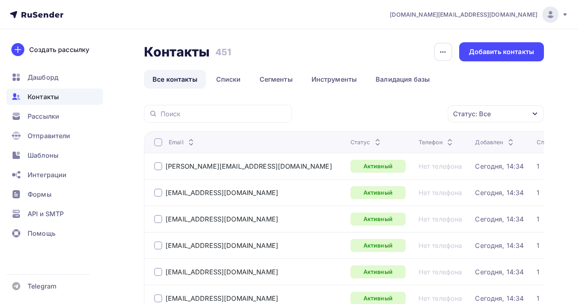
click at [507, 14] on span "[DOMAIN_NAME][EMAIL_ADDRESS][DOMAIN_NAME]" at bounding box center [464, 15] width 148 height 8
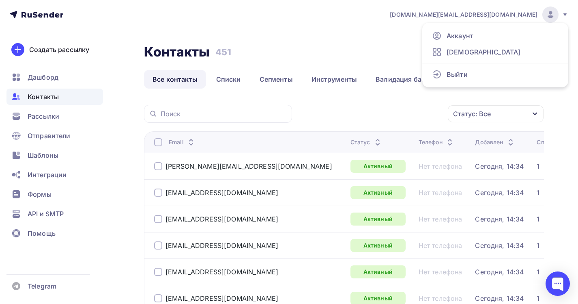
click at [332, 61] on div "Контакты Контакты 451 451 История импорта Добавить контакты" at bounding box center [344, 51] width 400 height 19
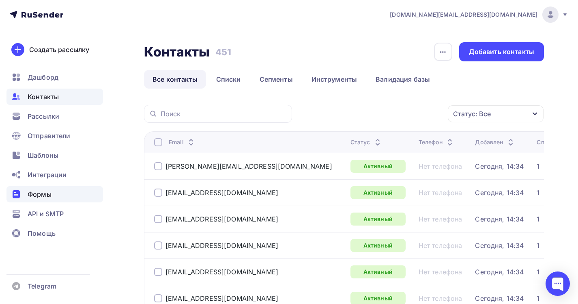
click at [37, 194] on span "Формы" at bounding box center [40, 194] width 24 height 10
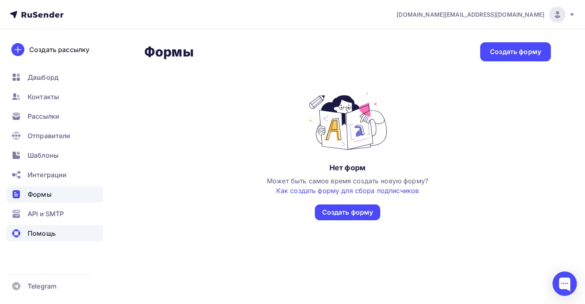
click at [36, 232] on span "Помощь" at bounding box center [42, 233] width 28 height 10
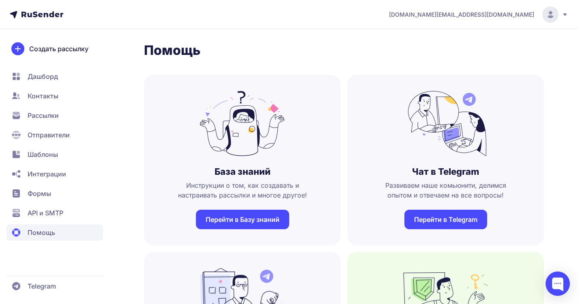
click at [40, 214] on span "API и SMTP" at bounding box center [46, 213] width 36 height 10
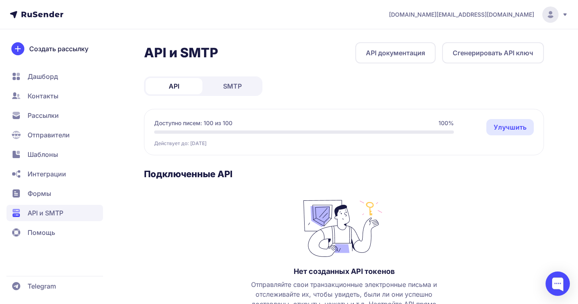
click at [228, 83] on span "SMTP" at bounding box center [232, 86] width 19 height 10
click at [188, 86] on link "API" at bounding box center [174, 86] width 57 height 16
click at [45, 192] on span "Формы" at bounding box center [40, 193] width 24 height 10
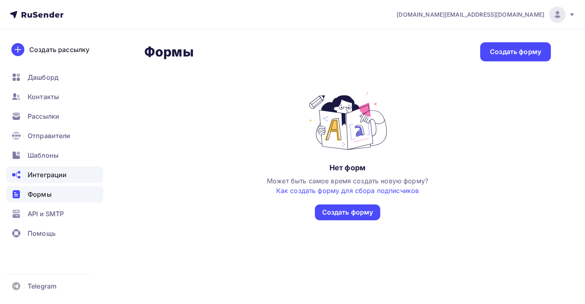
click at [50, 181] on div "Интеграции" at bounding box center [54, 174] width 97 height 16
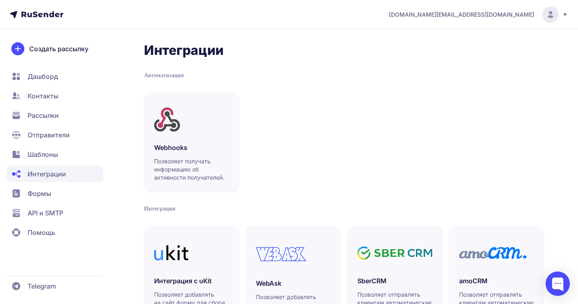
click at [56, 149] on span "Шаблоны" at bounding box center [54, 154] width 97 height 16
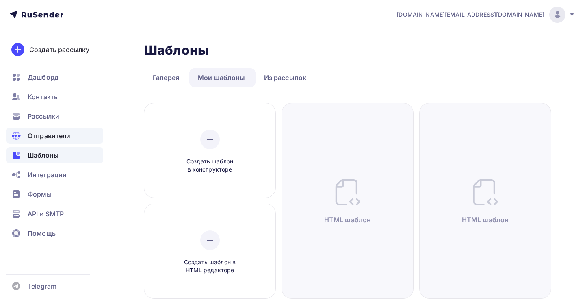
click at [54, 140] on span "Отправители" at bounding box center [49, 136] width 43 height 10
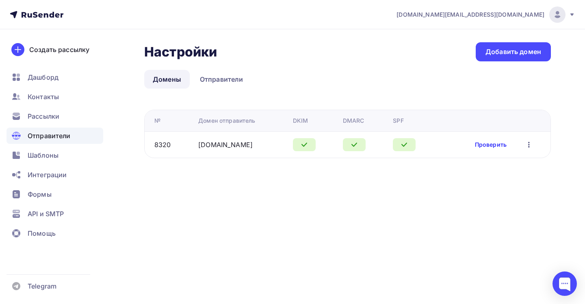
click at [494, 142] on link "Проверить" at bounding box center [491, 144] width 32 height 8
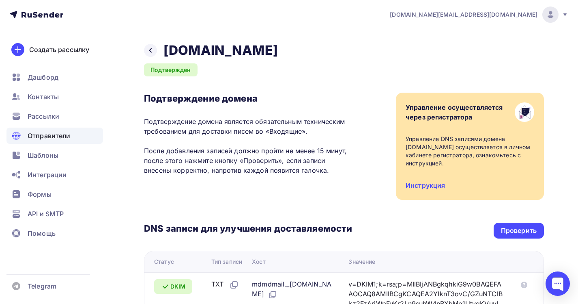
click at [502, 226] on div "Проверить" at bounding box center [519, 230] width 36 height 9
click at [502, 229] on div "Проверить" at bounding box center [519, 230] width 36 height 9
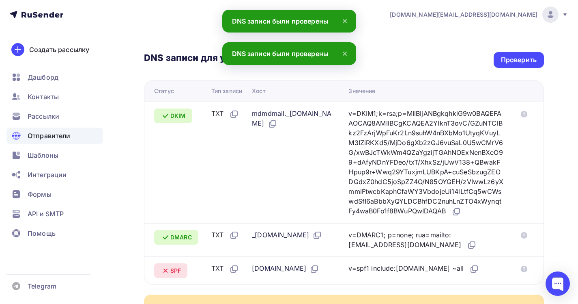
scroll to position [213, 0]
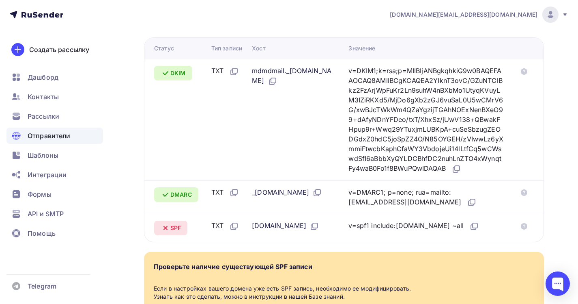
click at [160, 235] on div "SPF" at bounding box center [170, 227] width 33 height 15
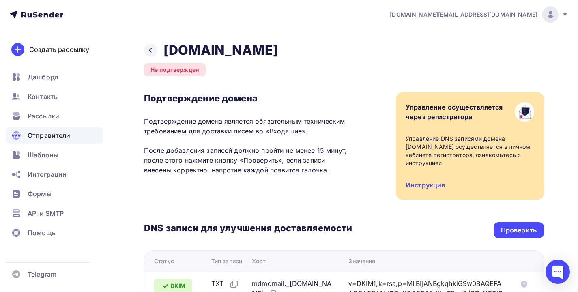
scroll to position [278, 0]
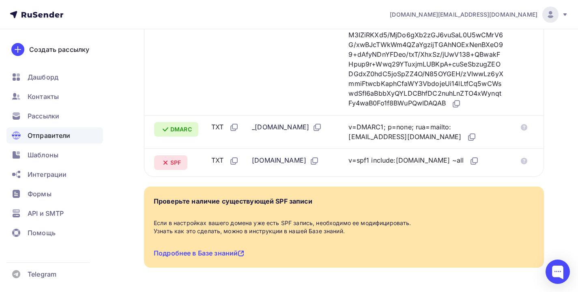
drag, startPoint x: 348, startPoint y: 180, endPoint x: 453, endPoint y: 182, distance: 105.6
click at [453, 177] on tr "SPF TXT olmekosmr.ru v=spf1 include:rsndr.ru ~all" at bounding box center [344, 163] width 399 height 28
copy div "v=spf1 include:rsndr.ru ~all"
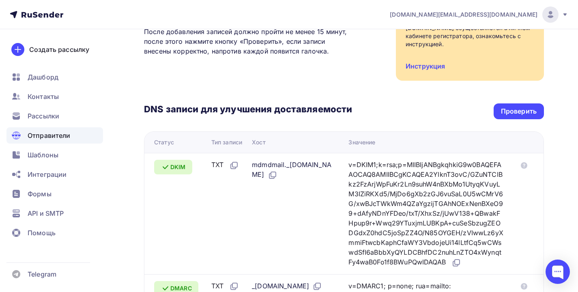
scroll to position [22, 0]
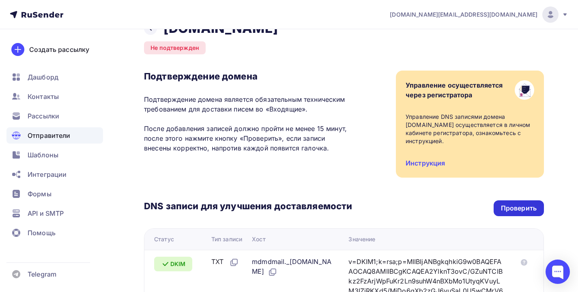
click at [511, 203] on div "Проверить" at bounding box center [519, 209] width 50 height 16
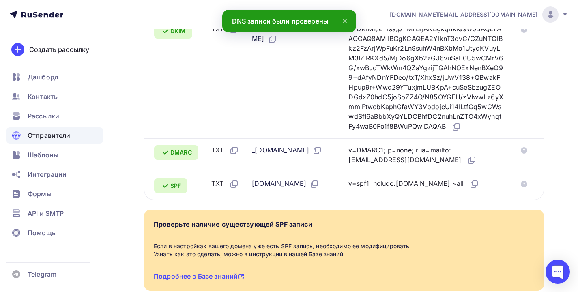
scroll to position [0, 0]
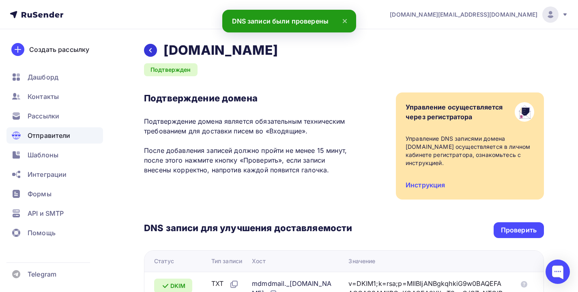
click at [148, 54] on div at bounding box center [150, 50] width 13 height 13
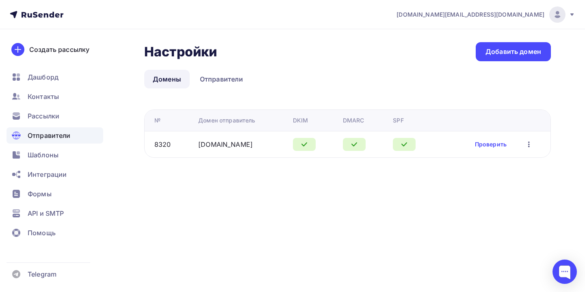
click at [528, 142] on icon "button" at bounding box center [529, 145] width 2 height 6
click at [216, 86] on link "Отправители" at bounding box center [221, 79] width 60 height 19
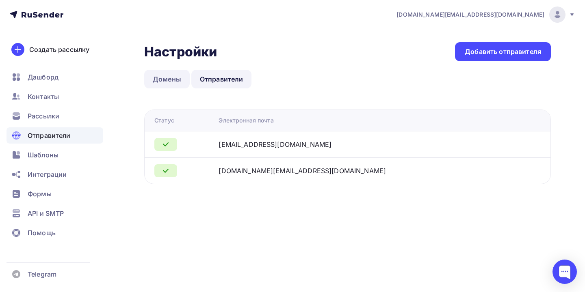
click at [158, 76] on link "Домены" at bounding box center [166, 79] width 45 height 19
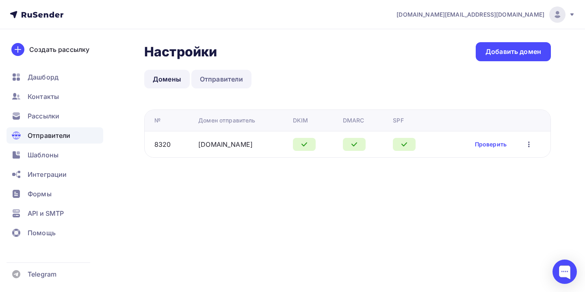
click at [206, 74] on link "Отправители" at bounding box center [221, 79] width 60 height 19
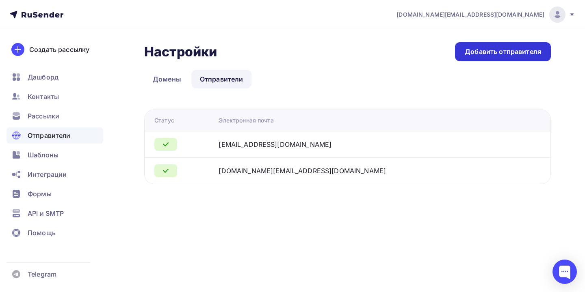
click at [479, 52] on div "Добавить отправителя" at bounding box center [502, 51] width 76 height 9
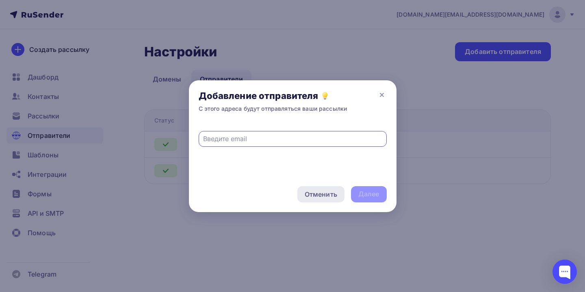
click at [315, 198] on div "Отменить" at bounding box center [320, 195] width 32 height 10
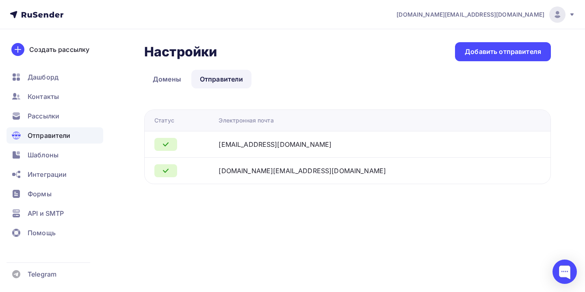
click at [36, 125] on ul "Дашборд Контакты Рассылки Отправители Шаблоны Интеграции Формы API и SMTP Помощь" at bounding box center [54, 157] width 97 height 177
click at [40, 119] on span "Рассылки" at bounding box center [44, 116] width 32 height 10
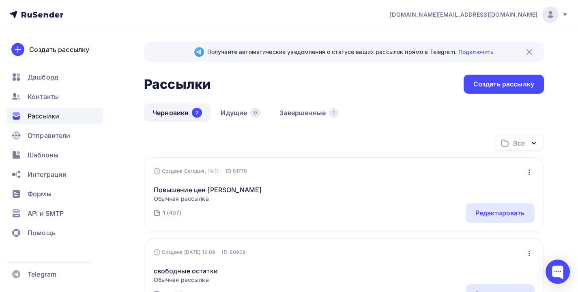
scroll to position [2, 0]
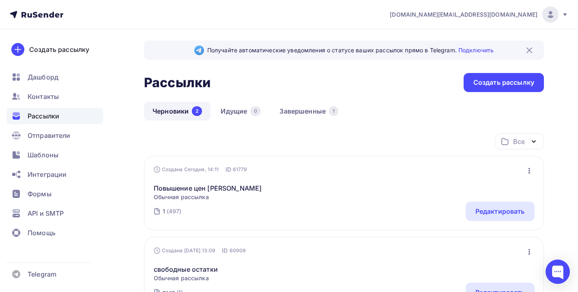
click at [231, 194] on span "Обычная рассылка" at bounding box center [208, 197] width 108 height 8
click at [478, 209] on div "Редактировать" at bounding box center [501, 212] width 50 height 10
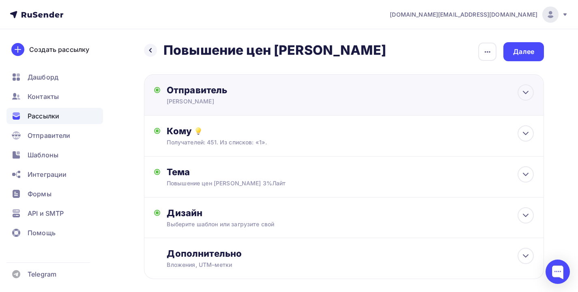
scroll to position [15, 0]
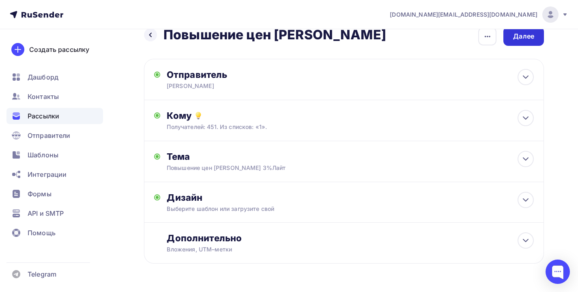
click at [521, 43] on div "Далее" at bounding box center [524, 36] width 41 height 19
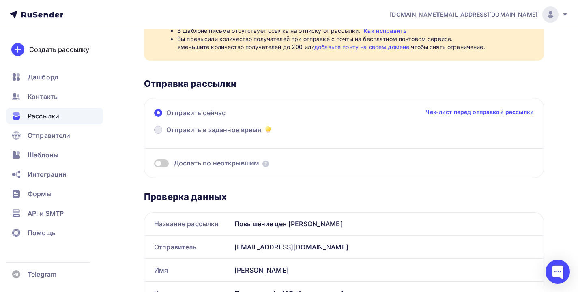
scroll to position [132, 0]
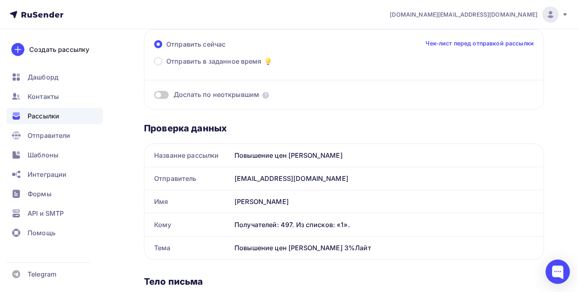
click at [262, 183] on div "[EMAIL_ADDRESS][DOMAIN_NAME]" at bounding box center [387, 178] width 313 height 23
click at [262, 177] on div "[EMAIL_ADDRESS][DOMAIN_NAME]" at bounding box center [387, 178] width 313 height 23
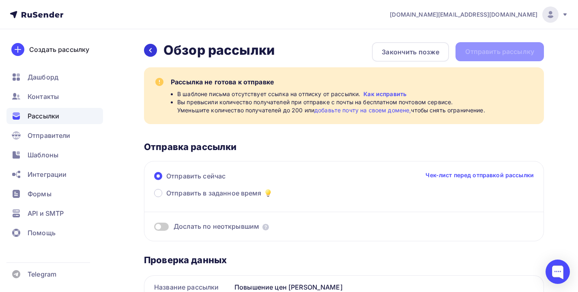
scroll to position [0, 0]
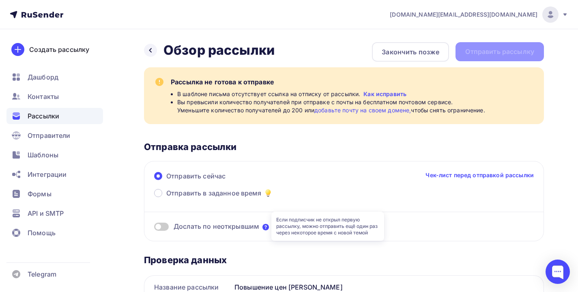
click at [264, 224] on icon at bounding box center [266, 227] width 6 height 6
click at [412, 197] on div "Отправить сейчас Чек-лист перед отправкой рассылки Отправить в заданное время Д…" at bounding box center [344, 201] width 400 height 80
click at [387, 93] on link "Как исправить" at bounding box center [385, 94] width 43 height 8
click at [518, 11] on span "[DOMAIN_NAME][EMAIL_ADDRESS][DOMAIN_NAME]" at bounding box center [464, 15] width 148 height 8
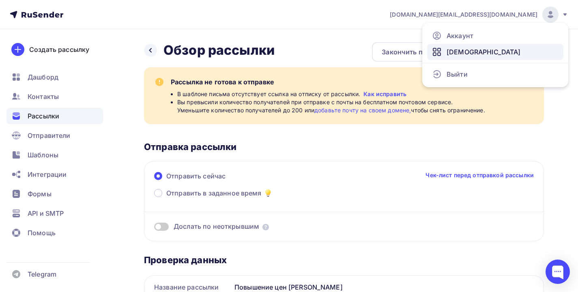
click at [458, 54] on span "[DEMOGRAPHIC_DATA]" at bounding box center [484, 52] width 74 height 10
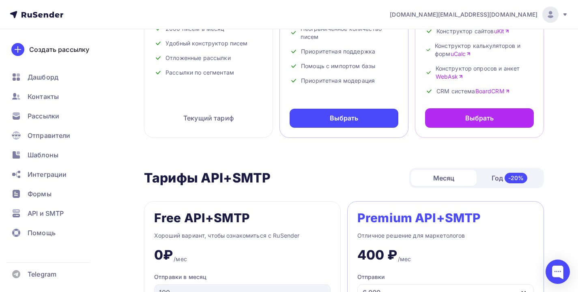
scroll to position [190, 0]
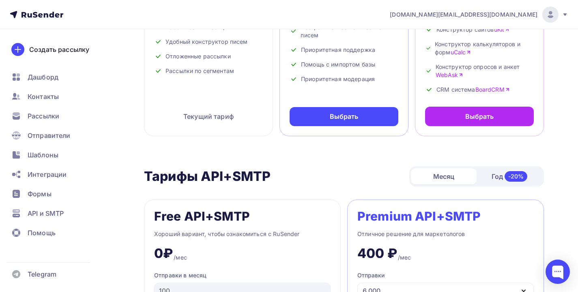
click at [489, 172] on div "Год -20%" at bounding box center [510, 176] width 66 height 17
click at [440, 179] on div "Месяц" at bounding box center [444, 176] width 66 height 16
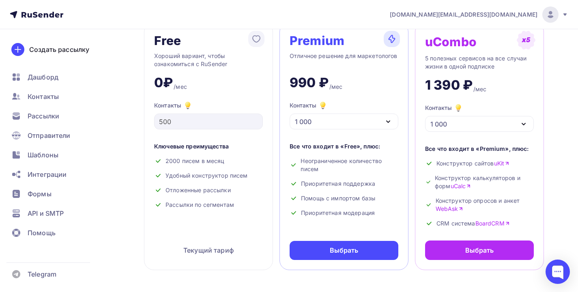
scroll to position [0, 0]
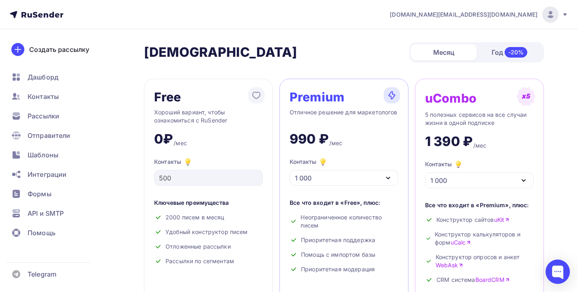
click at [330, 174] on div "1 000" at bounding box center [344, 178] width 109 height 16
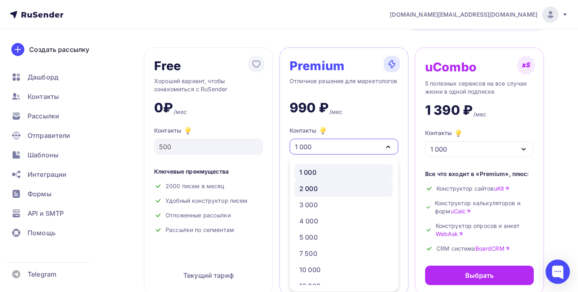
click at [322, 187] on div "2 000" at bounding box center [344, 189] width 88 height 10
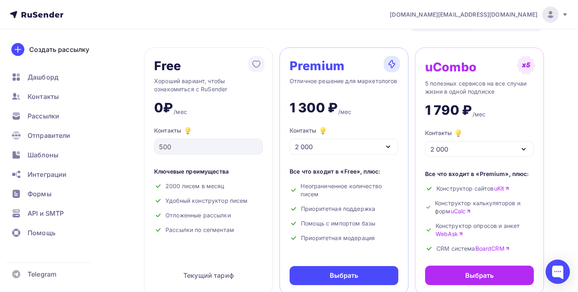
click at [326, 147] on div "2 000" at bounding box center [344, 147] width 109 height 16
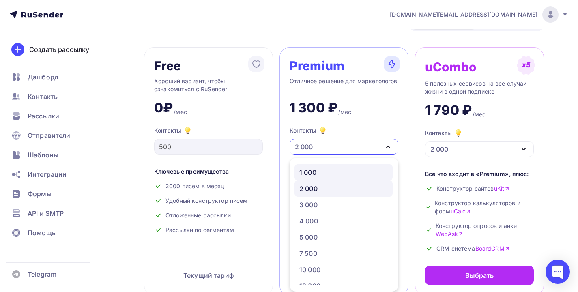
click at [318, 168] on div "1 000" at bounding box center [344, 173] width 88 height 10
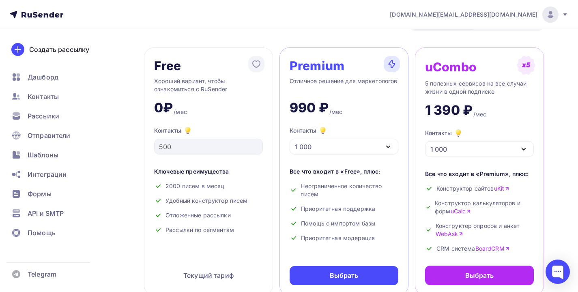
click at [390, 65] on img at bounding box center [392, 64] width 16 height 16
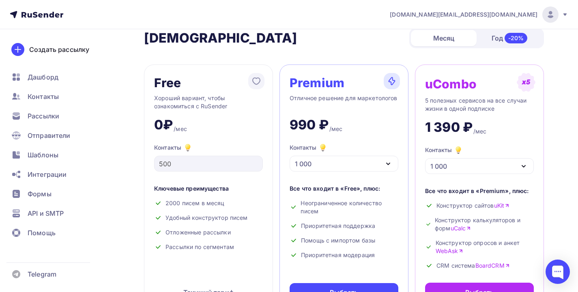
scroll to position [45, 0]
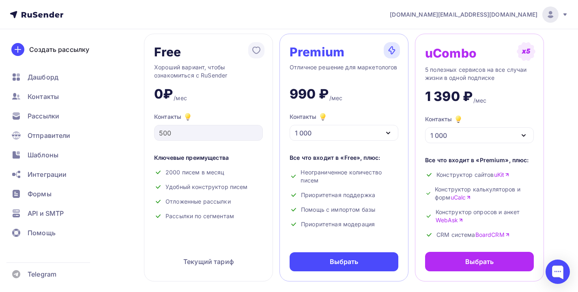
click at [341, 130] on div "1 000" at bounding box center [344, 133] width 109 height 16
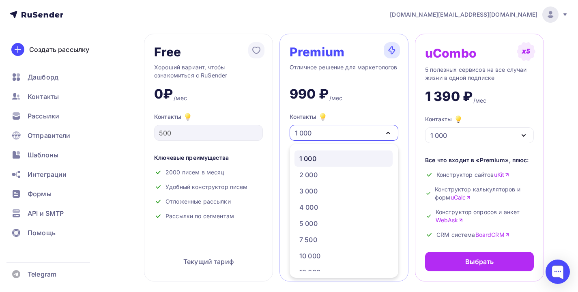
click at [341, 130] on div "1 000" at bounding box center [344, 133] width 109 height 16
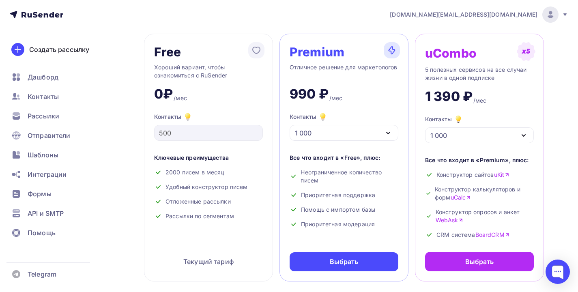
click at [196, 265] on div "Текущий тариф" at bounding box center [208, 261] width 109 height 19
click at [31, 85] on div "Дашборд" at bounding box center [54, 77] width 97 height 16
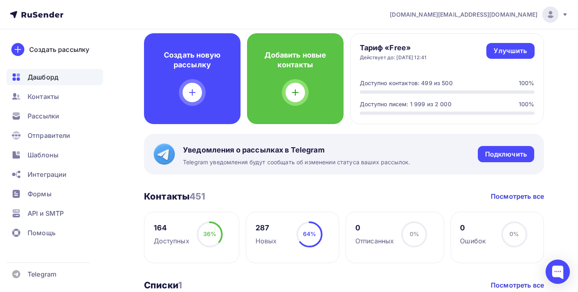
scroll to position [69, 0]
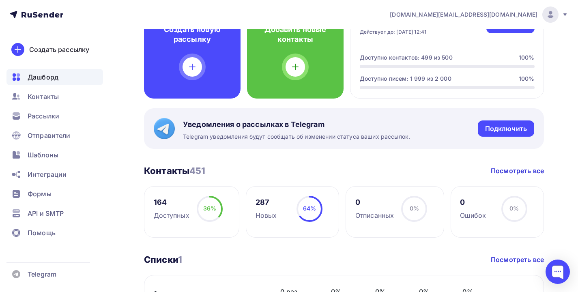
click at [214, 210] on span "36%" at bounding box center [209, 208] width 13 height 7
click at [313, 211] on span "64%" at bounding box center [309, 208] width 13 height 7
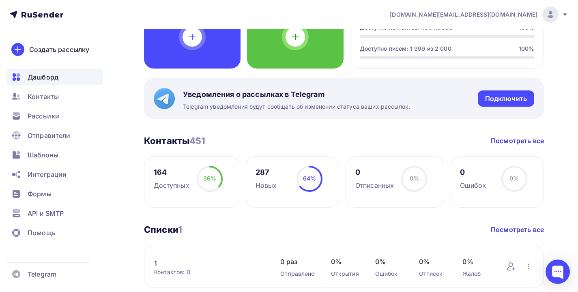
scroll to position [0, 0]
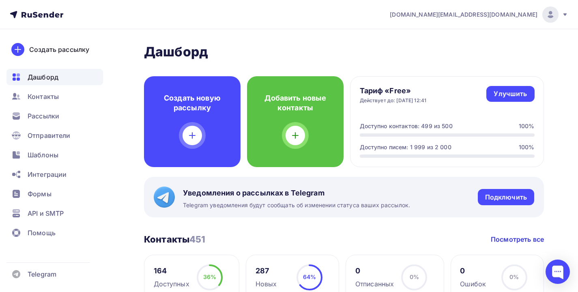
click at [424, 103] on div "Действует до: 30.10.2025, 12:41" at bounding box center [393, 100] width 67 height 6
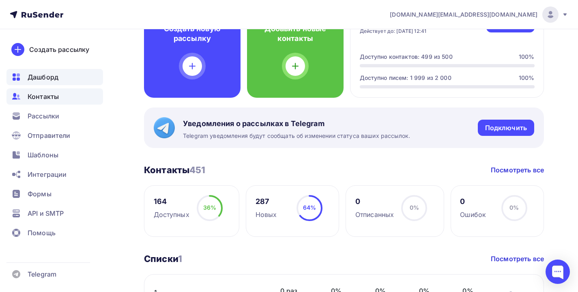
click at [43, 89] on div "Контакты" at bounding box center [54, 96] width 97 height 16
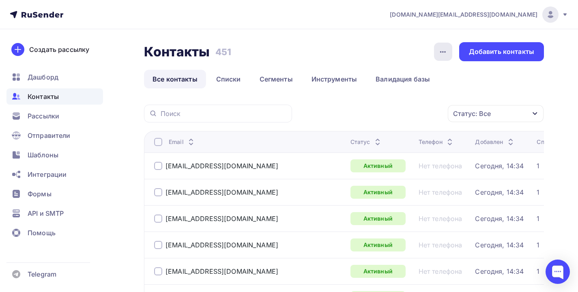
click at [446, 51] on icon "button" at bounding box center [443, 52] width 10 height 10
click at [222, 78] on link "Списки" at bounding box center [229, 79] width 42 height 19
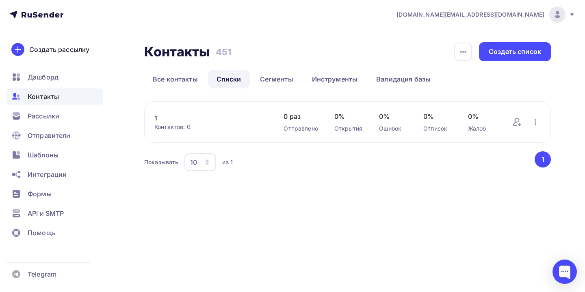
click at [175, 129] on div "Контактов: 0" at bounding box center [210, 127] width 113 height 8
click at [532, 124] on icon "button" at bounding box center [535, 122] width 10 height 10
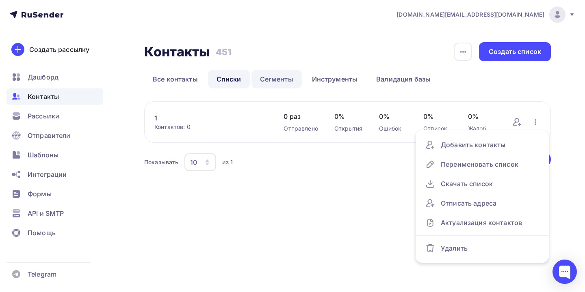
click at [259, 82] on link "Сегменты" at bounding box center [276, 79] width 50 height 19
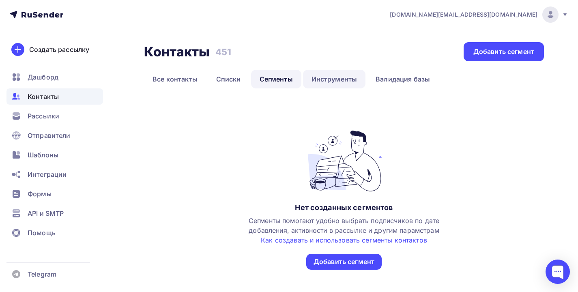
click at [313, 77] on link "Инструменты" at bounding box center [334, 79] width 63 height 19
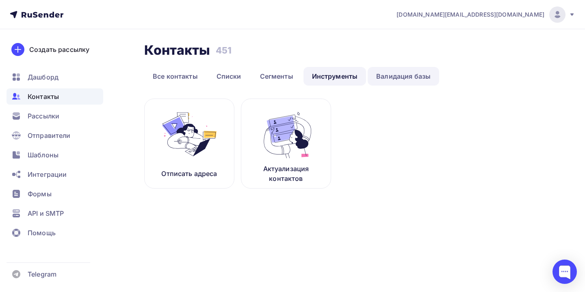
click at [395, 80] on link "Валидация базы" at bounding box center [402, 76] width 71 height 19
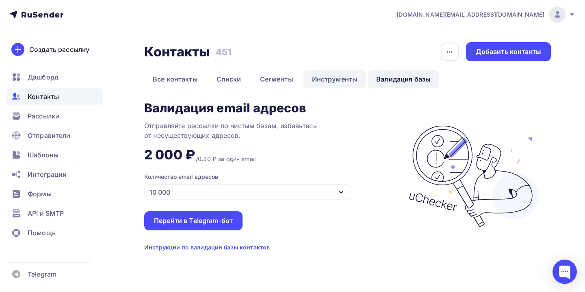
click at [351, 81] on link "Инструменты" at bounding box center [334, 79] width 63 height 19
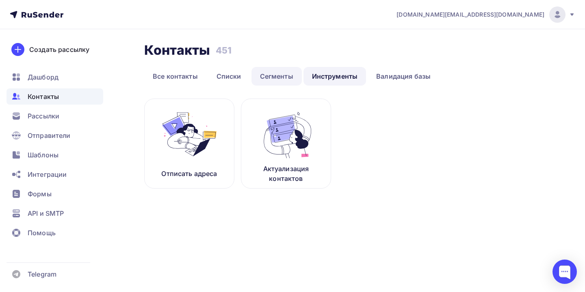
click at [280, 81] on link "Сегменты" at bounding box center [276, 76] width 50 height 19
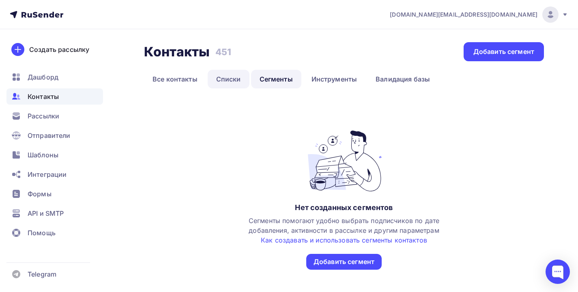
click at [231, 76] on link "Списки" at bounding box center [229, 79] width 42 height 19
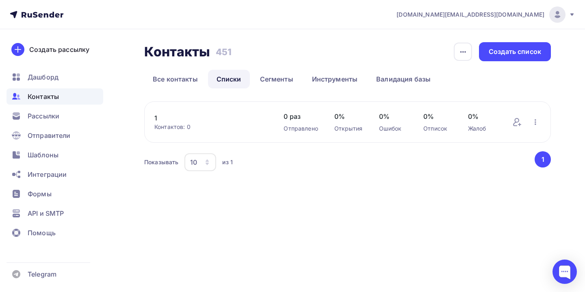
click at [169, 122] on link "1" at bounding box center [210, 118] width 113 height 10
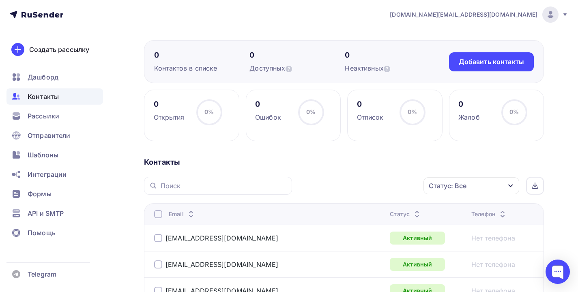
scroll to position [119, 0]
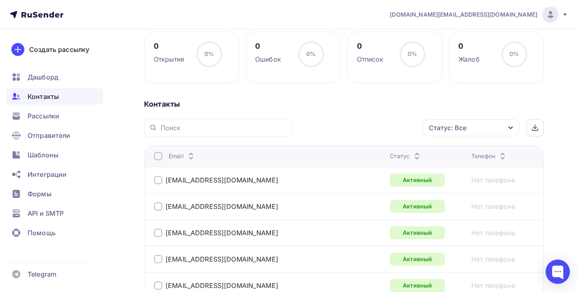
click at [156, 151] on th "Email" at bounding box center [265, 156] width 243 height 22
click at [158, 152] on th "Email" at bounding box center [265, 156] width 243 height 22
click at [161, 156] on div at bounding box center [158, 156] width 8 height 8
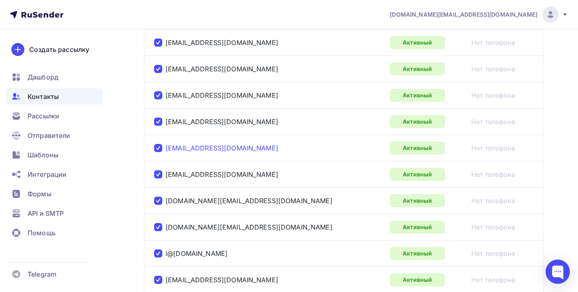
scroll to position [1397, 0]
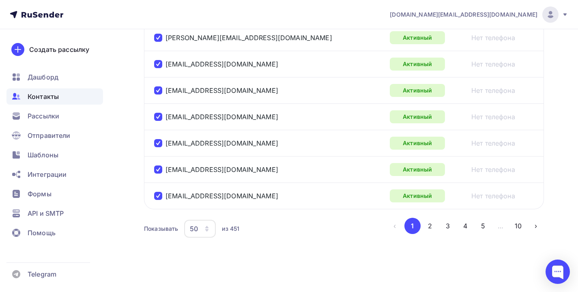
drag, startPoint x: 204, startPoint y: 228, endPoint x: 186, endPoint y: 227, distance: 18.3
click at [186, 227] on div "50" at bounding box center [200, 229] width 32 height 18
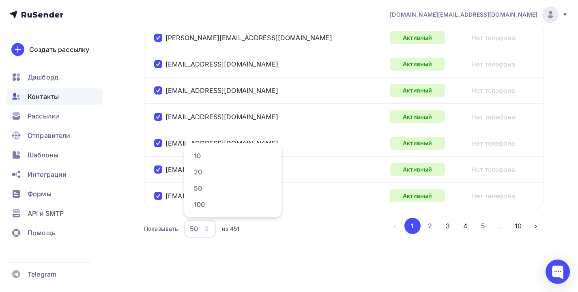
click at [207, 229] on icon "button" at bounding box center [207, 229] width 6 height 6
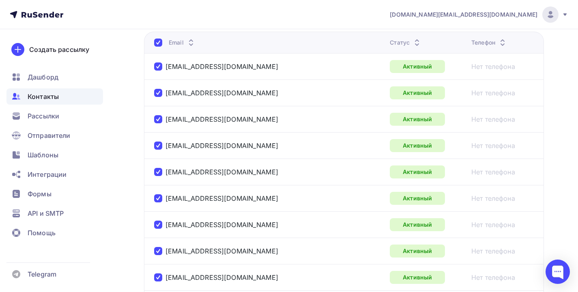
scroll to position [0, 0]
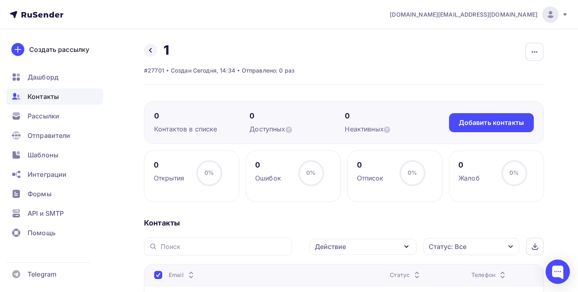
click at [327, 243] on div "Действие" at bounding box center [330, 247] width 31 height 10
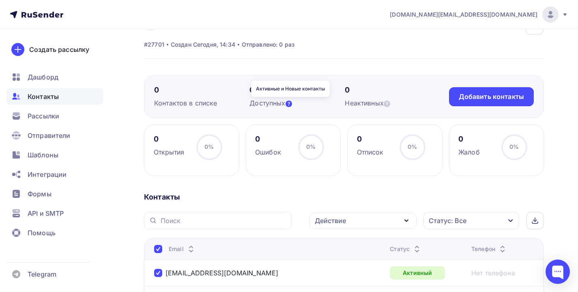
click at [289, 105] on icon at bounding box center [289, 104] width 6 height 6
click at [65, 96] on div "Контакты" at bounding box center [54, 96] width 97 height 16
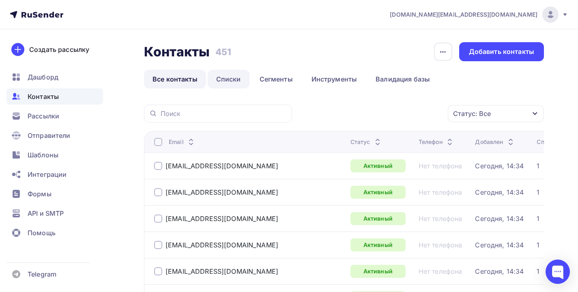
click at [233, 82] on link "Списки" at bounding box center [229, 79] width 42 height 19
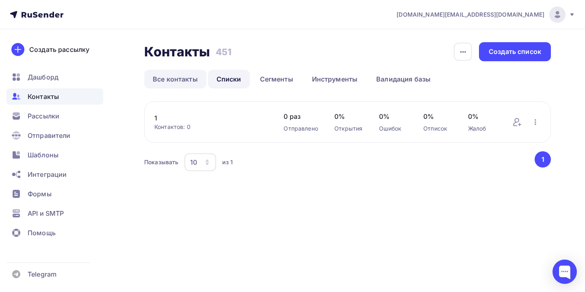
click at [171, 73] on link "Все контакты" at bounding box center [175, 79] width 62 height 19
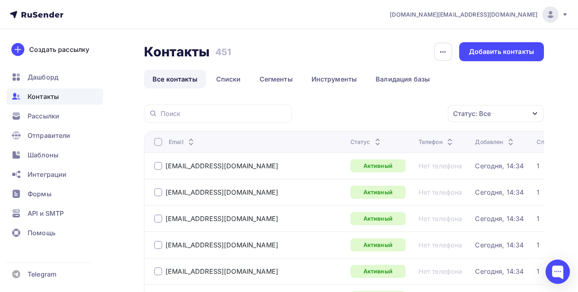
click at [491, 121] on div "Статус: Все" at bounding box center [496, 113] width 96 height 17
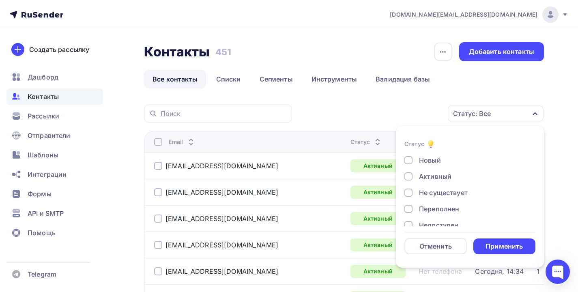
click at [158, 140] on div at bounding box center [158, 142] width 8 height 8
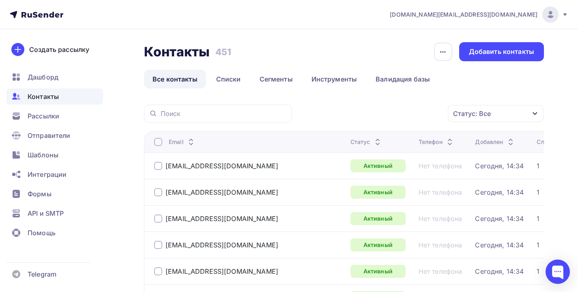
click at [153, 140] on th "Email" at bounding box center [245, 142] width 203 height 22
click at [157, 142] on div at bounding box center [158, 142] width 8 height 8
click at [159, 145] on div at bounding box center [158, 142] width 8 height 8
click at [408, 114] on div "Действие" at bounding box center [387, 114] width 107 height 16
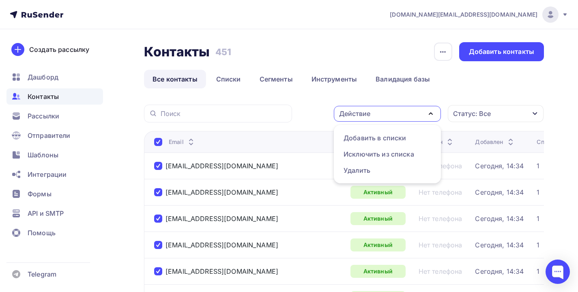
click at [303, 115] on div "Действие Добавить в списки Исключить из списка Удалить Статус: Все Статус Новый…" at bounding box center [421, 114] width 246 height 18
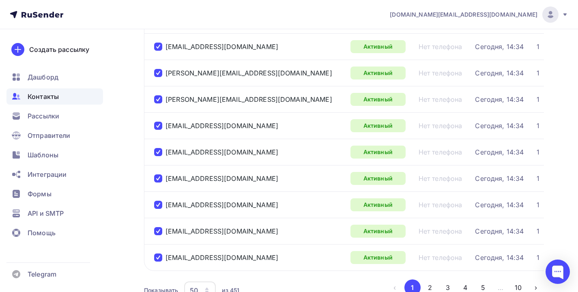
scroll to position [1263, 0]
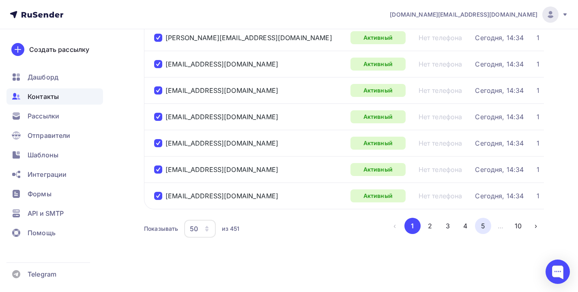
click at [491, 224] on button "5" at bounding box center [483, 226] width 16 height 16
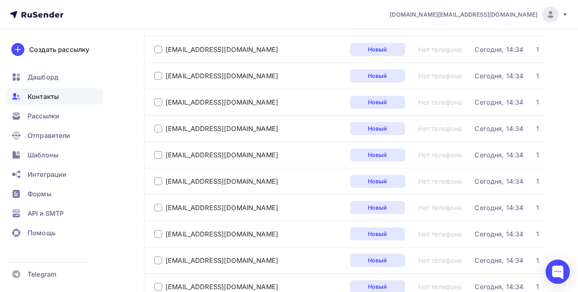
scroll to position [0, 0]
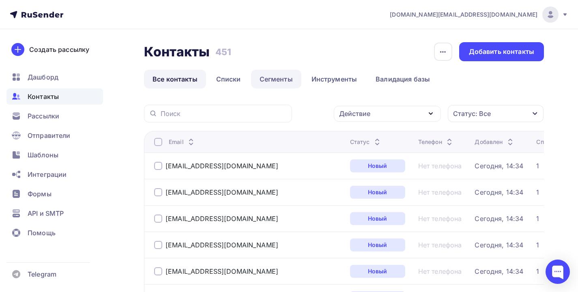
click at [281, 76] on link "Сегменты" at bounding box center [276, 79] width 50 height 19
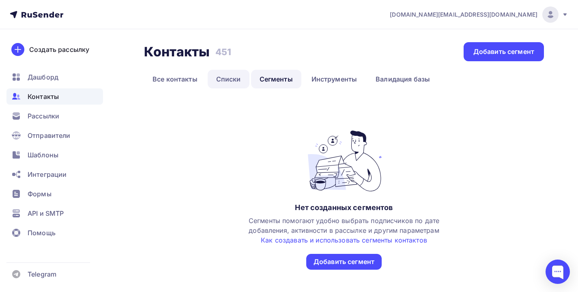
click at [237, 77] on link "Списки" at bounding box center [229, 79] width 42 height 19
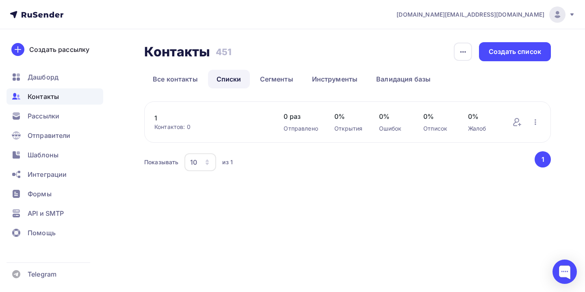
click at [170, 119] on link "1" at bounding box center [210, 118] width 113 height 10
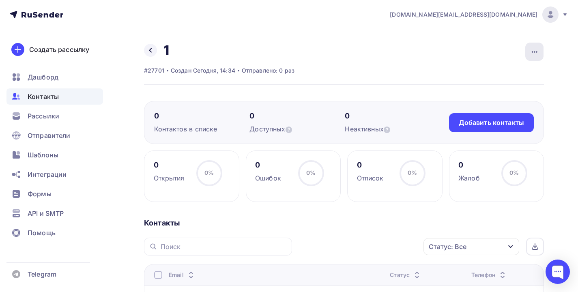
click at [540, 49] on icon "button" at bounding box center [535, 52] width 10 height 10
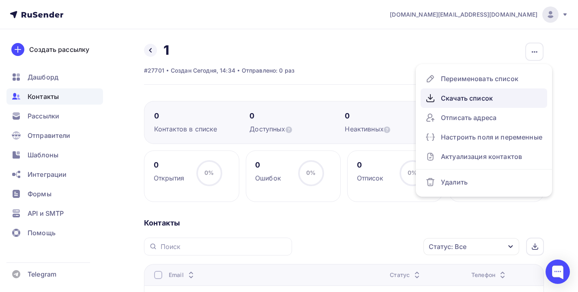
click at [491, 102] on div "Скачать список" at bounding box center [484, 98] width 117 height 13
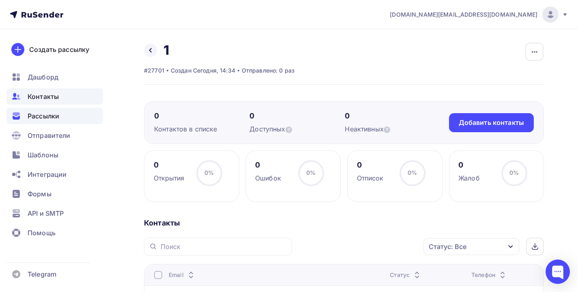
click at [39, 119] on span "Рассылки" at bounding box center [44, 116] width 32 height 10
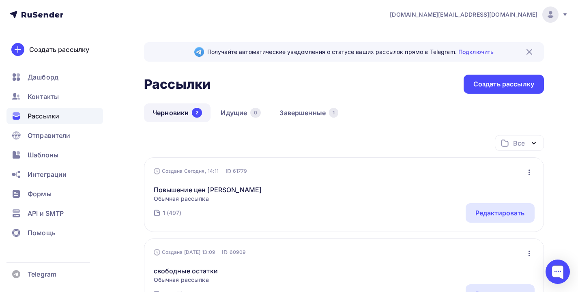
click at [239, 203] on div "Повышение цен [PERSON_NAME] Обычная рассылка Редактировать Копировать Добавить …" at bounding box center [344, 189] width 381 height 28
click at [208, 173] on div "Создана Сегодня, 14:11" at bounding box center [186, 171] width 65 height 6
click at [530, 174] on icon "button" at bounding box center [530, 173] width 10 height 10
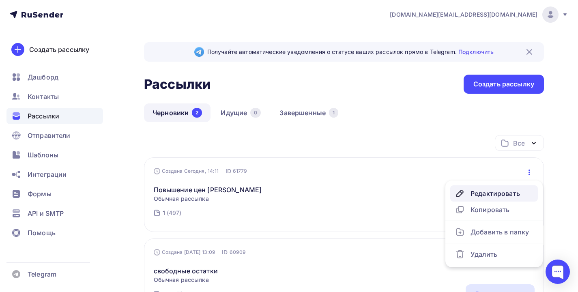
click at [503, 192] on div "Редактировать" at bounding box center [494, 194] width 78 height 10
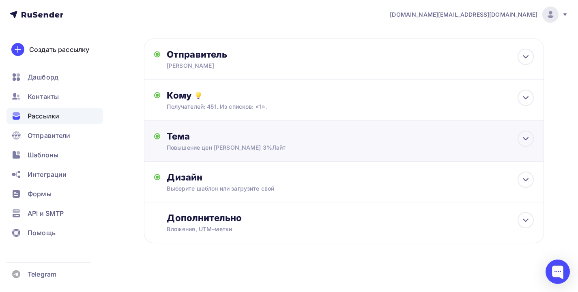
scroll to position [41, 0]
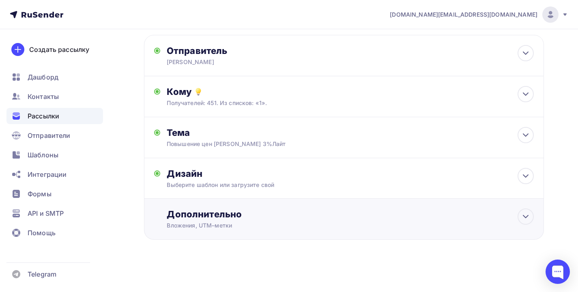
click at [281, 214] on div "Дополнительно" at bounding box center [350, 214] width 367 height 11
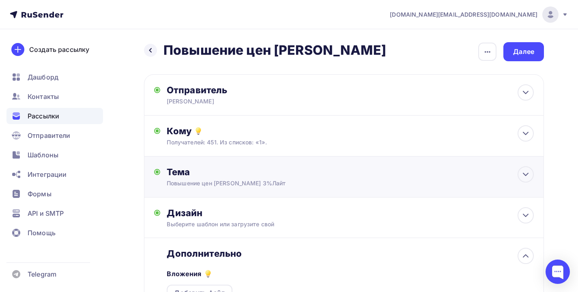
scroll to position [16, 0]
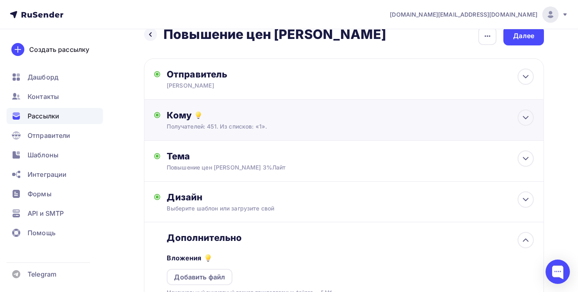
click at [265, 128] on div "Получателей: 451. Из списков: «1»." at bounding box center [332, 127] width 330 height 8
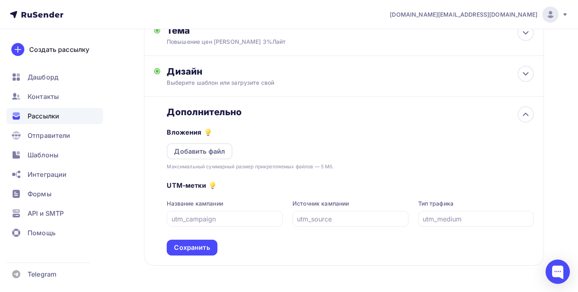
scroll to position [0, 0]
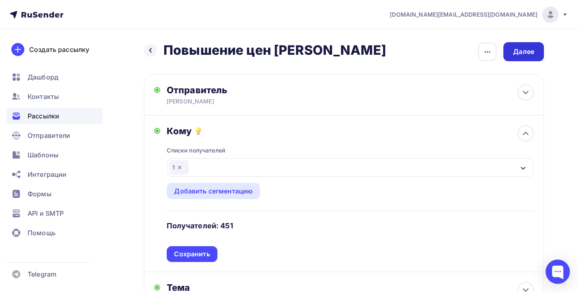
click at [513, 53] on div "Далее" at bounding box center [524, 51] width 41 height 19
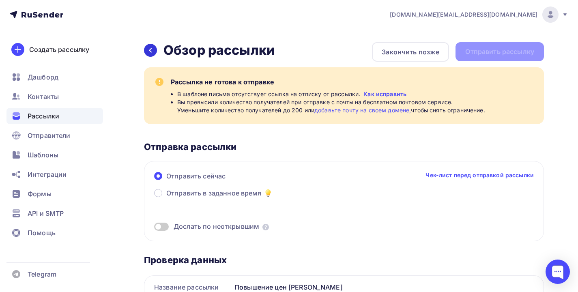
click at [150, 52] on icon at bounding box center [150, 50] width 6 height 6
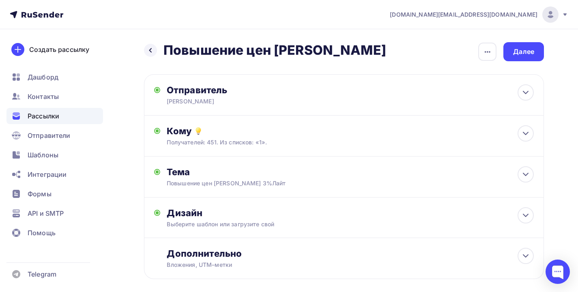
click at [150, 52] on icon at bounding box center [150, 50] width 6 height 6
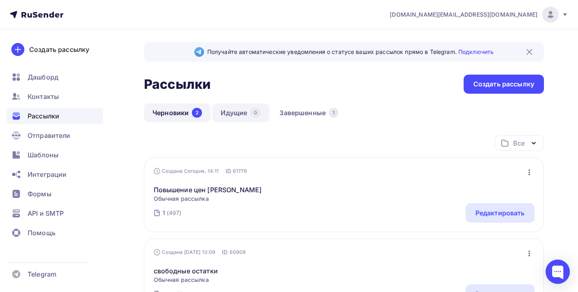
click at [238, 111] on link "Идущие 0" at bounding box center [240, 113] width 57 height 19
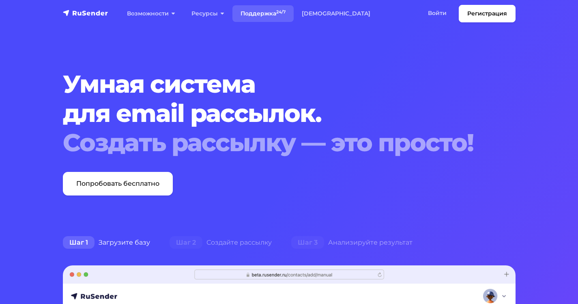
click at [294, 15] on link "Поддержка 24/7" at bounding box center [263, 13] width 61 height 17
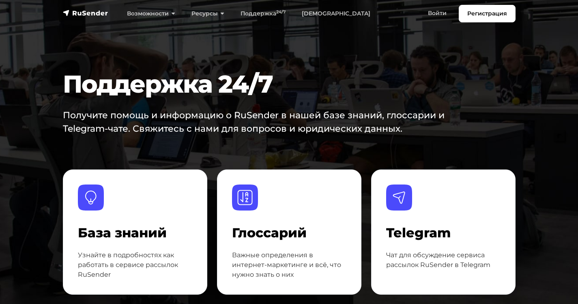
click at [315, 17] on link "[DEMOGRAPHIC_DATA]" at bounding box center [336, 13] width 85 height 17
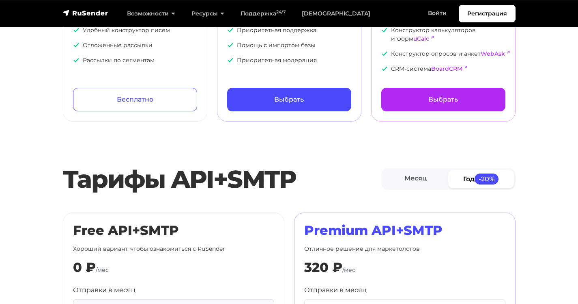
scroll to position [218, 0]
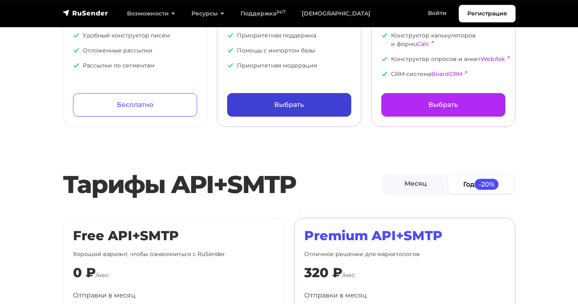
click at [284, 114] on link "Выбрать" at bounding box center [289, 105] width 124 height 24
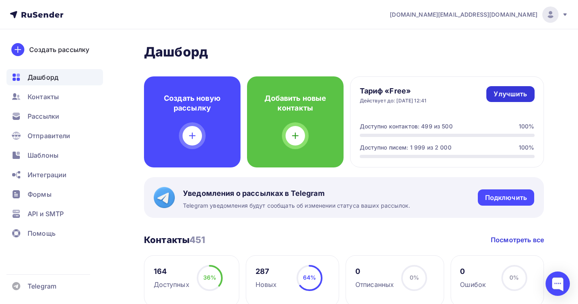
click at [508, 95] on div "Улучшить" at bounding box center [510, 93] width 33 height 9
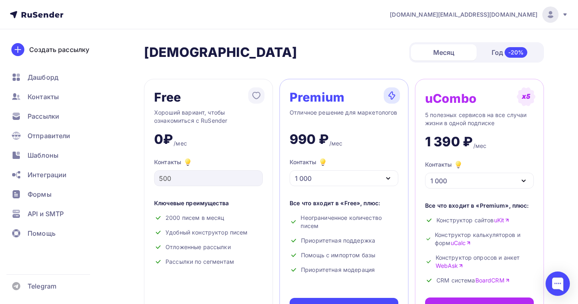
click at [501, 48] on div "Год -20%" at bounding box center [510, 52] width 66 height 17
click at [452, 56] on div "Месяц" at bounding box center [444, 52] width 66 height 16
click at [498, 55] on div "Год -20%" at bounding box center [510, 52] width 66 height 17
click at [442, 59] on div "Месяц" at bounding box center [444, 52] width 66 height 16
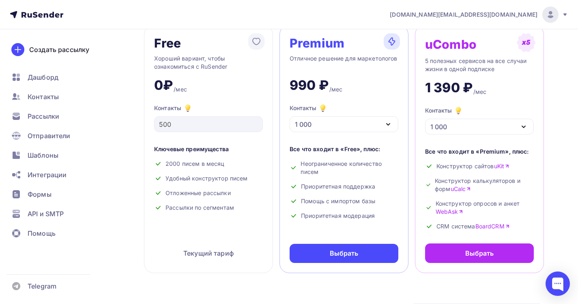
scroll to position [67, 0]
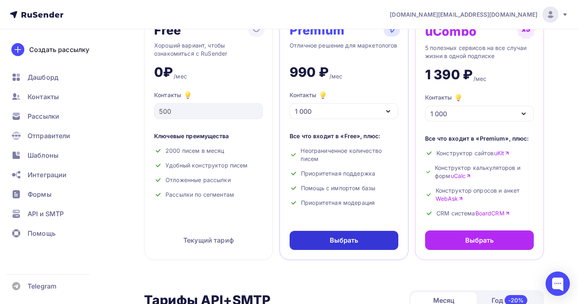
click at [329, 242] on div "Выбрать" at bounding box center [344, 240] width 109 height 19
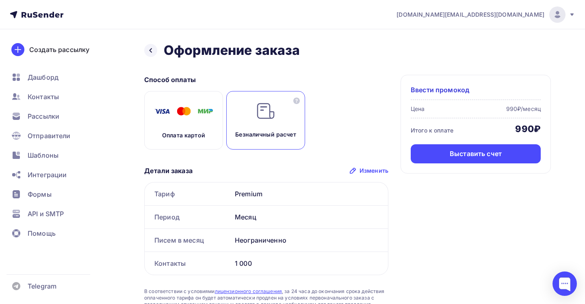
click at [180, 111] on img at bounding box center [183, 111] width 65 height 20
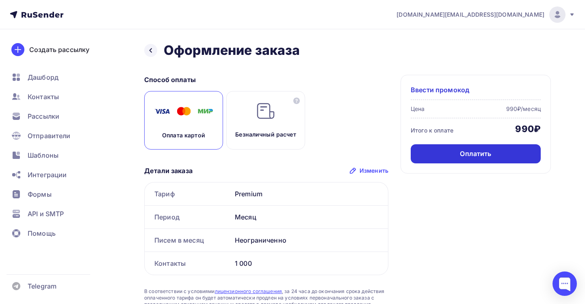
click at [480, 153] on div "Оплатить" at bounding box center [475, 153] width 31 height 9
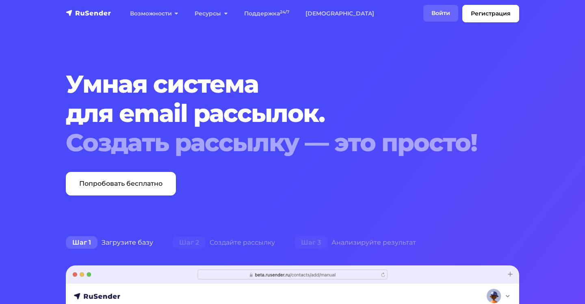
click at [432, 13] on link "Войти" at bounding box center [440, 13] width 35 height 17
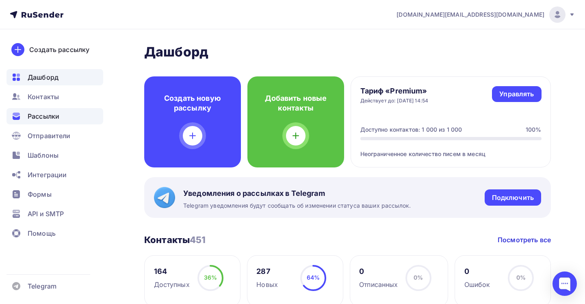
click at [43, 118] on span "Рассылки" at bounding box center [44, 116] width 32 height 10
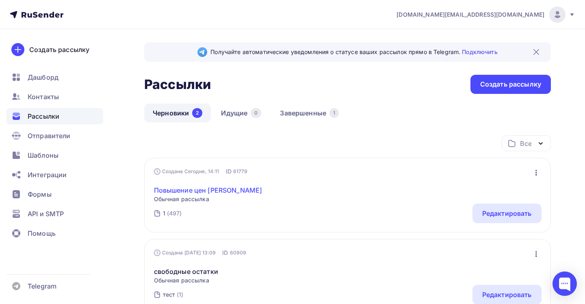
click at [229, 194] on link "Повышение цен [PERSON_NAME]" at bounding box center [208, 190] width 108 height 10
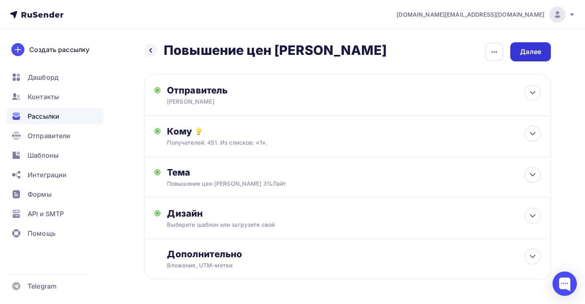
click at [524, 56] on div "Далее" at bounding box center [530, 51] width 21 height 9
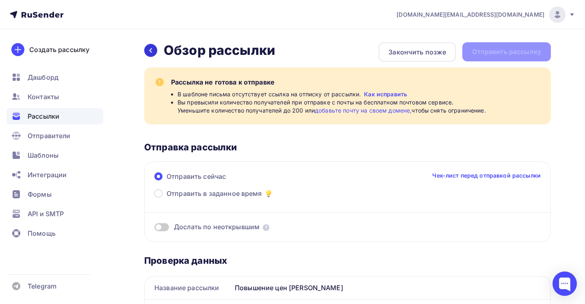
click at [155, 53] on div at bounding box center [150, 50] width 13 height 13
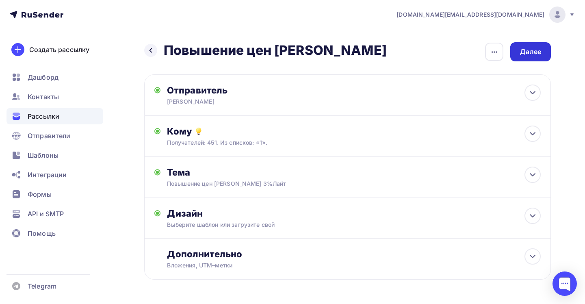
click at [512, 52] on div "Далее" at bounding box center [530, 51] width 41 height 19
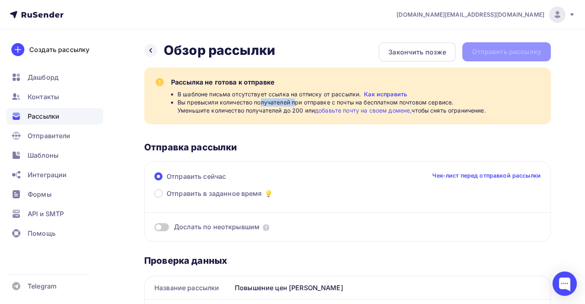
drag, startPoint x: 261, startPoint y: 101, endPoint x: 297, endPoint y: 98, distance: 35.9
click at [297, 98] on span "Вы превысили количество получателей при отправке с почты на бесплатном почтовом…" at bounding box center [331, 106] width 308 height 16
click at [356, 112] on link "добавьте почту на своем домене," at bounding box center [363, 110] width 97 height 7
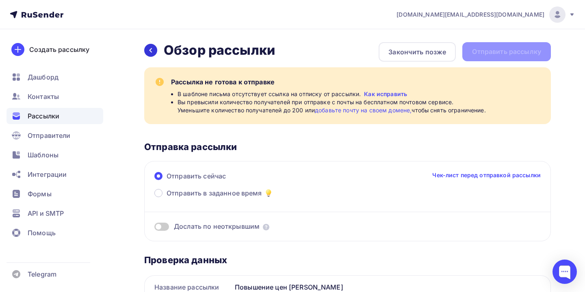
click at [155, 50] on div at bounding box center [150, 50] width 13 height 13
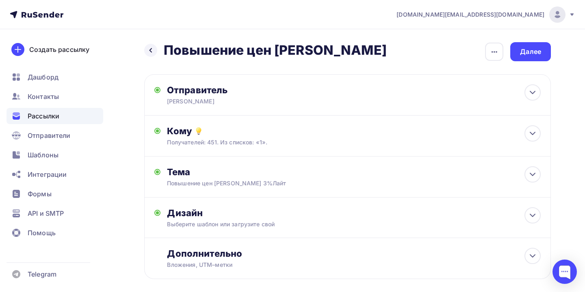
click at [155, 50] on div at bounding box center [150, 50] width 13 height 13
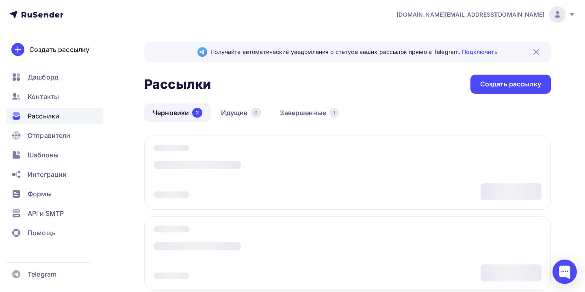
click at [51, 17] on icon at bounding box center [51, 15] width 5 height 6
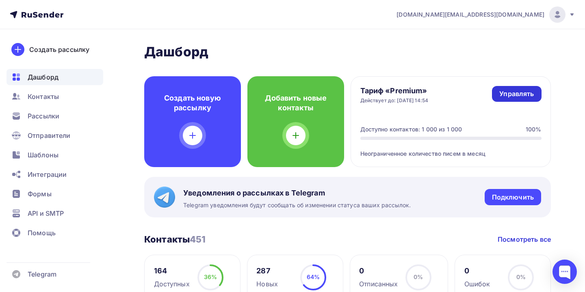
click at [505, 100] on link "Управлять" at bounding box center [516, 94] width 49 height 16
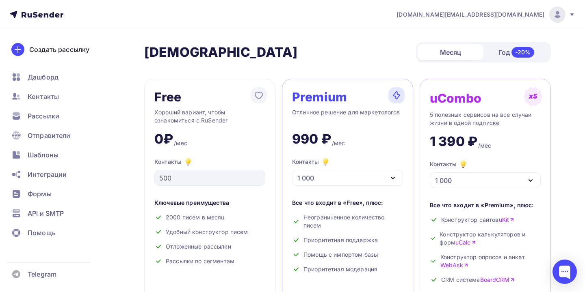
click at [505, 100] on div "uCombo" at bounding box center [484, 98] width 111 height 19
click at [40, 112] on span "Рассылки" at bounding box center [44, 116] width 32 height 10
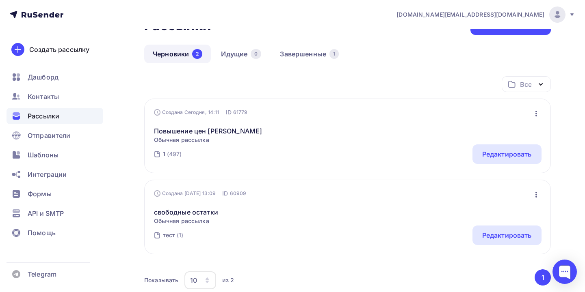
scroll to position [62, 0]
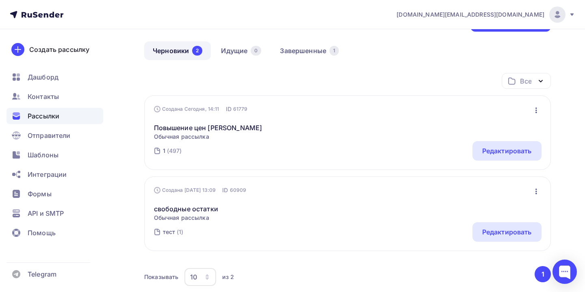
click at [240, 138] on div "Повышение цен [PERSON_NAME] Обычная рассылка Редактировать Копировать Добавить …" at bounding box center [347, 127] width 387 height 28
click at [211, 115] on div "Повышение цен [PERSON_NAME] Обычная рассылка Редактировать Копировать Добавить …" at bounding box center [347, 127] width 387 height 28
click at [487, 149] on div "Редактировать" at bounding box center [507, 151] width 50 height 10
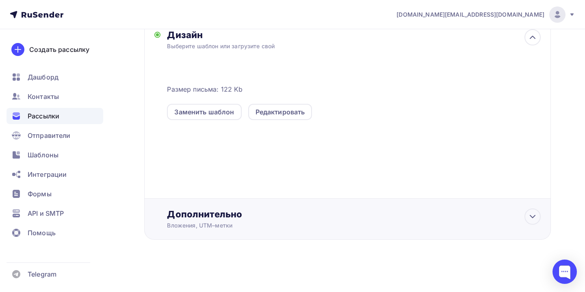
click at [286, 214] on div "Дополнительно" at bounding box center [353, 214] width 373 height 11
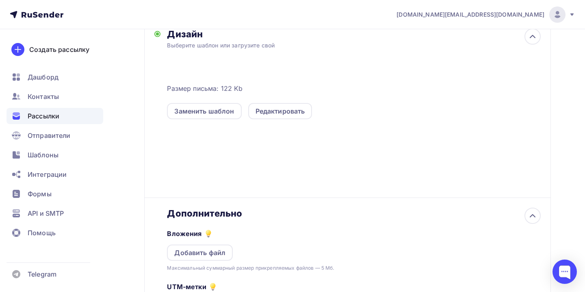
click at [196, 245] on div "Вложения Добавить файл Максимальный суммарный размер прикрепляемых файлов — 5 М…" at bounding box center [353, 245] width 373 height 53
click at [193, 253] on div "Добавить файл" at bounding box center [199, 253] width 51 height 10
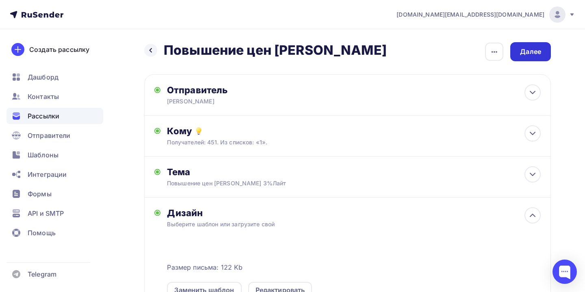
click at [533, 55] on div "Далее" at bounding box center [530, 51] width 21 height 9
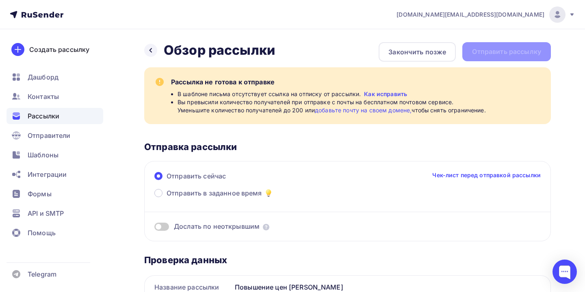
drag, startPoint x: 178, startPoint y: 102, endPoint x: 467, endPoint y: 122, distance: 290.1
click at [467, 122] on div "Рассылка не готова к отправке В шаблоне письма отсутствует ссылка на отписку от…" at bounding box center [347, 95] width 406 height 57
copy span "Вы превысили количество получателей при отправке с почты на бесплатном почтовом…"
